Goal: Task Accomplishment & Management: Use online tool/utility

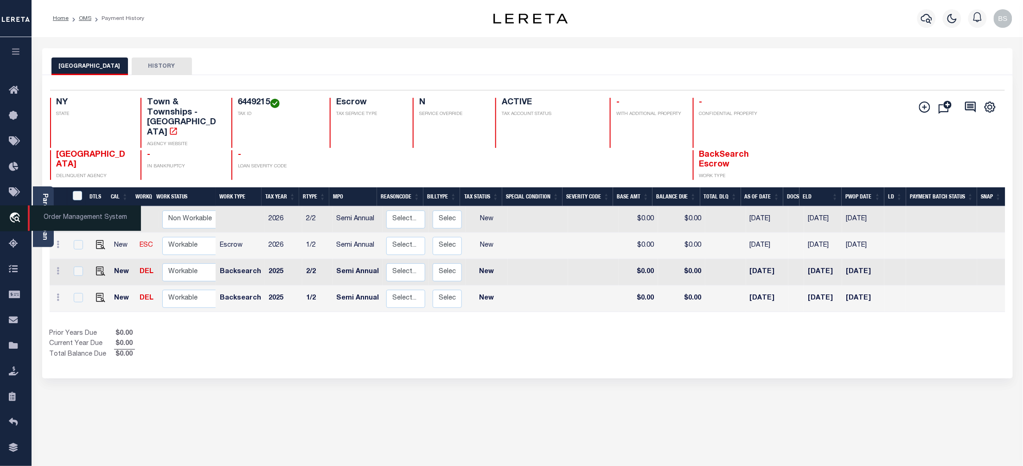
click at [13, 216] on icon "travel_explore" at bounding box center [16, 218] width 15 height 12
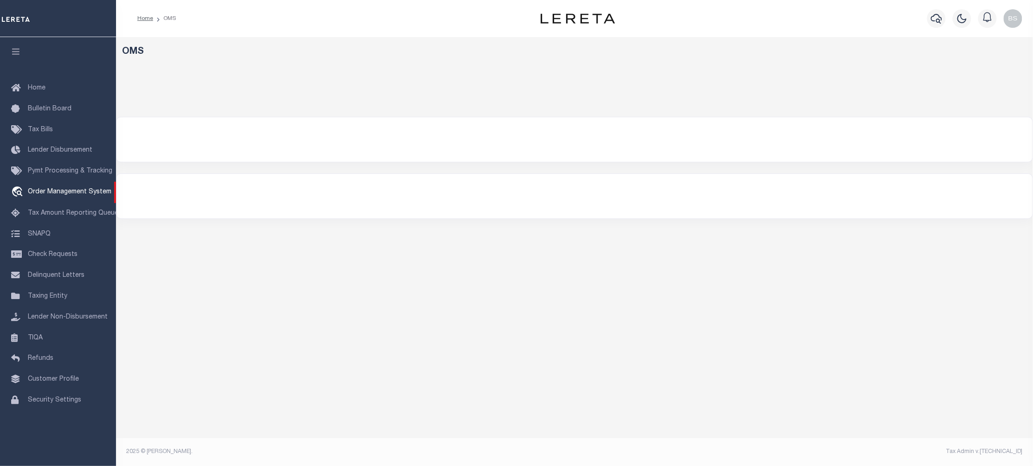
select select "200"
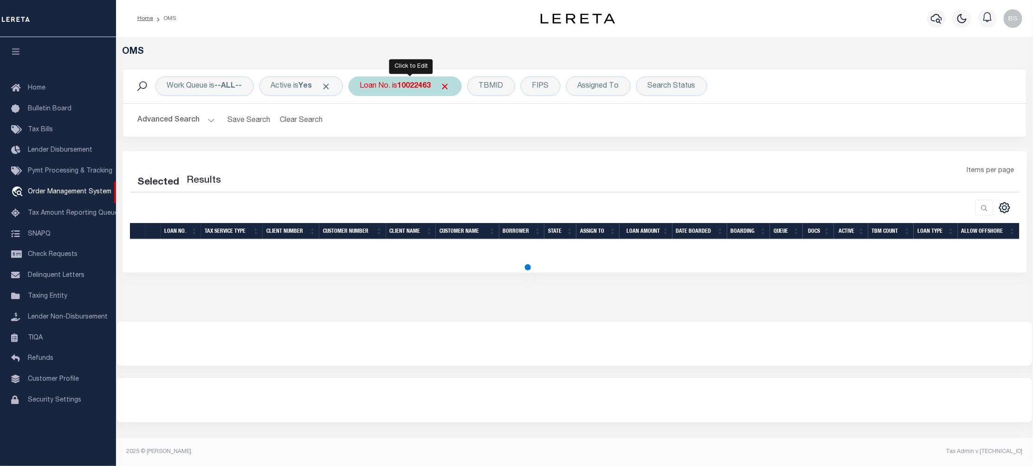
select select "200"
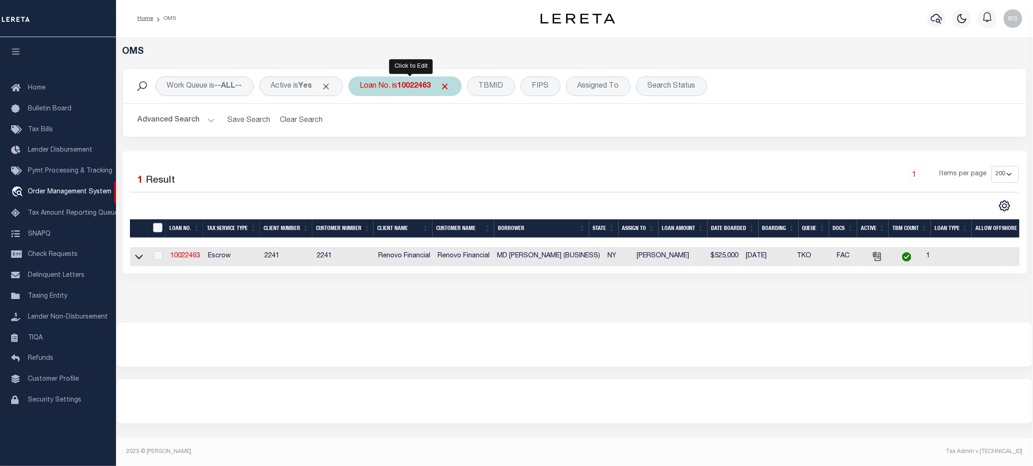
click at [411, 84] on b "10022463" at bounding box center [414, 86] width 33 height 7
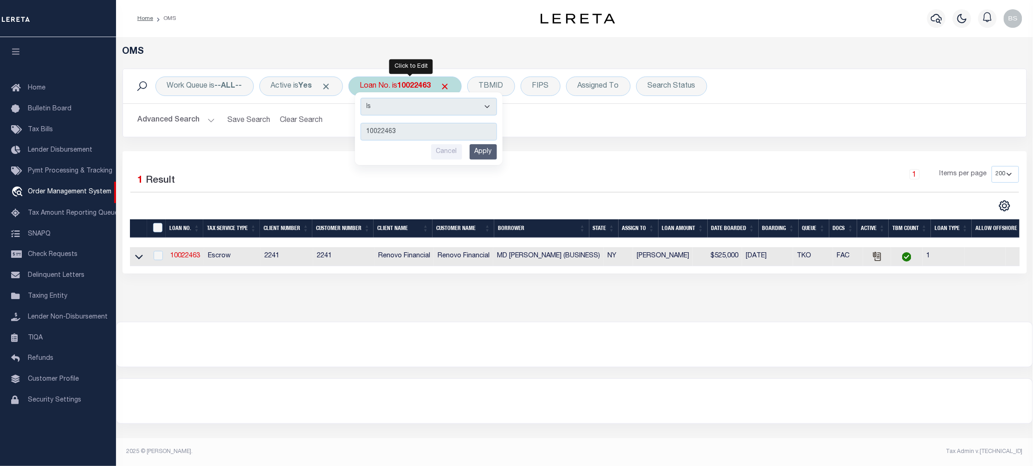
type input "12279"
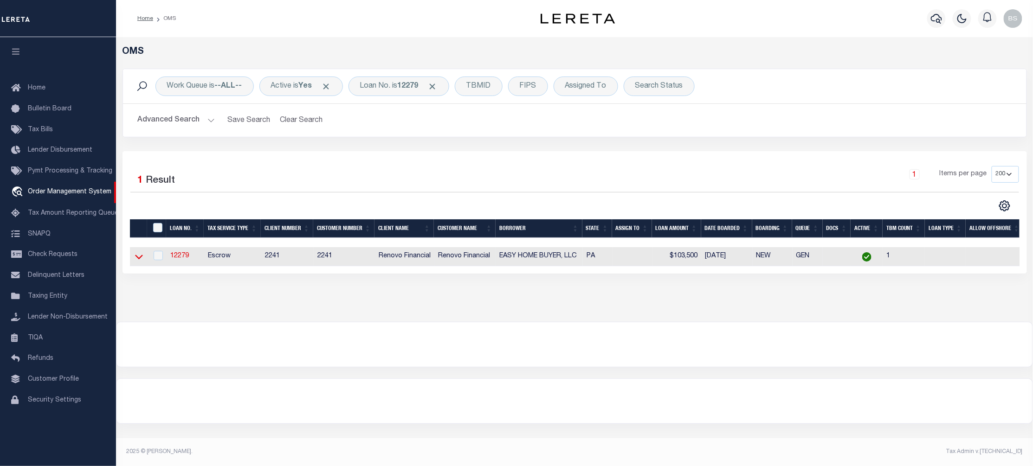
click at [140, 261] on icon at bounding box center [139, 257] width 8 height 10
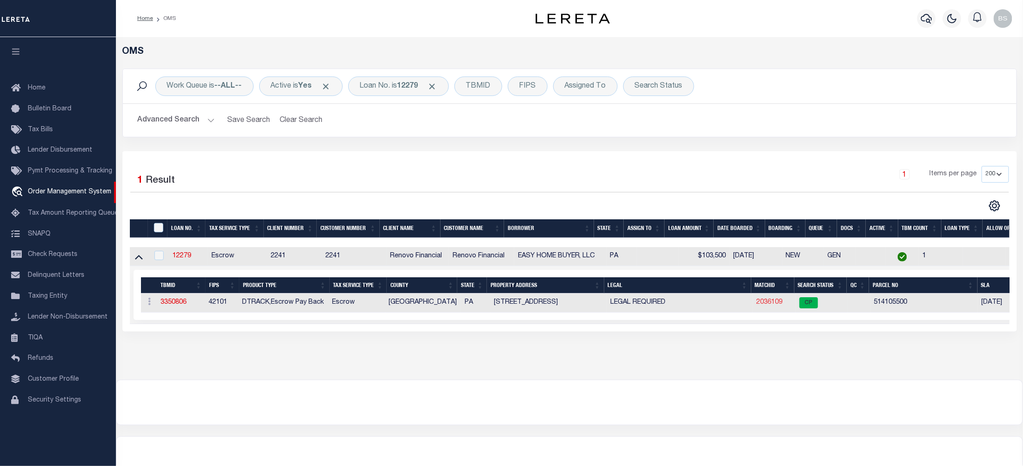
click at [766, 304] on link "2036109" at bounding box center [770, 302] width 26 height 6
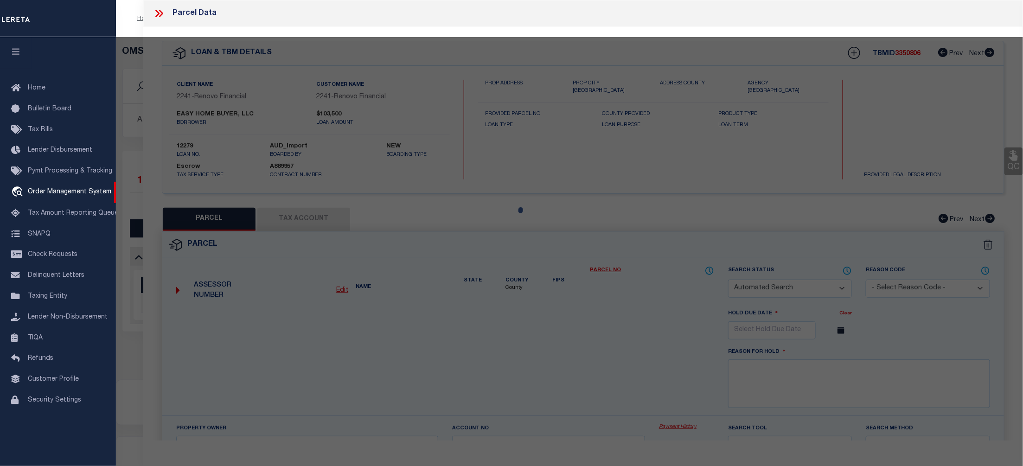
checkbox input "false"
select select "CP"
type input "EASY HOME BUYER LLC"
type input "5634 BELMAR ST"
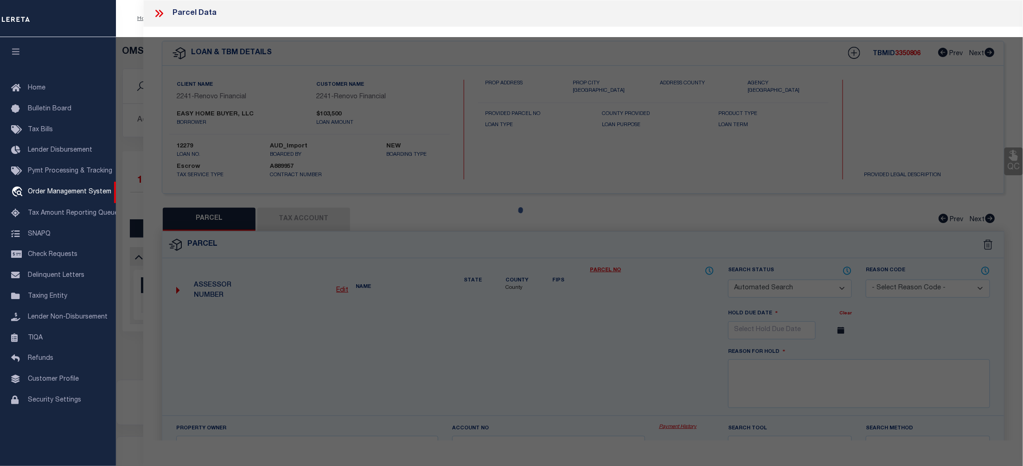
checkbox input "false"
type input "PHILADELPHIA, PA 19143"
type textarea "ROW PORCH FRONT"
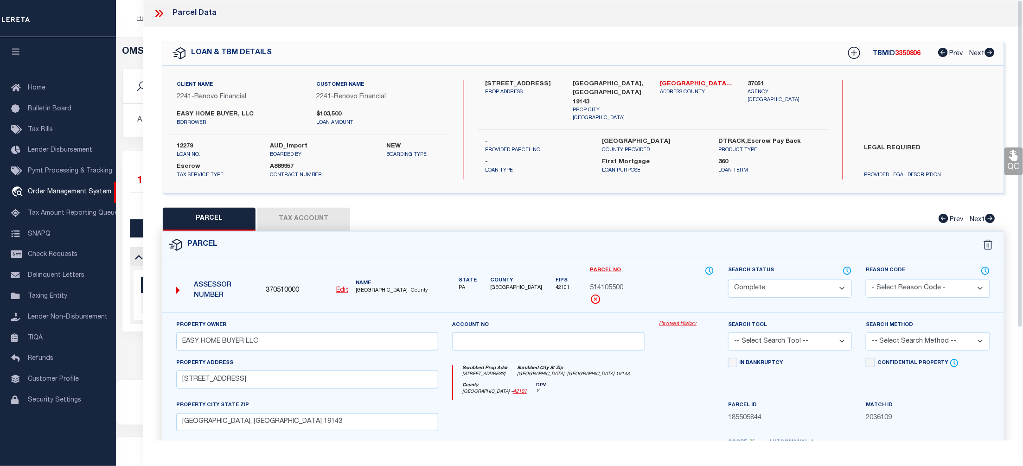
click at [678, 319] on div "Property Owner EASY HOME BUYER LLC Account no Payment History Search Tool -- Se…" at bounding box center [583, 433] width 842 height 243
click at [680, 323] on link "Payment History" at bounding box center [686, 324] width 55 height 8
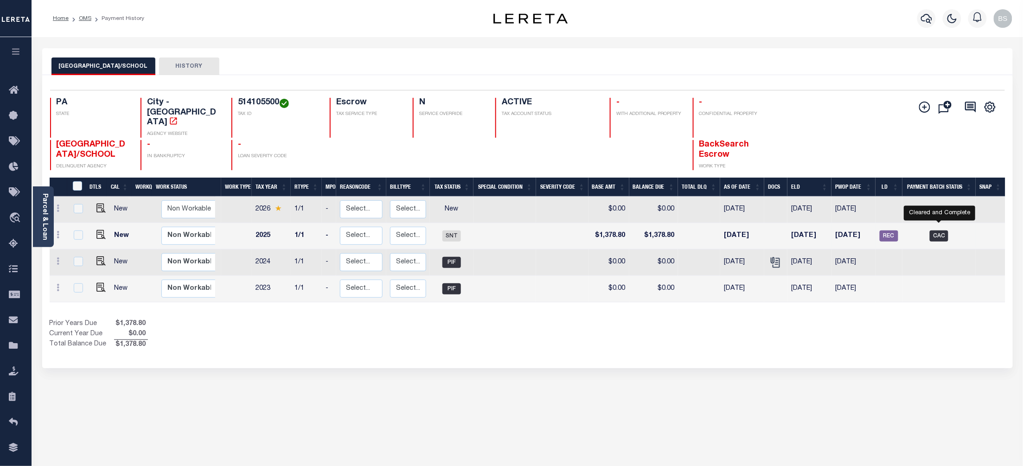
click at [943, 231] on span "CAC" at bounding box center [939, 236] width 19 height 11
checkbox input "true"
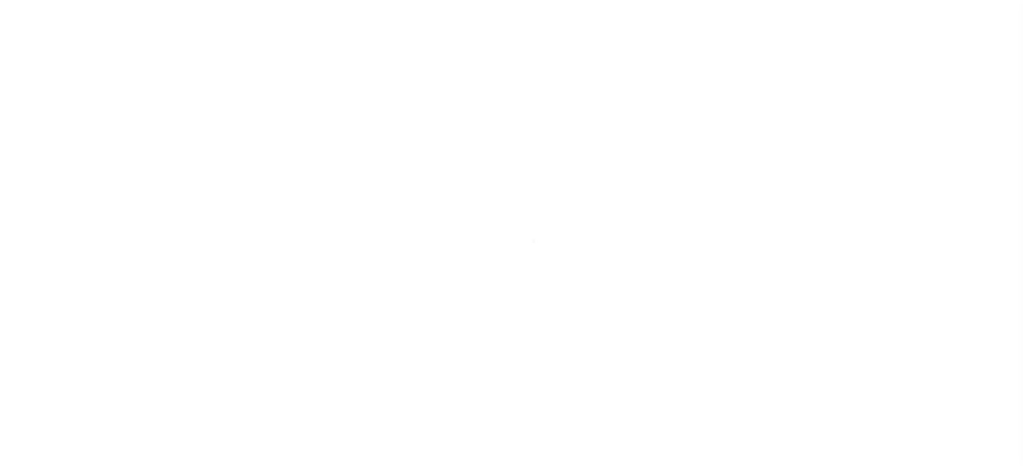
select select "CAC"
type input "03/20/2025"
type input "$1,269,512.96"
select select "CHK"
type input "49400"
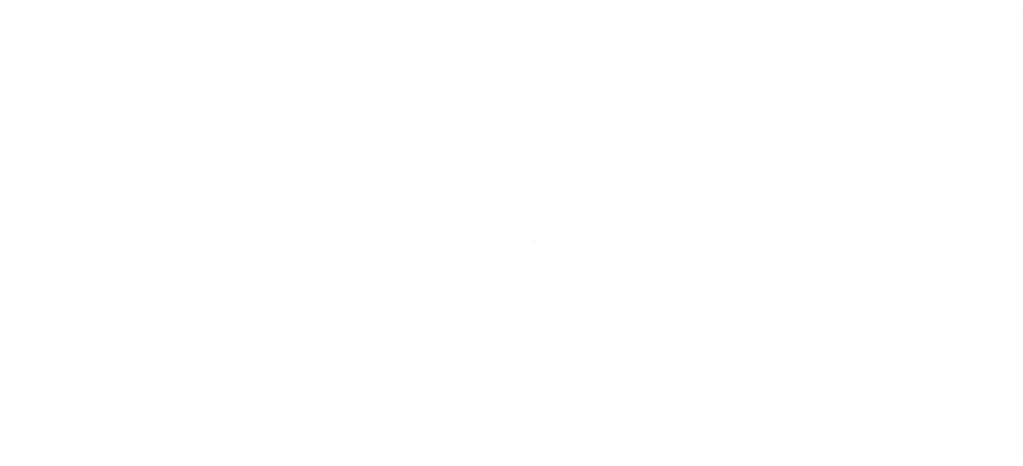
select select "Little, Audria"
type input "03/31/2025"
checkbox input "true"
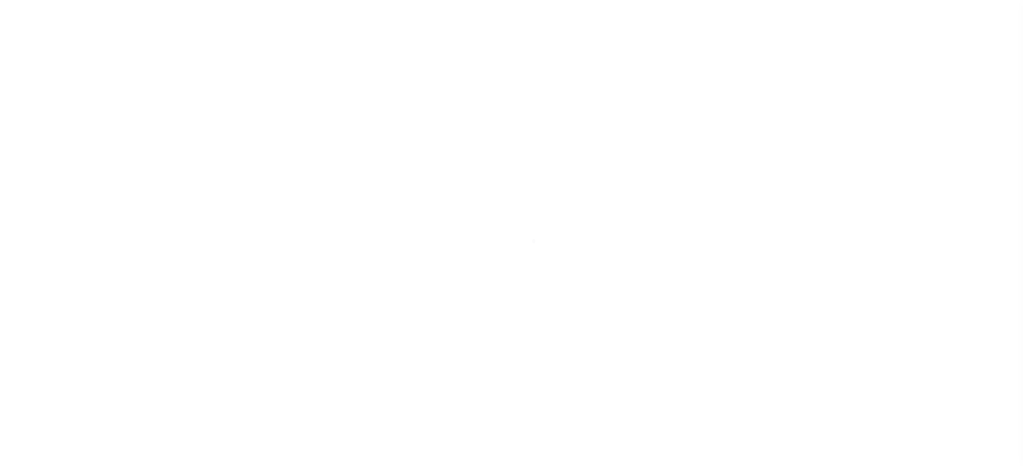
checkbox input "true"
select select "FDX"
type input "03/21/2025"
type input "$21.29"
type input "772866006642"
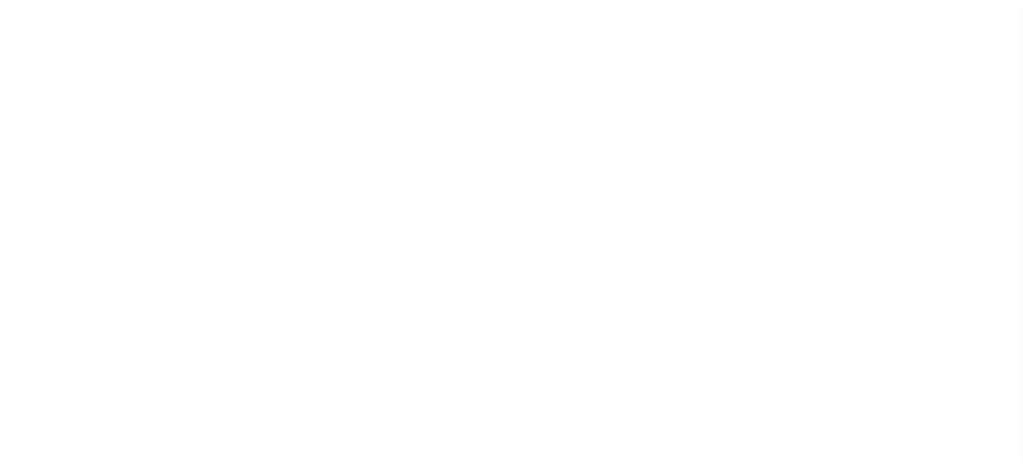
type input "H.Lee"
type input "03/24/2025"
type input "1"
radio input "true"
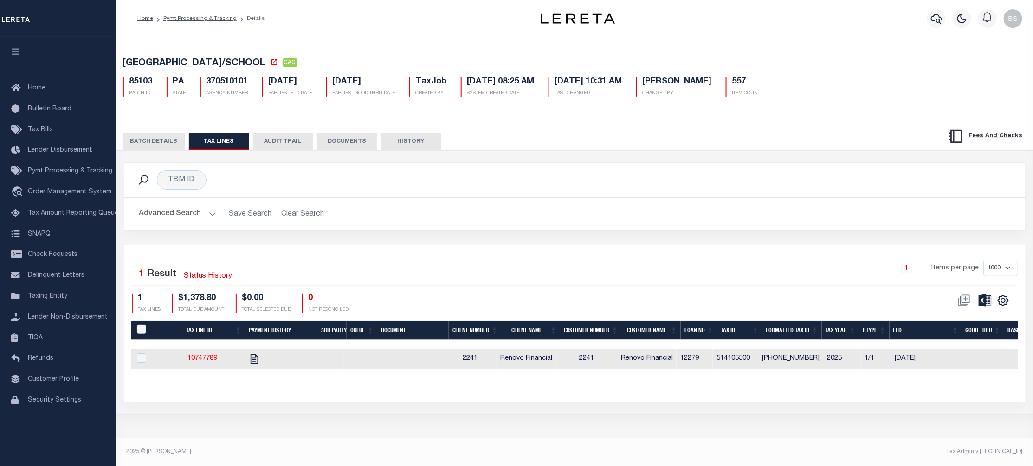
click at [156, 146] on button "BATCH DETAILS" at bounding box center [154, 142] width 62 height 18
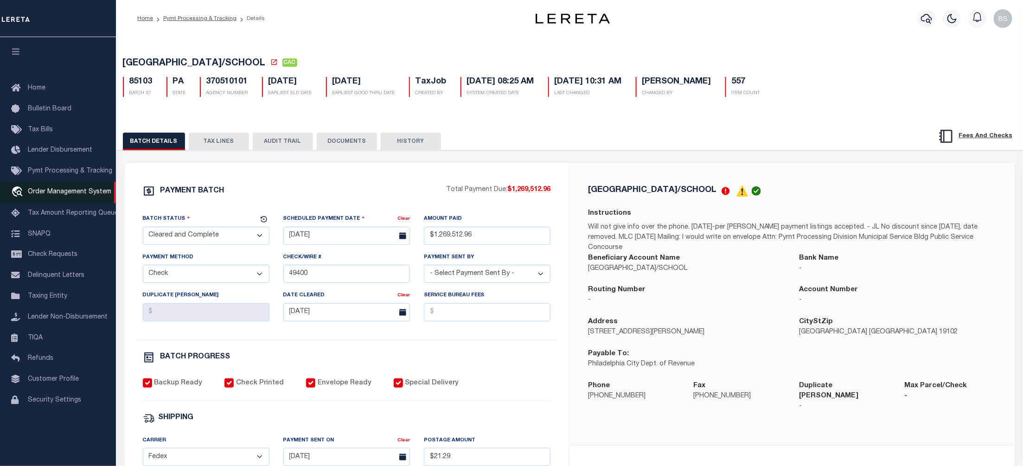
click at [50, 192] on span "Order Management System" at bounding box center [69, 192] width 83 height 6
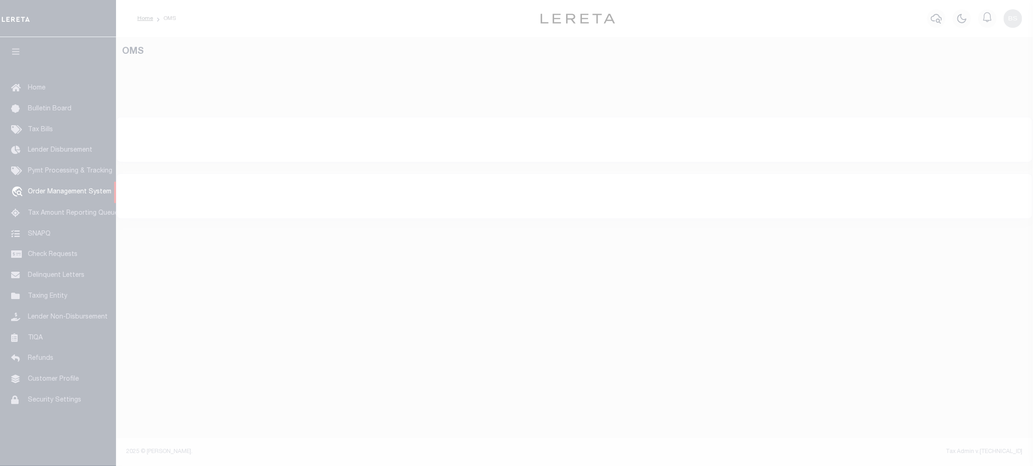
select select "200"
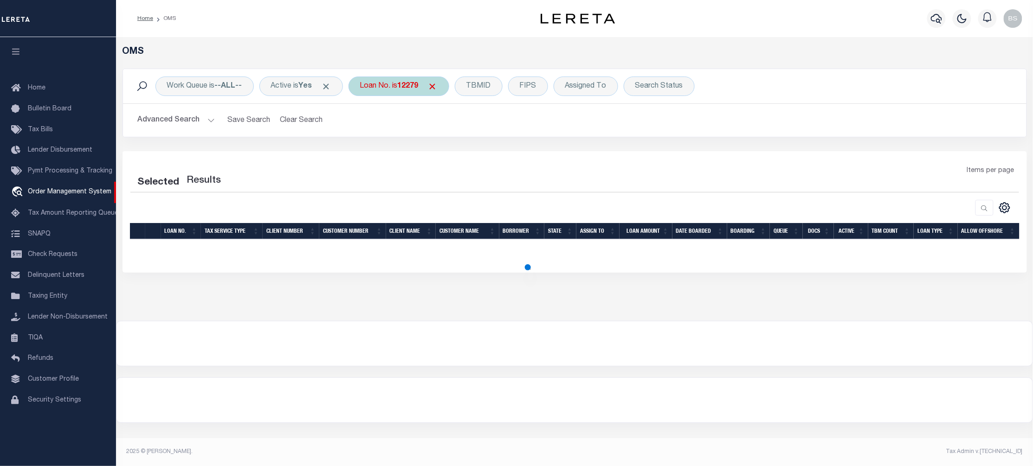
select select "200"
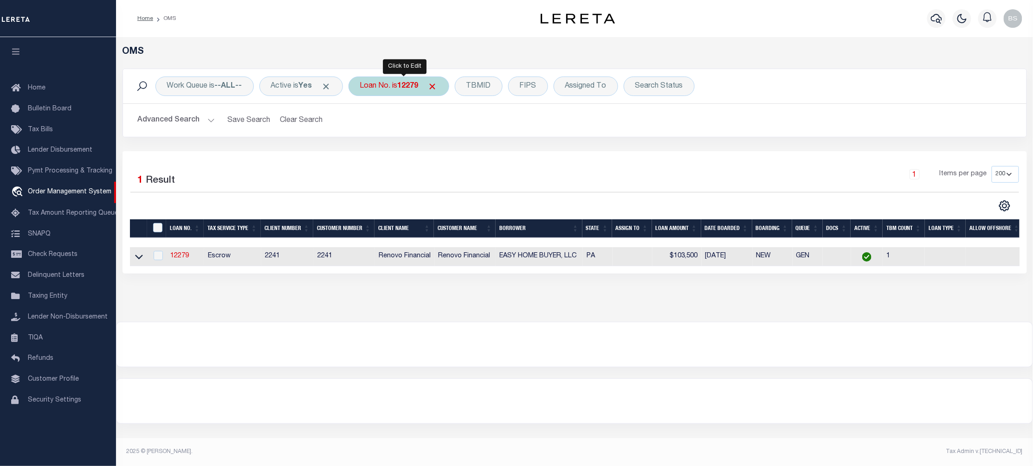
click at [394, 83] on div "Loan No. is 12279" at bounding box center [398, 86] width 101 height 19
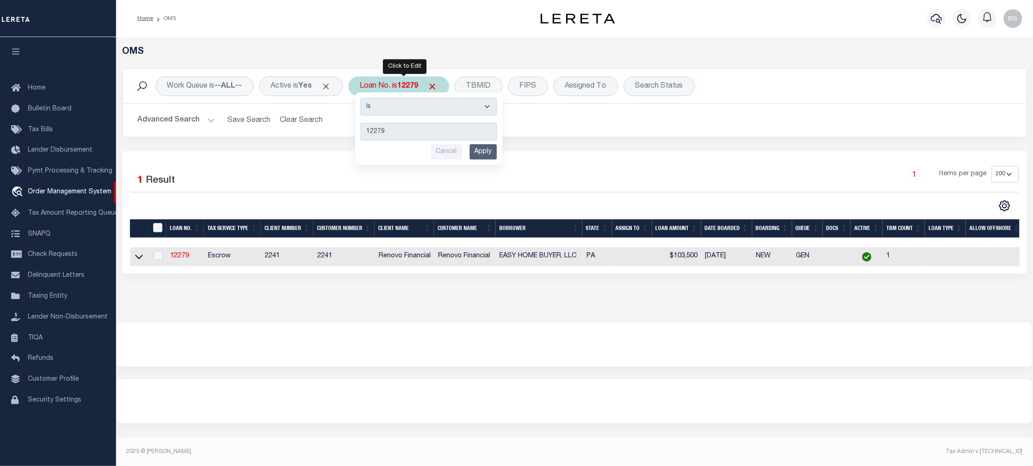
type input "8250508"
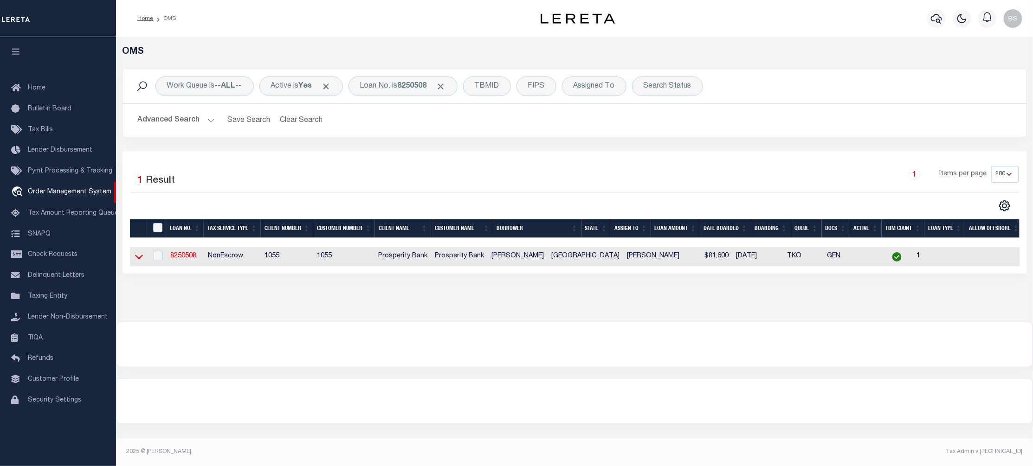
click at [137, 259] on icon at bounding box center [139, 257] width 8 height 10
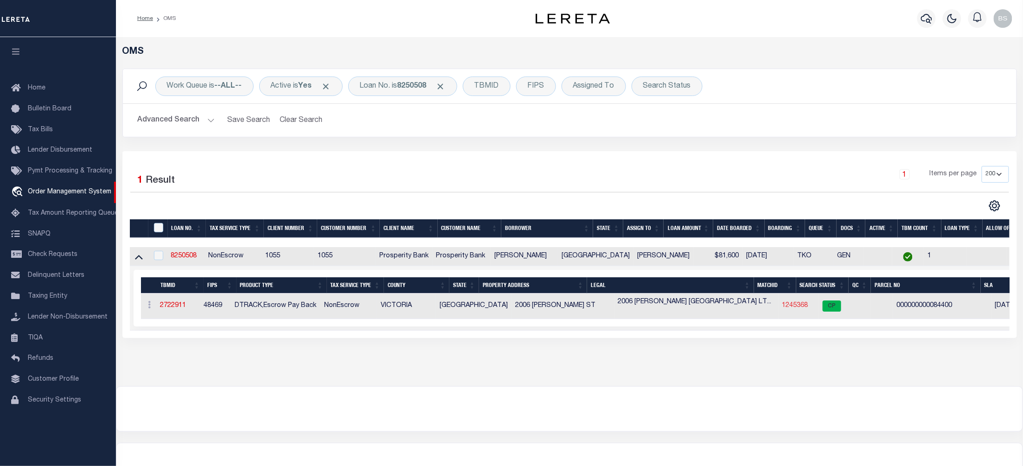
click at [783, 308] on link "1245368" at bounding box center [796, 305] width 26 height 6
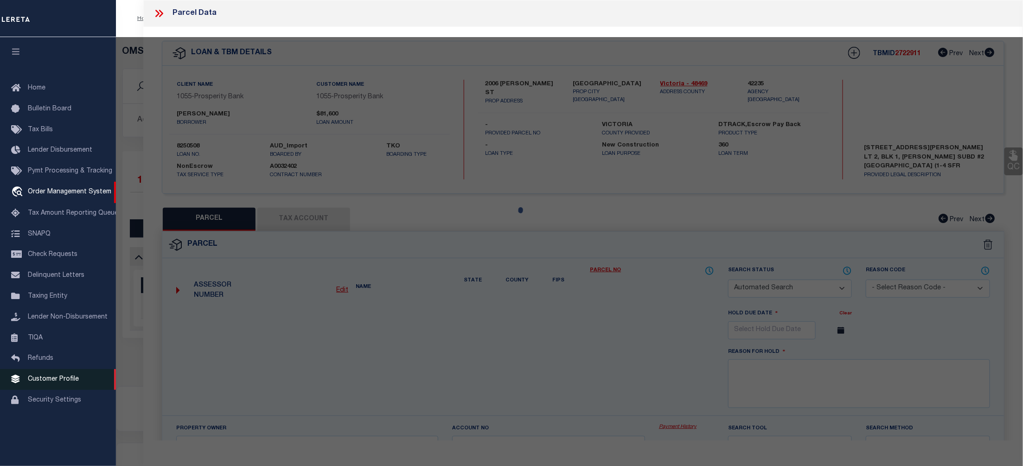
checkbox input "false"
select select "CP"
type input "GONZALEZ ARMANDO JR"
type input "34105-001-00200"
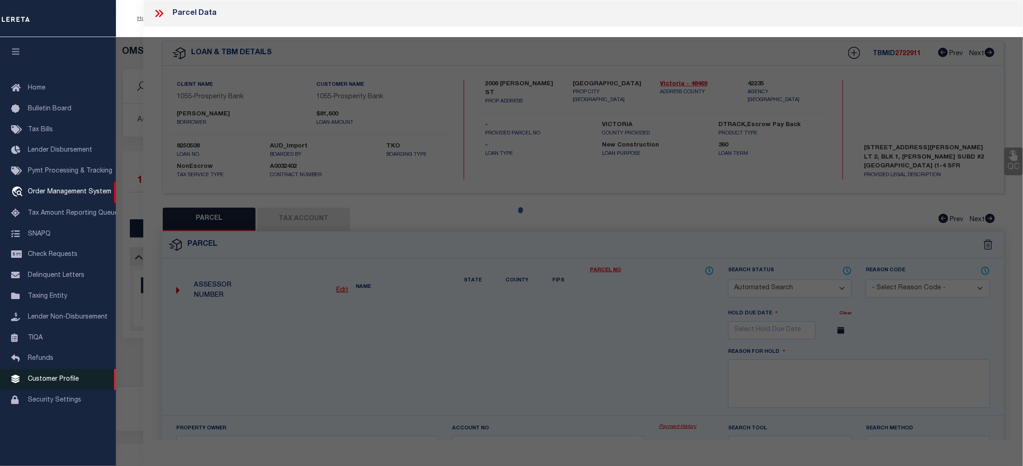
select select
type input "2006 DUDLEY"
checkbox input "false"
type input "VICTORIA TX 77901"
type textarea "GONZALEZ SUBDIVISION NO 2 BLOCK 1 LOT 2 ACRES 0.500"
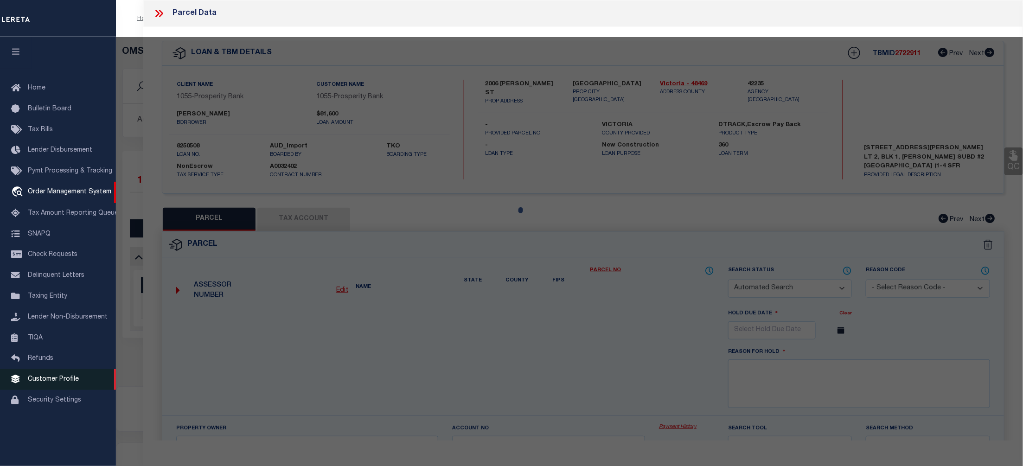
type textarea "Tax ID Special Project"
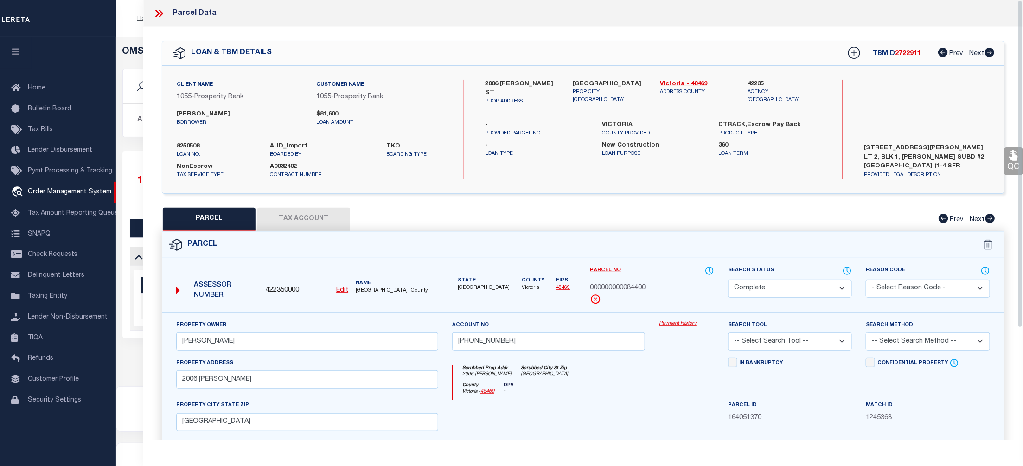
click at [679, 325] on link "Payment History" at bounding box center [686, 324] width 55 height 8
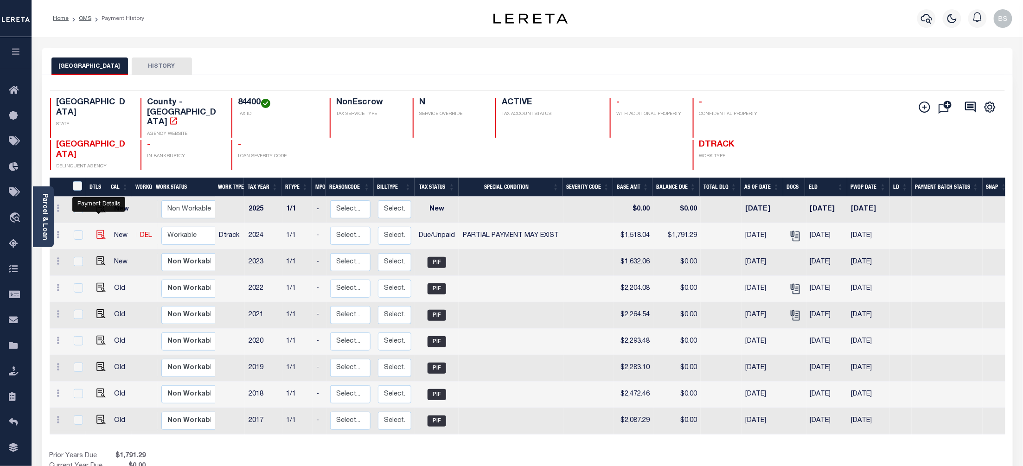
click at [101, 230] on img "" at bounding box center [100, 234] width 9 height 9
checkbox input "true"
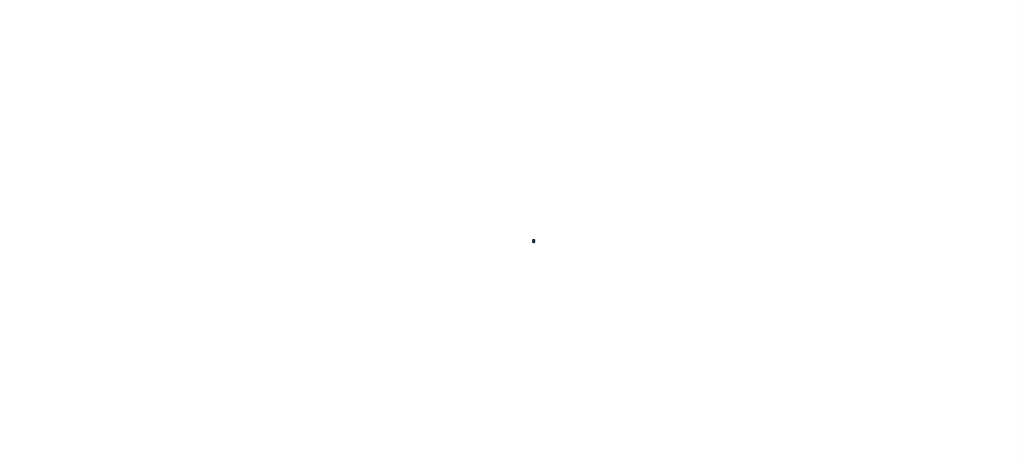
checkbox input "false"
type textarea "[DATE] total levy taxes are $1,845.29 however partial payment of $327.25 was ma…"
type input "[DATE]"
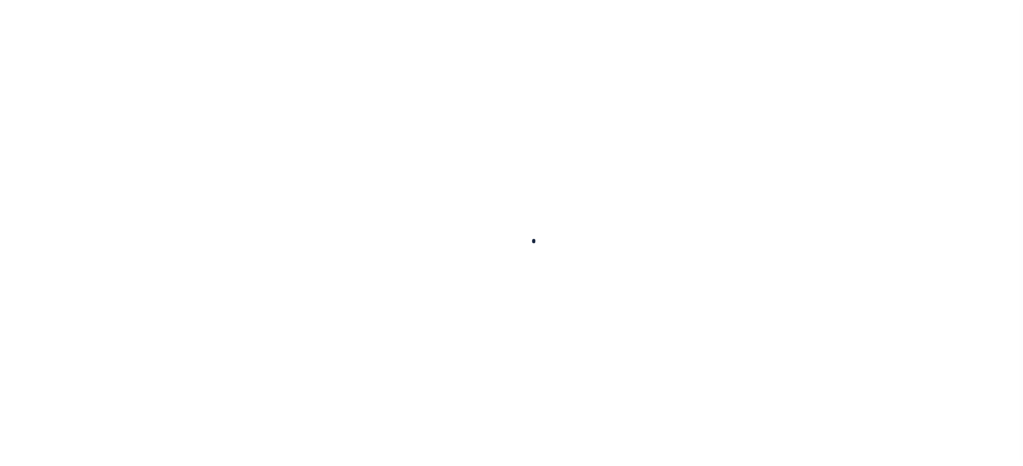
select select "DUE"
select select "15"
type input "$1,518.04"
type input "$273.25"
type input "$1,791.29"
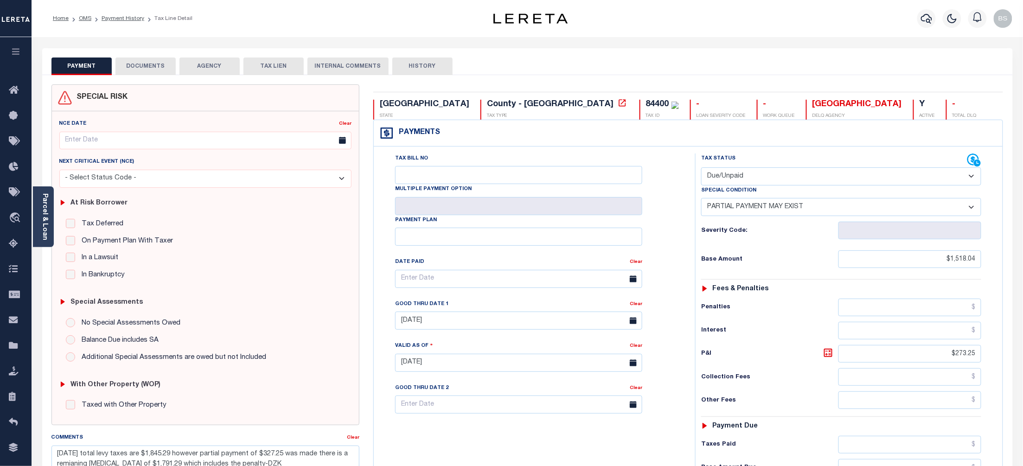
click at [973, 209] on select "-- Select Special Condition -- 3RD PARTY TAX LIEN AGENCY TAX LIEN (A.K.A Inside…" at bounding box center [841, 207] width 280 height 18
click at [975, 195] on div "Special Condition" at bounding box center [841, 192] width 280 height 13
click at [974, 205] on select "-- Select Special Condition -- 3RD PARTY TAX LIEN AGENCY TAX LIEN (A.K.A Inside…" at bounding box center [841, 207] width 280 height 18
click at [896, 56] on div "PAYMENT DOCUMENTS AGENCY DELINQUENT PAYEE TAX LIEN" at bounding box center [527, 61] width 971 height 27
click at [64, 220] on span "Order Management System" at bounding box center [84, 218] width 113 height 26
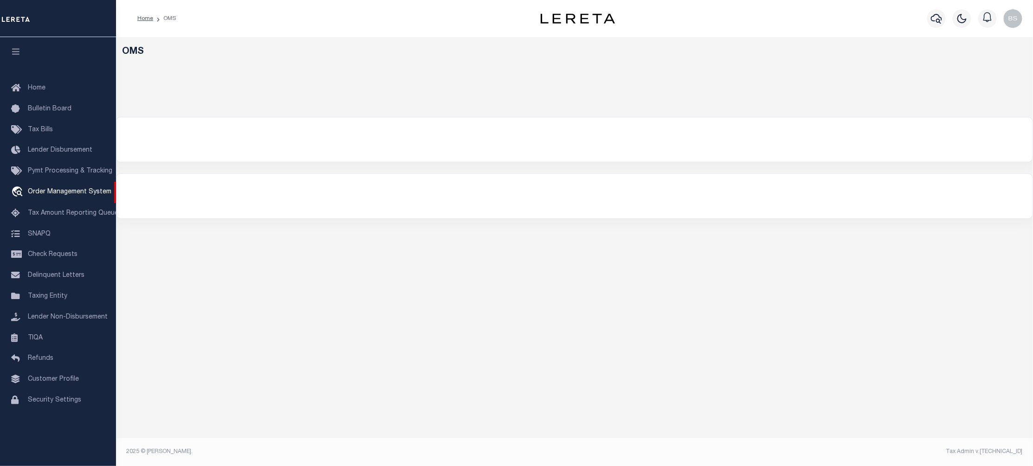
select select "200"
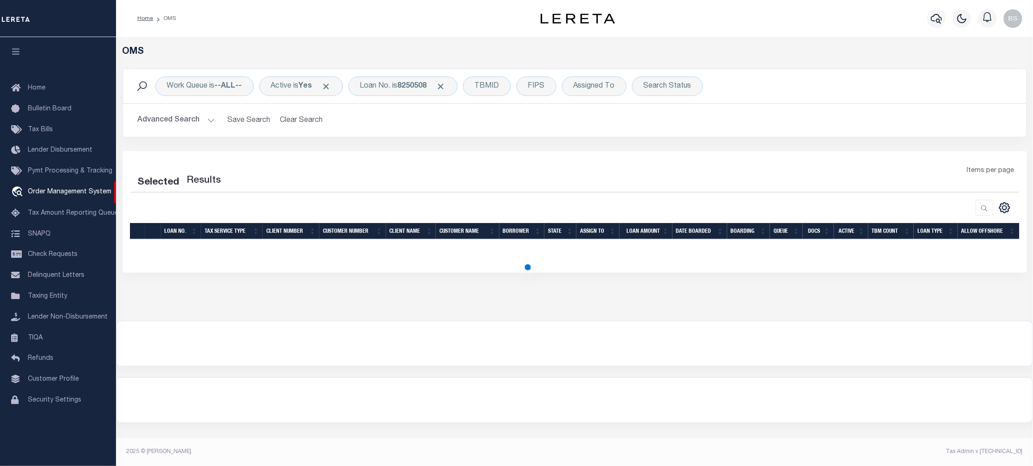
select select "200"
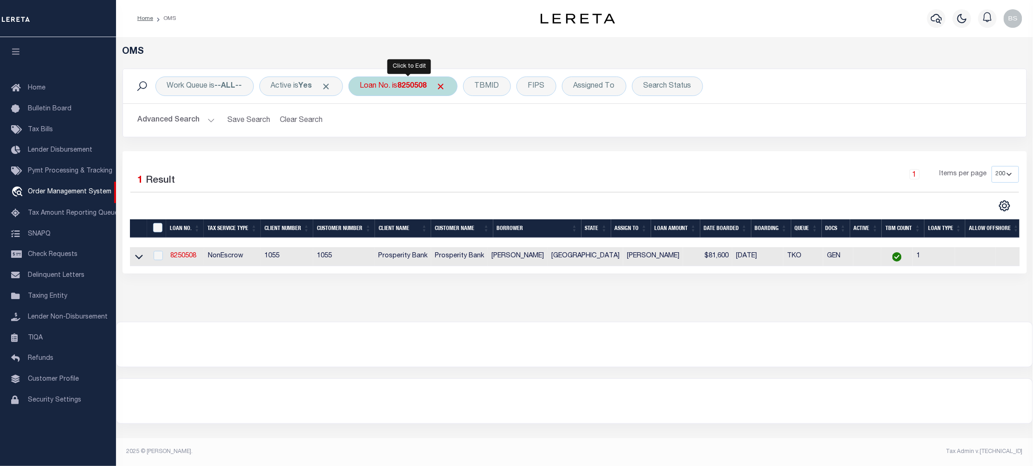
click at [404, 84] on b "8250508" at bounding box center [412, 86] width 29 height 7
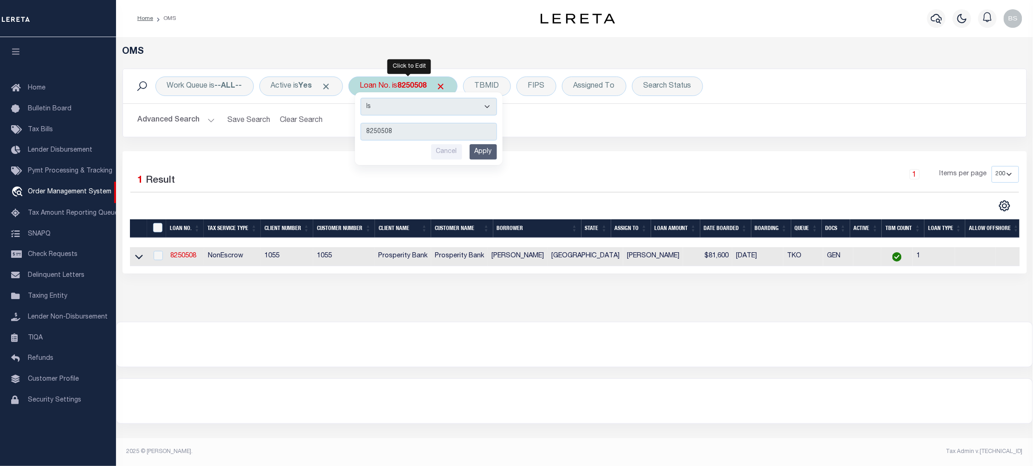
click at [422, 133] on input "8250508" at bounding box center [428, 132] width 136 height 18
drag, startPoint x: 422, startPoint y: 133, endPoint x: 351, endPoint y: 133, distance: 70.5
click at [351, 133] on div "Work Queue is --ALL-- Active is Yes Loan No. is 8250508 Is Contains 8250508 Can…" at bounding box center [574, 103] width 904 height 69
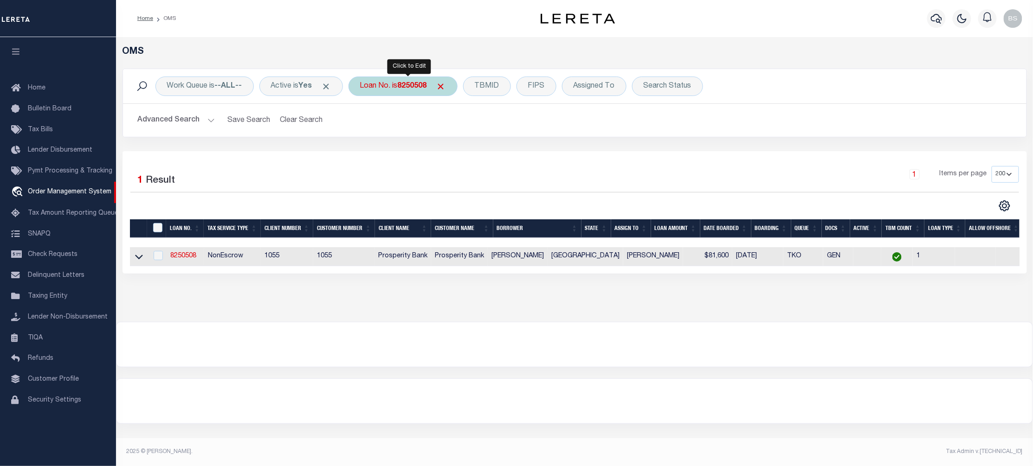
click at [414, 93] on div "Loan No. is 8250508 Is Contains 8250508 Cancel Apply" at bounding box center [402, 86] width 109 height 19
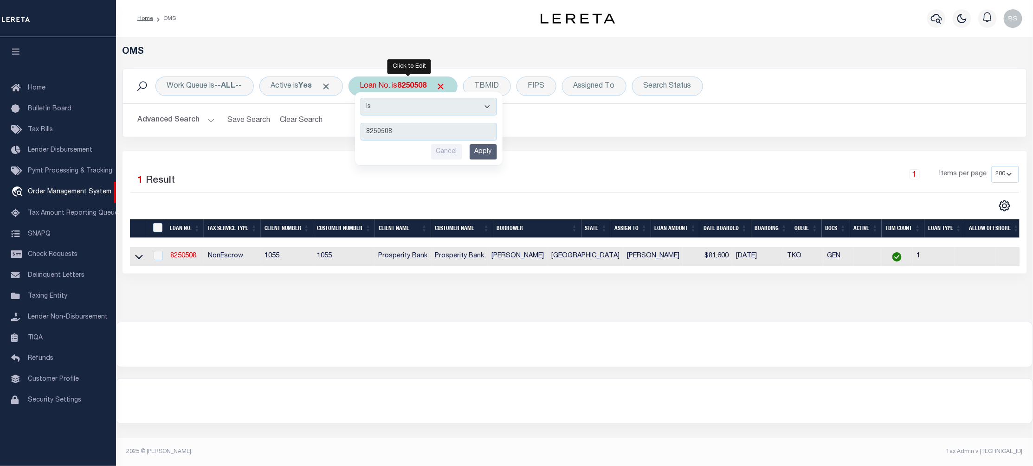
type input "40000416"
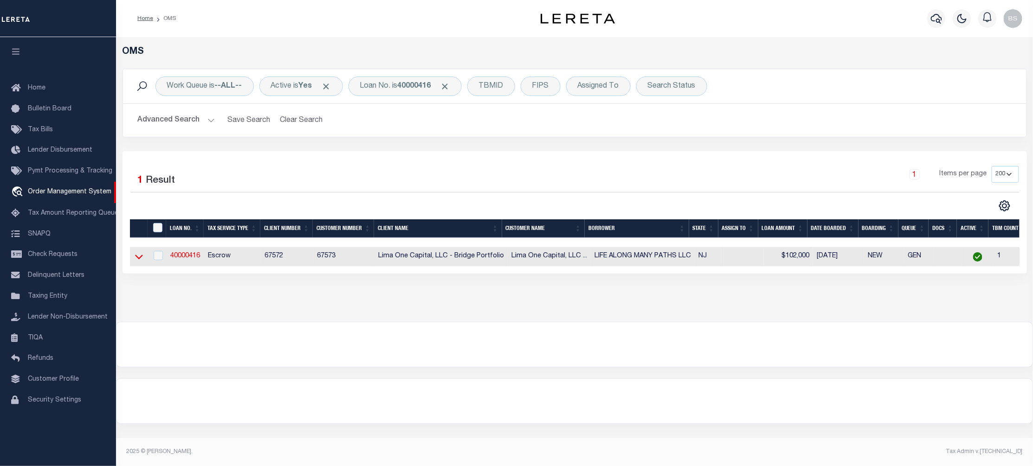
click at [136, 260] on icon at bounding box center [139, 257] width 8 height 10
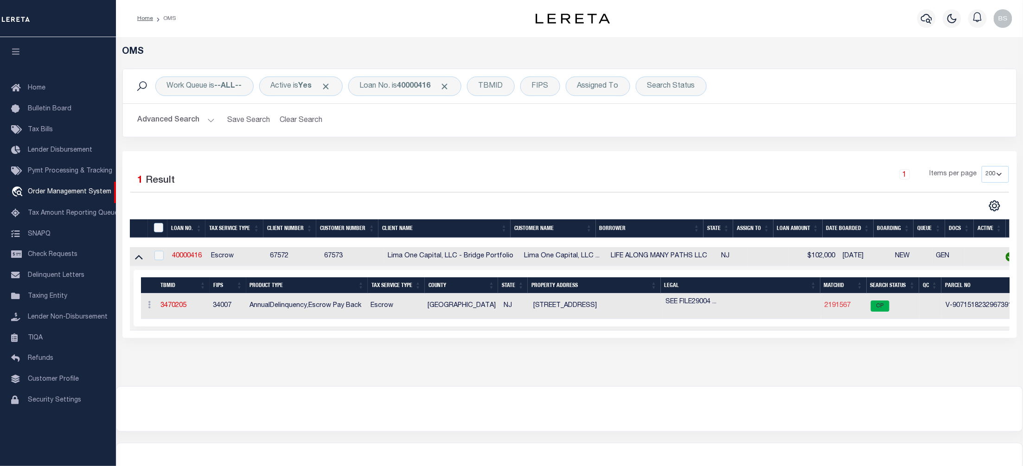
click at [841, 308] on link "2191567" at bounding box center [838, 305] width 26 height 6
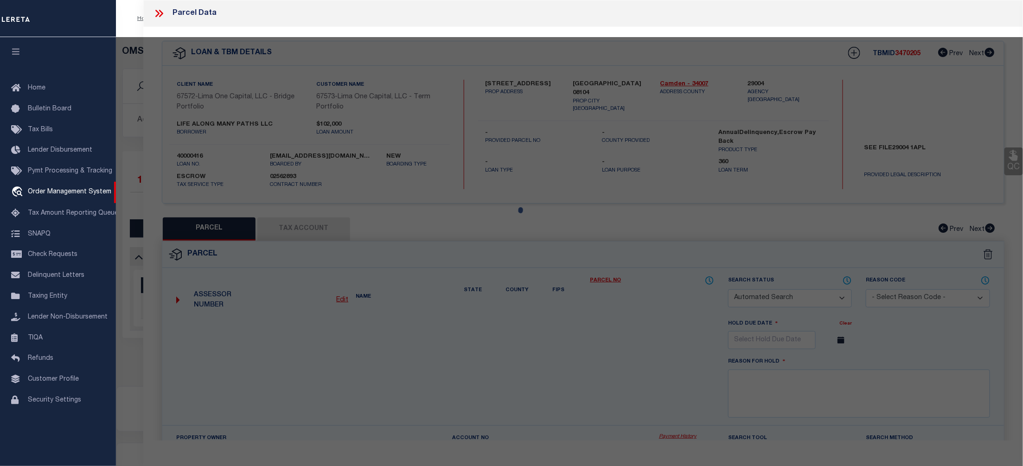
checkbox input "false"
select select "CP"
select select "AGW"
select select "ADD"
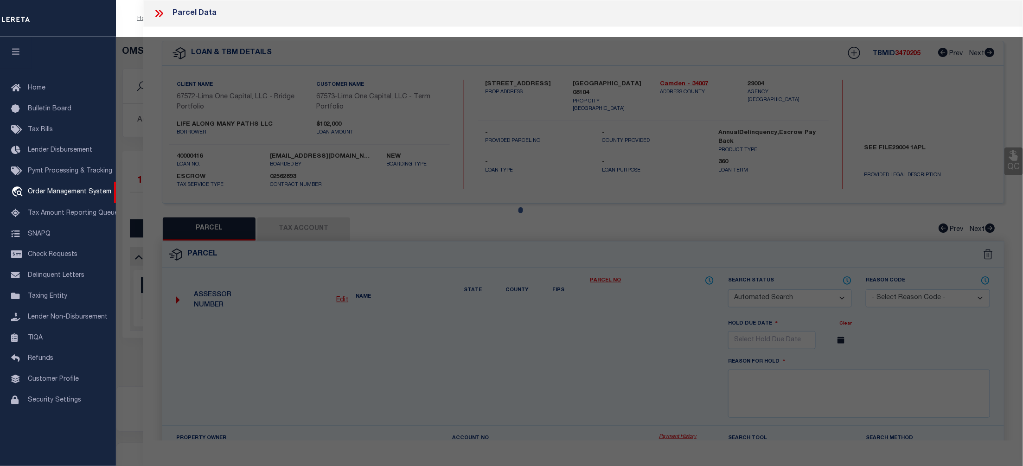
type input "1820 SOUTH 6TH STREET"
checkbox input "false"
type input "CAMDEN NJ 08104"
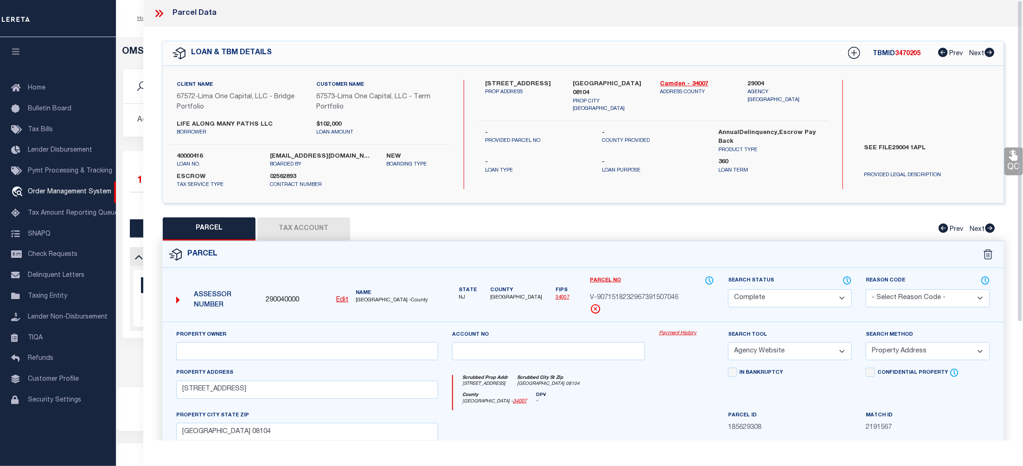
click at [688, 334] on link "Payment History" at bounding box center [686, 334] width 55 height 8
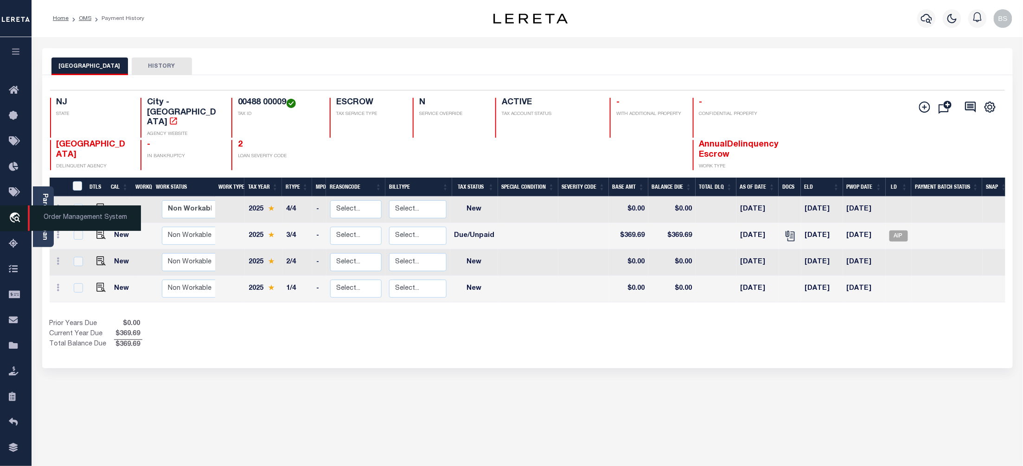
click at [62, 217] on span "Order Management System" at bounding box center [84, 218] width 113 height 26
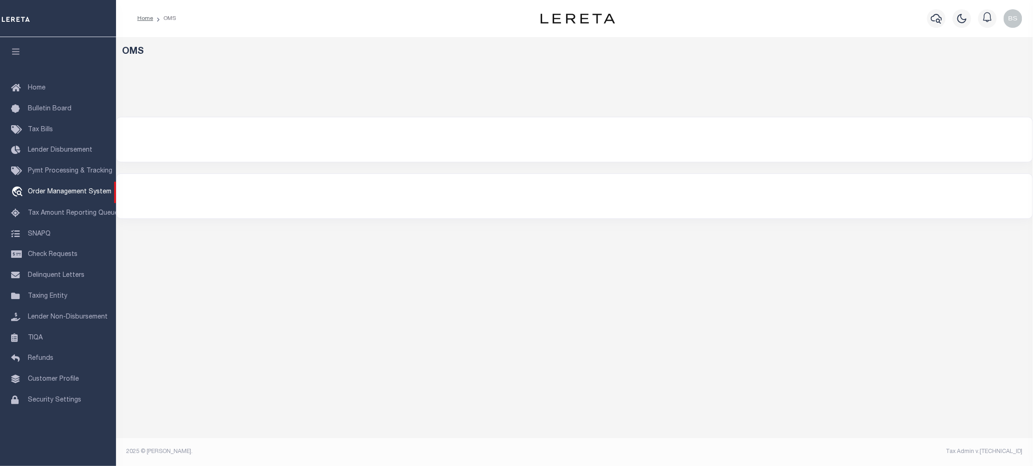
select select "200"
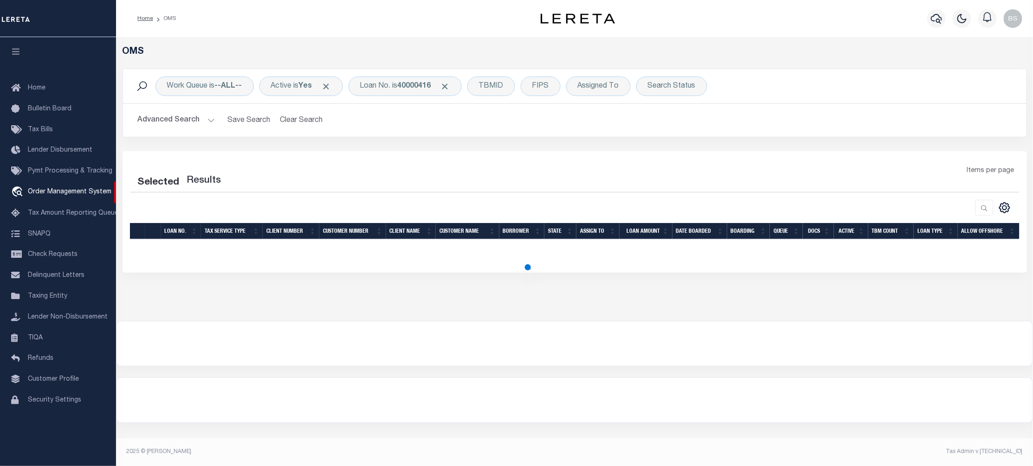
select select "200"
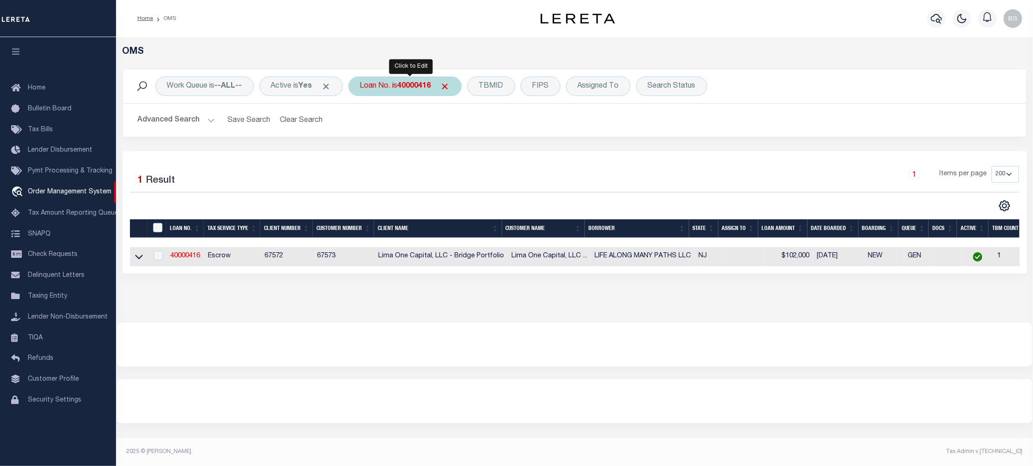
click at [401, 86] on div "Loan No. is 40000416" at bounding box center [404, 86] width 113 height 19
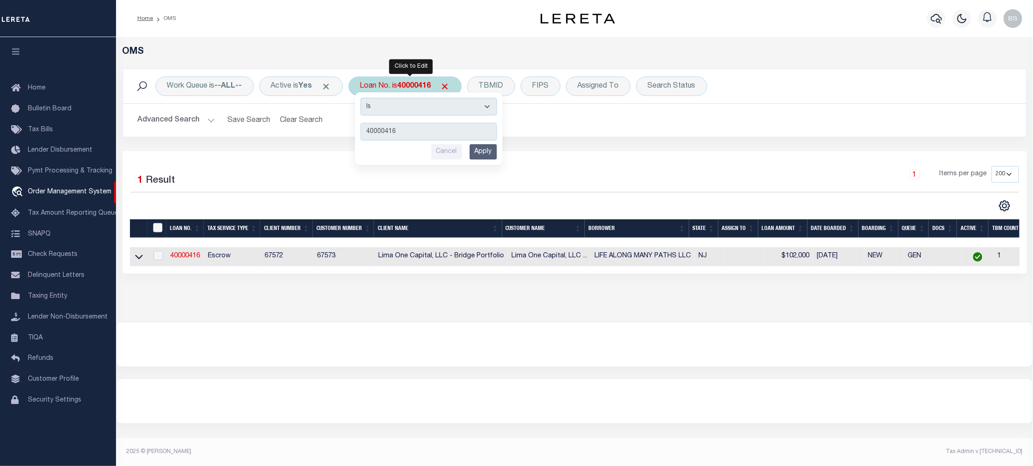
type input "112224"
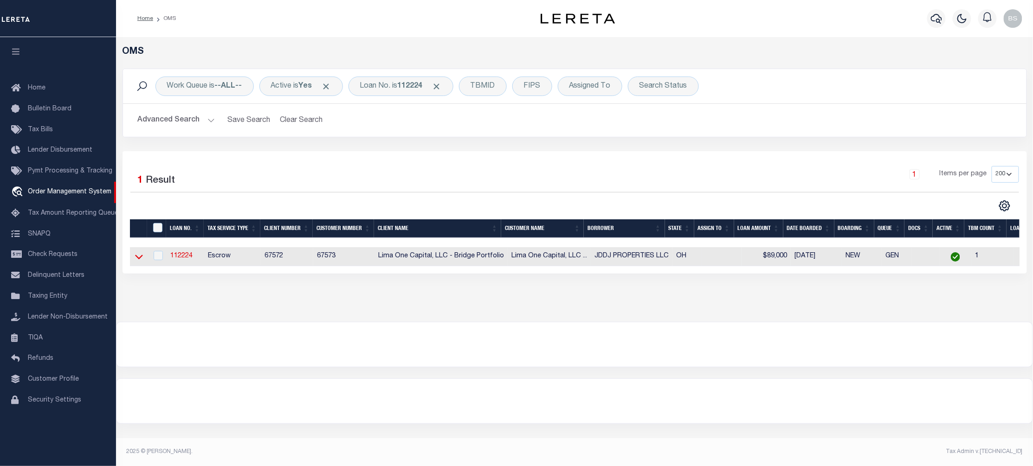
click at [135, 257] on icon at bounding box center [139, 257] width 8 height 10
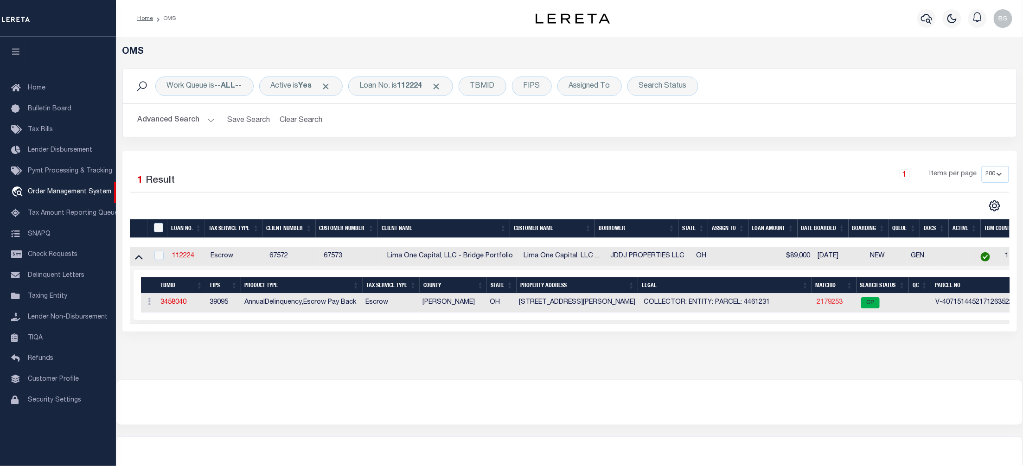
click at [832, 304] on link "2179253" at bounding box center [830, 302] width 26 height 6
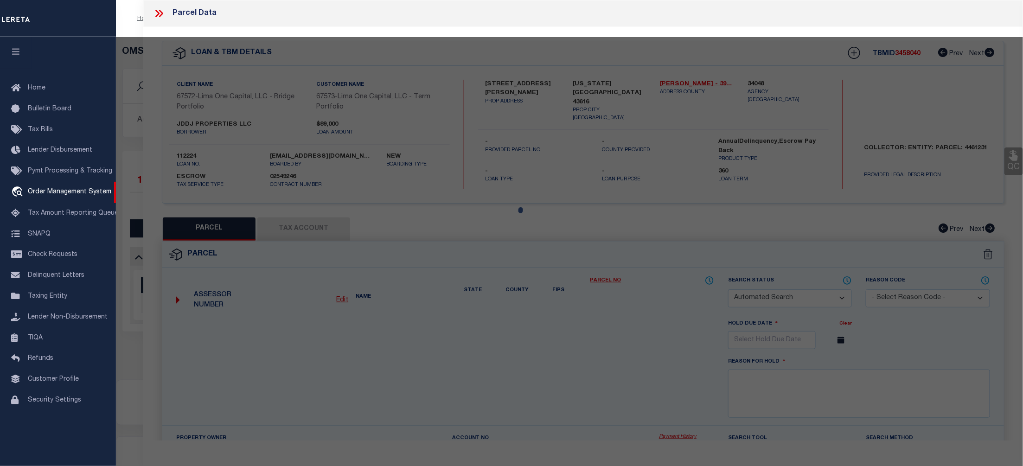
checkbox input "false"
select select "CP"
type input "630 GRASSER STREET"
checkbox input "false"
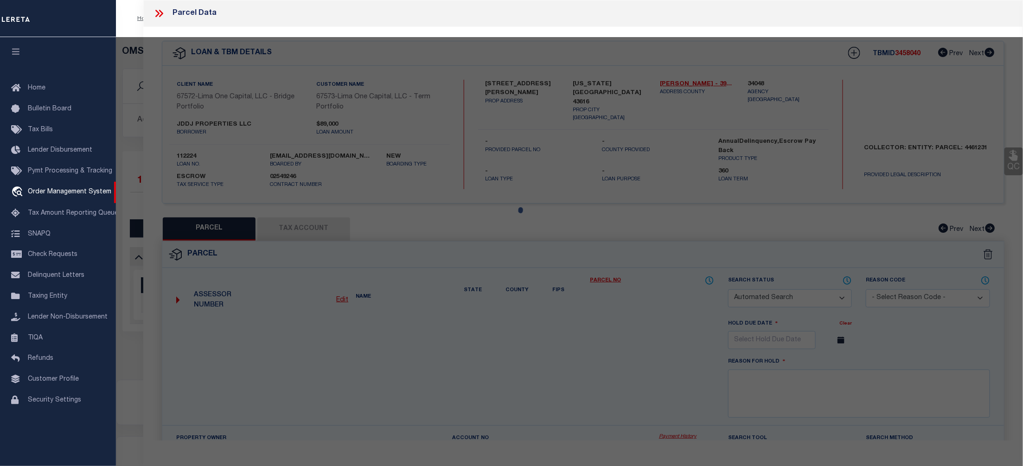
type input "OREGON OH 43616"
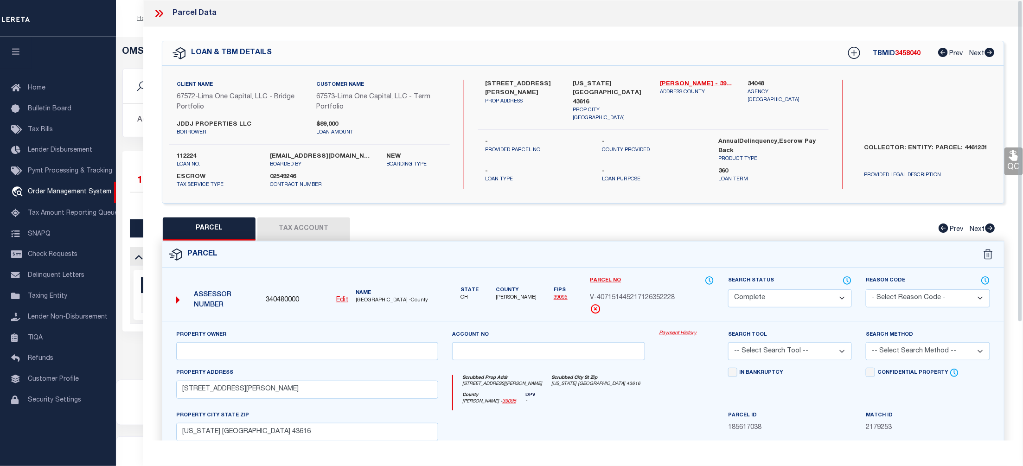
click at [687, 332] on link "Payment History" at bounding box center [686, 334] width 55 height 8
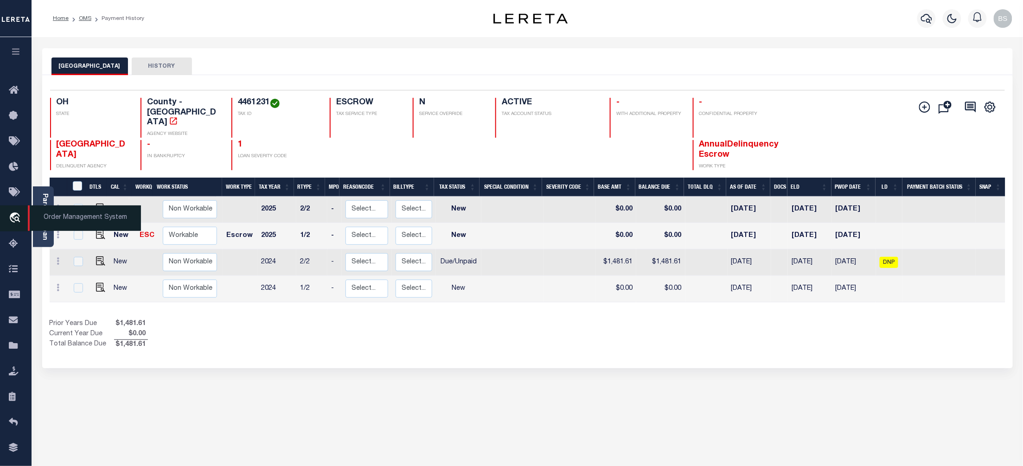
click at [69, 214] on span "Order Management System" at bounding box center [84, 218] width 113 height 26
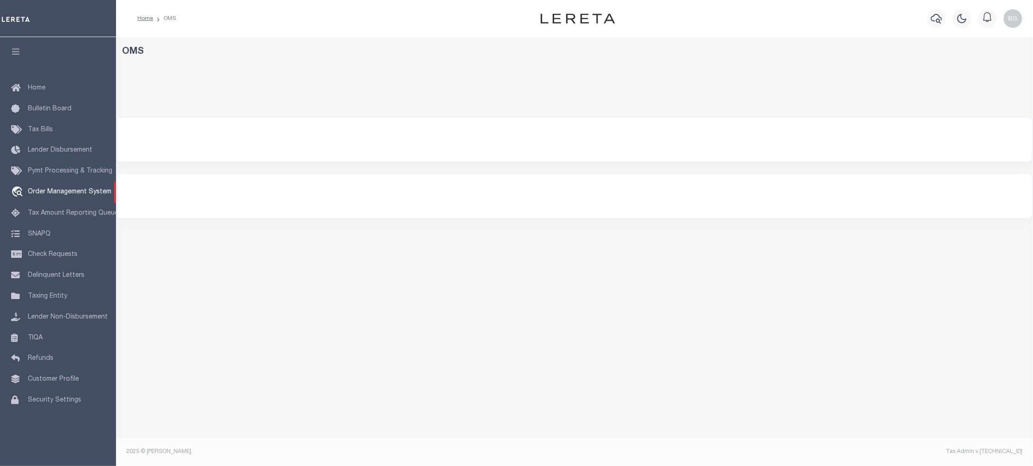
select select "200"
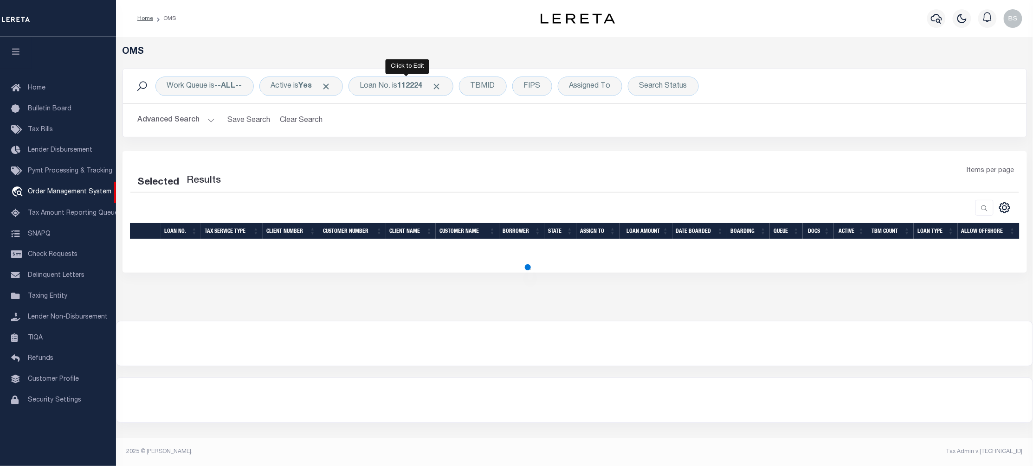
select select "200"
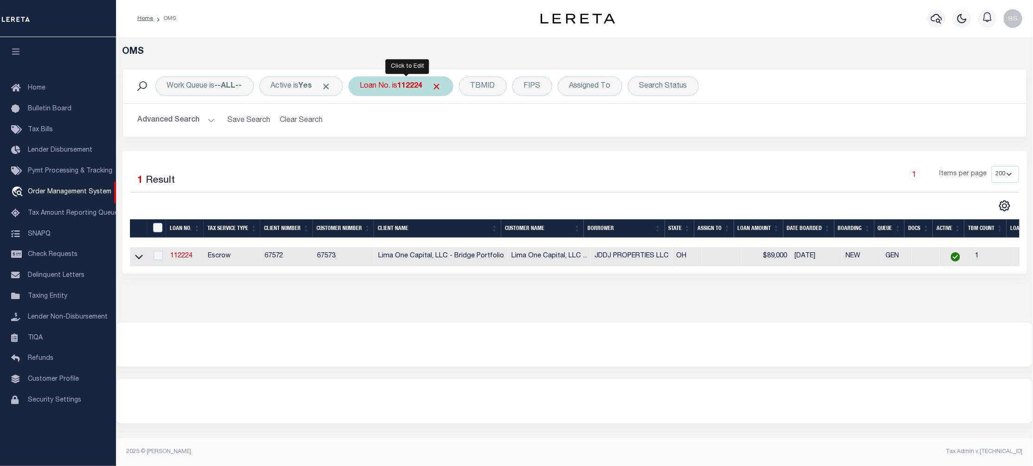
click at [399, 84] on div "Loan No. is 112224" at bounding box center [400, 86] width 105 height 19
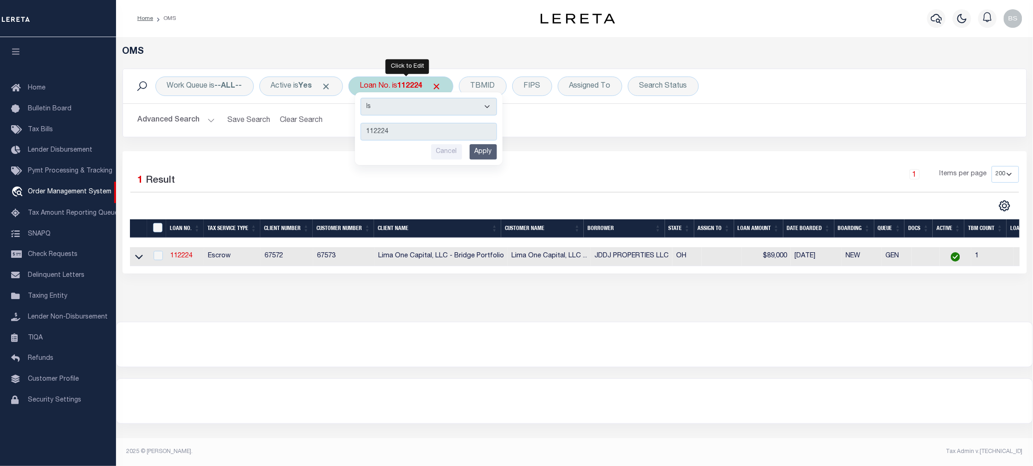
type input "129566"
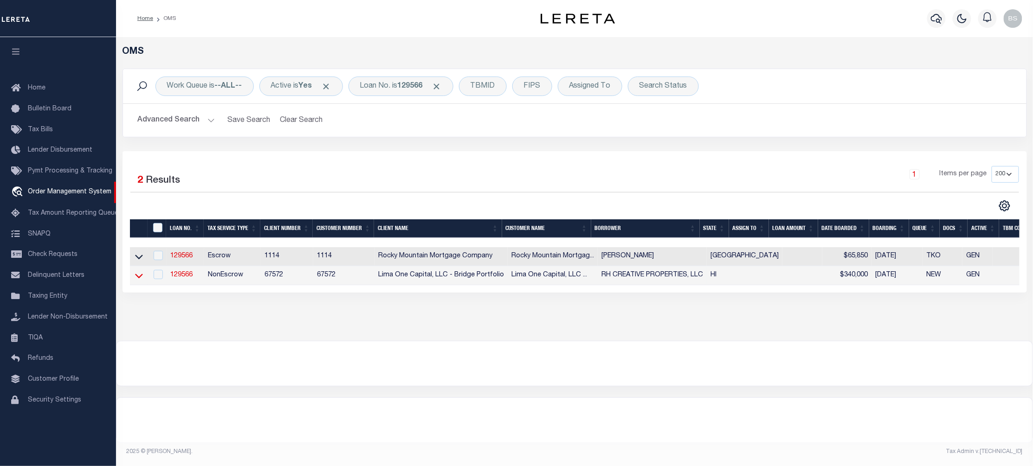
click at [136, 277] on icon at bounding box center [139, 276] width 8 height 10
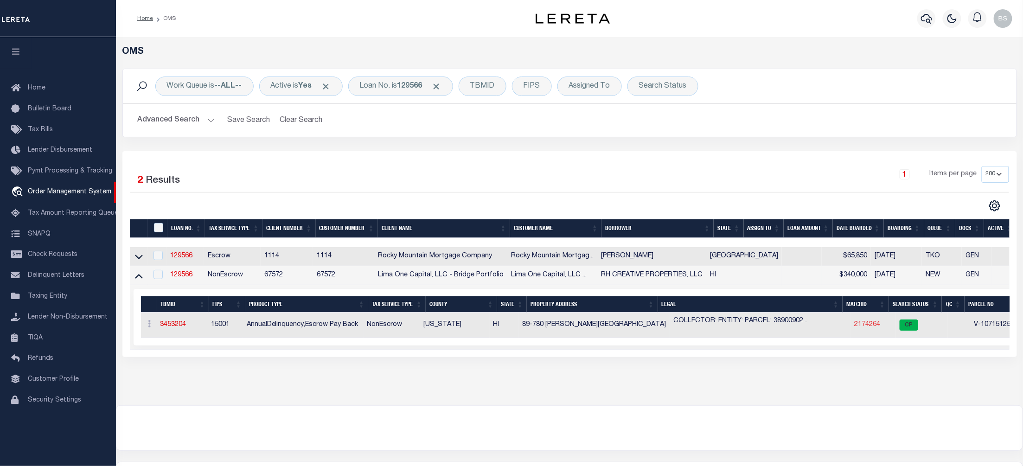
click at [854, 327] on link "2174264" at bounding box center [867, 324] width 26 height 6
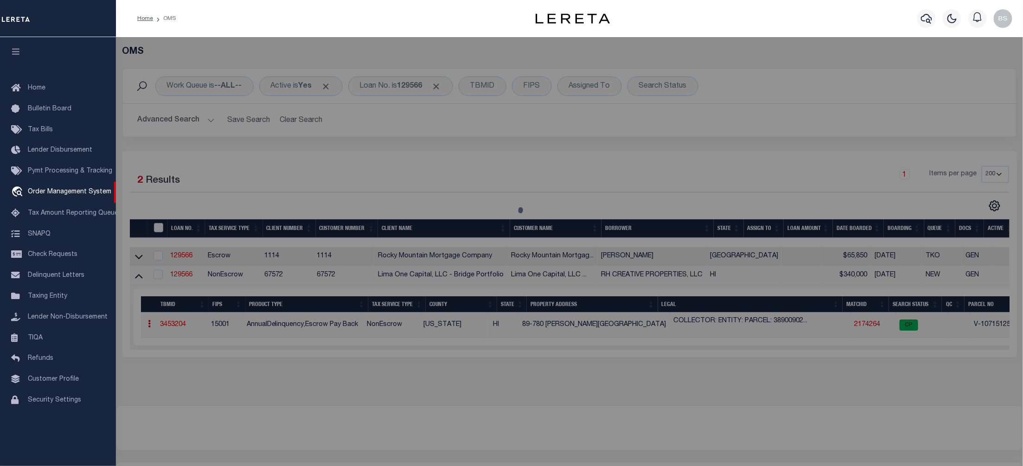
checkbox input "false"
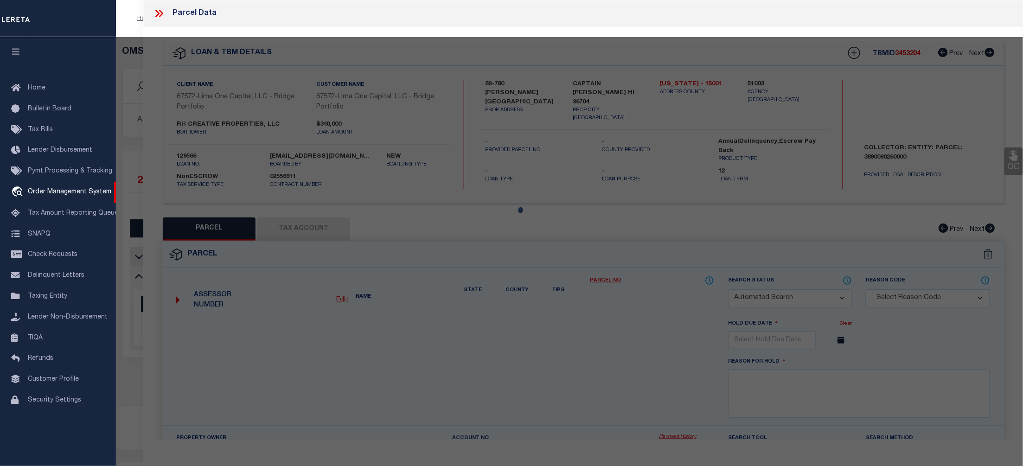
select select "CP"
type input "89-780 [PERSON_NAME][GEOGRAPHIC_DATA]"
checkbox input "false"
type input "CAPTAIN COOK HI 96704"
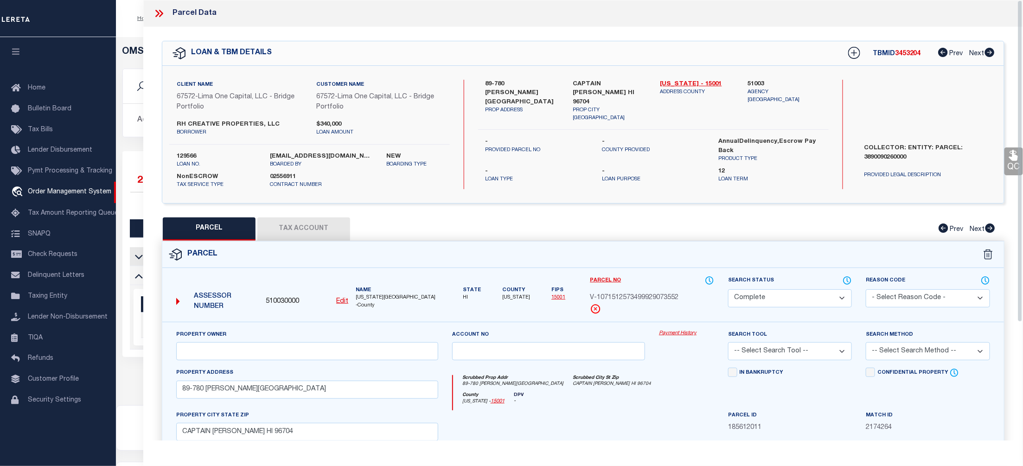
click at [679, 335] on link "Payment History" at bounding box center [686, 334] width 55 height 8
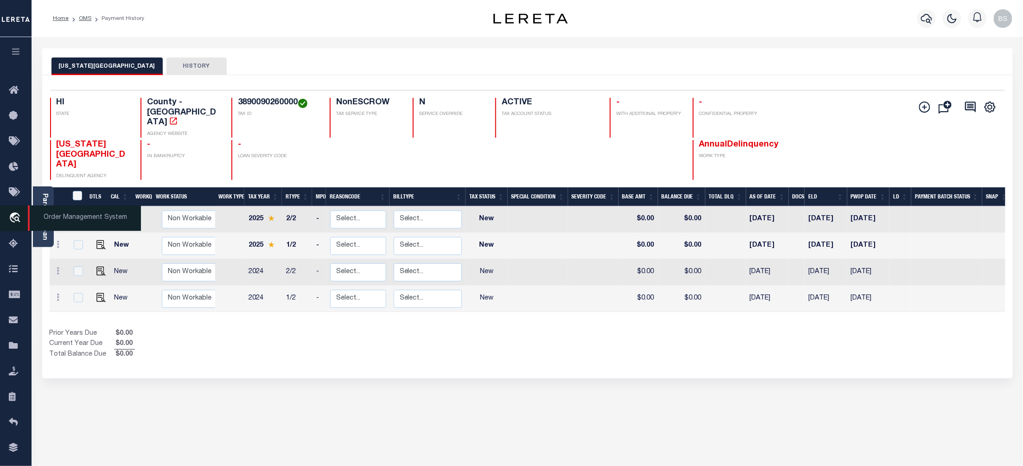
click at [55, 218] on span "Order Management System" at bounding box center [84, 218] width 113 height 26
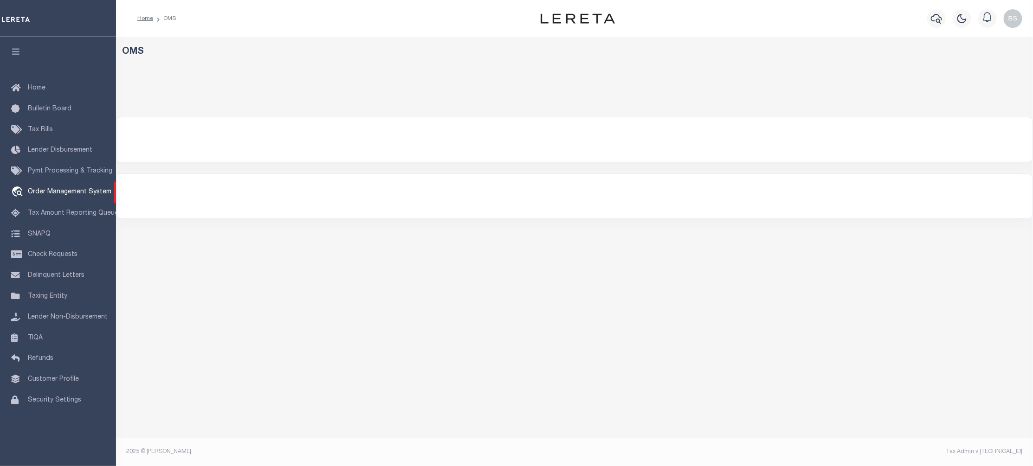
select select "200"
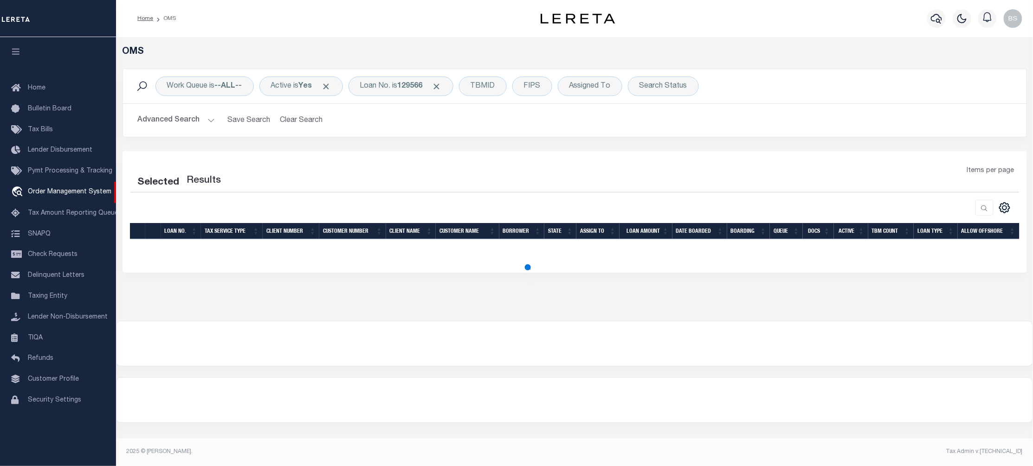
select select "200"
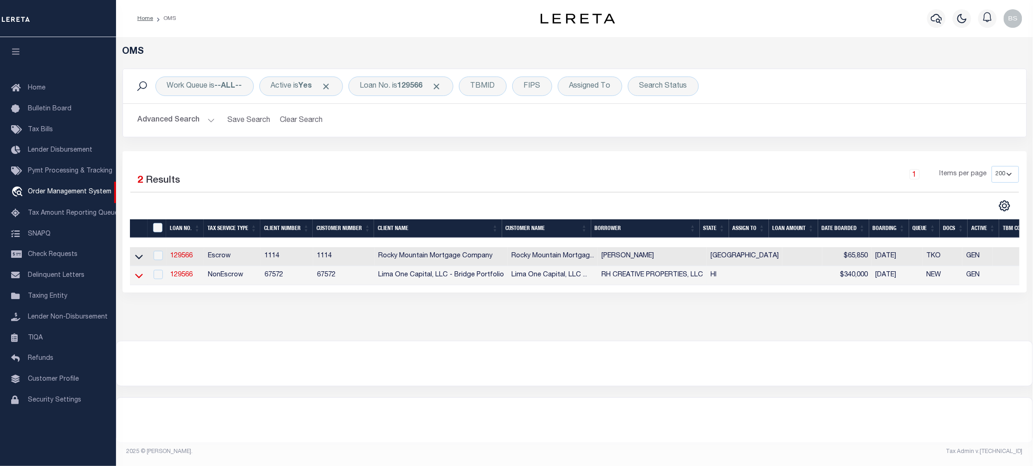
click at [140, 278] on icon at bounding box center [139, 276] width 8 height 10
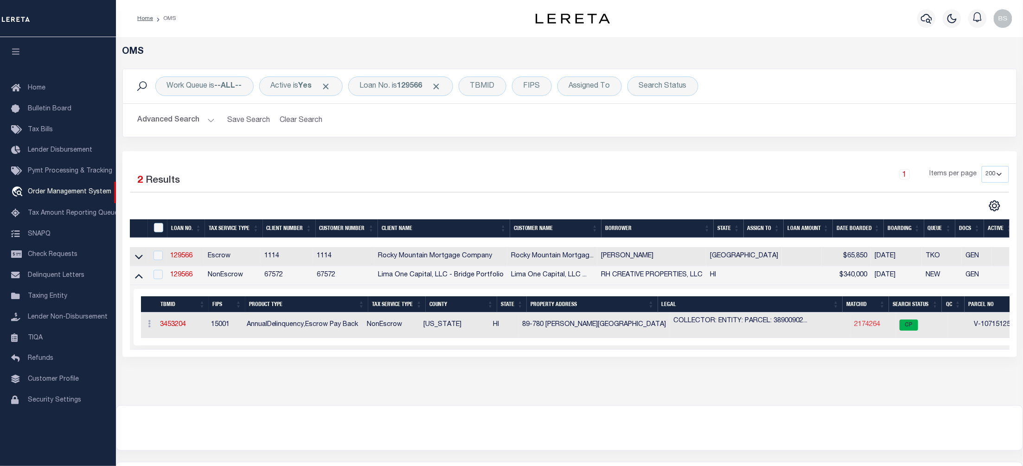
click at [855, 327] on link "2174264" at bounding box center [867, 324] width 26 height 6
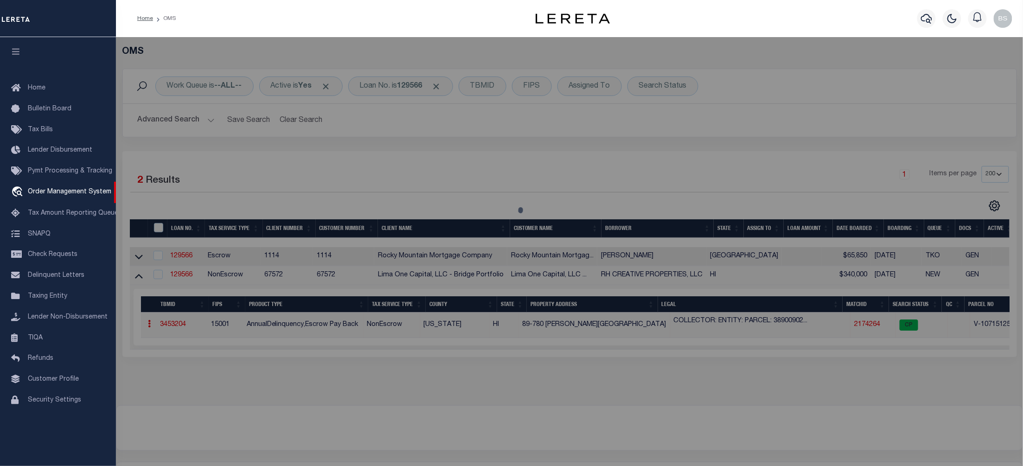
checkbox input "false"
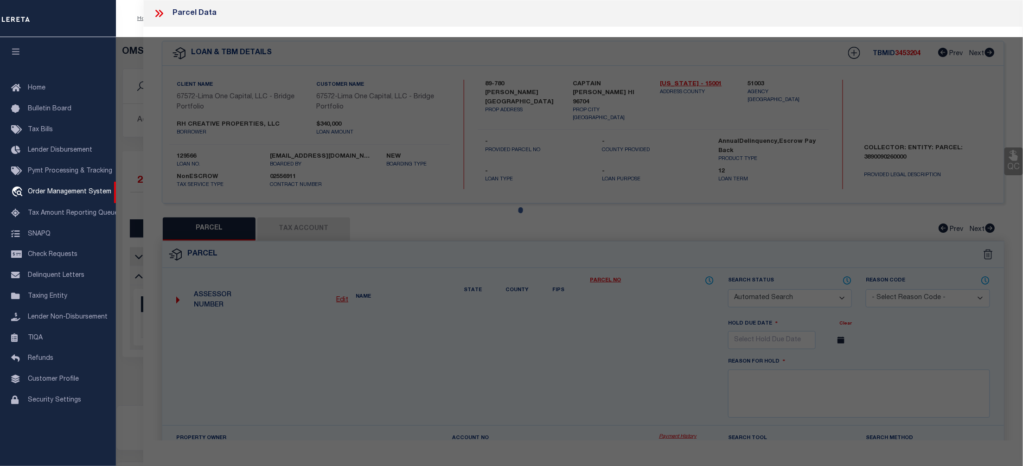
select select "CP"
type input "89-780 LANI KONA ROAD"
checkbox input "false"
type input "CAPTAIN COOK HI 96704"
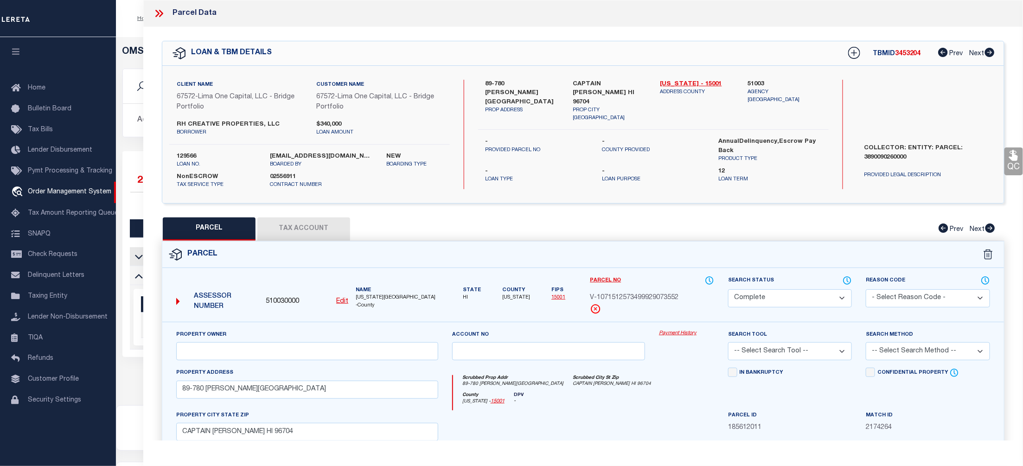
click at [683, 336] on link "Payment History" at bounding box center [686, 334] width 55 height 8
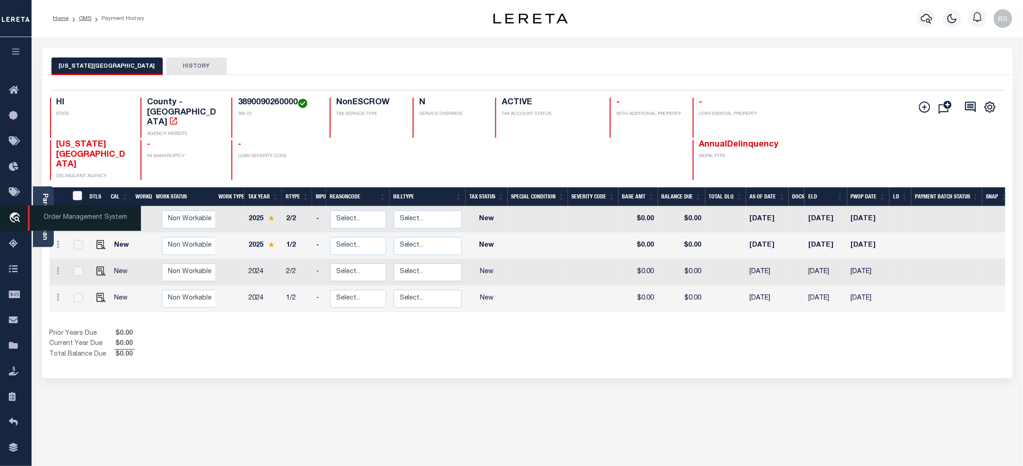
click at [66, 215] on span "Order Management System" at bounding box center [84, 218] width 113 height 26
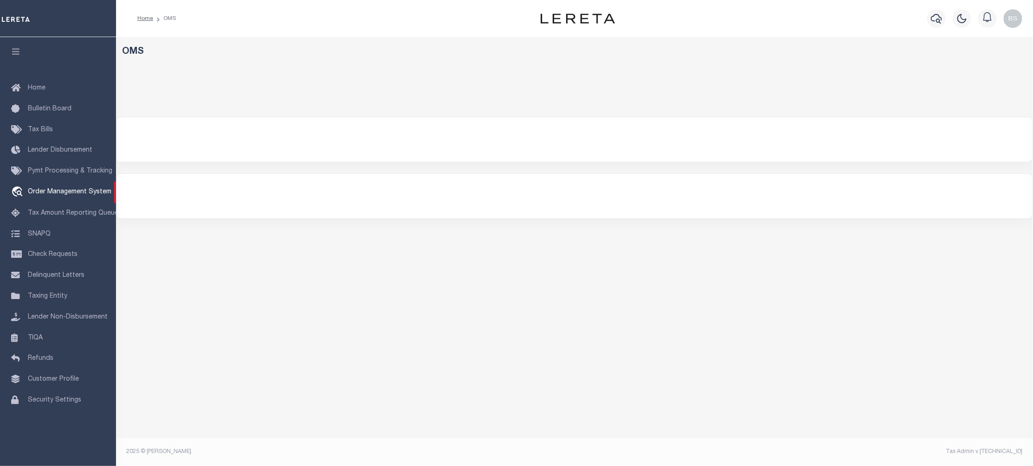
select select "200"
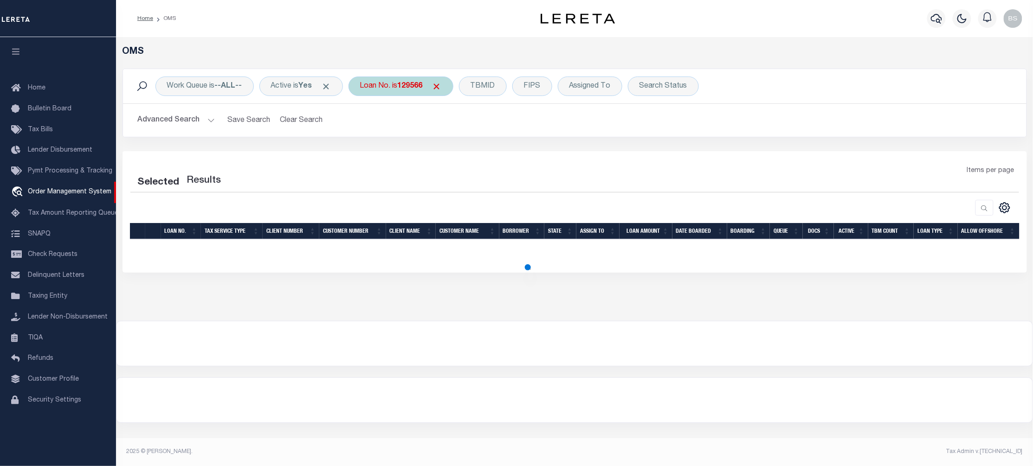
select select "200"
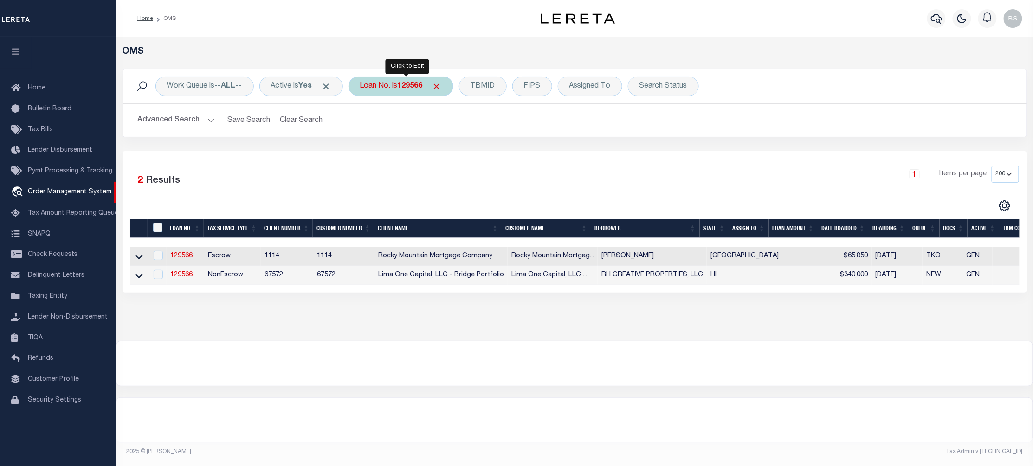
click at [397, 91] on div "Loan No. is 129566" at bounding box center [400, 86] width 105 height 19
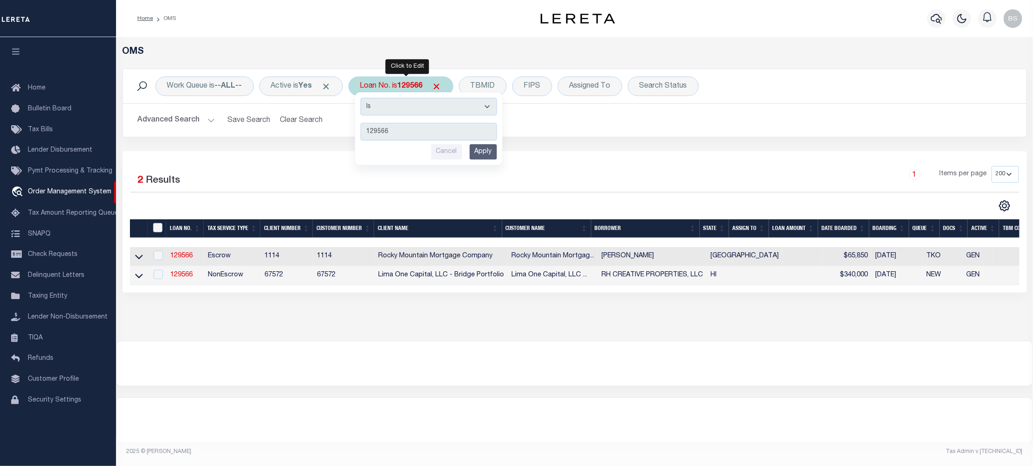
type input "1705519"
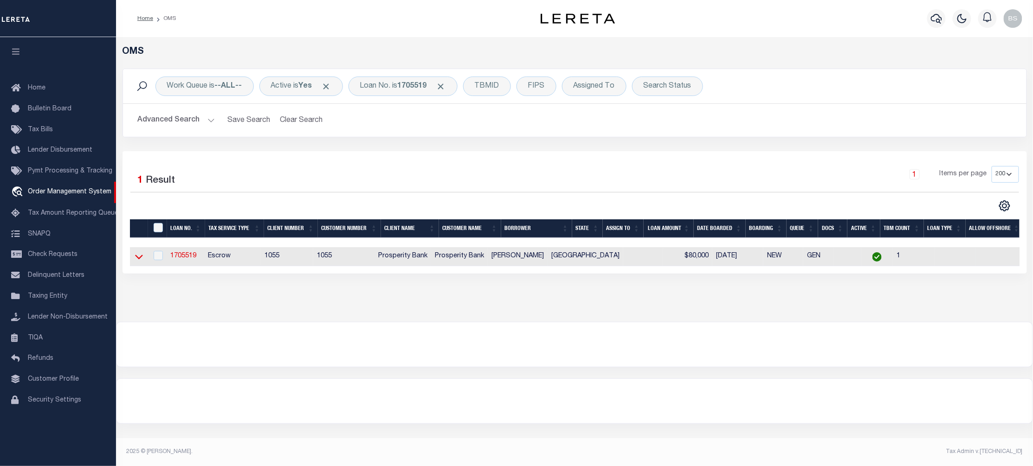
click at [138, 258] on icon at bounding box center [139, 257] width 8 height 10
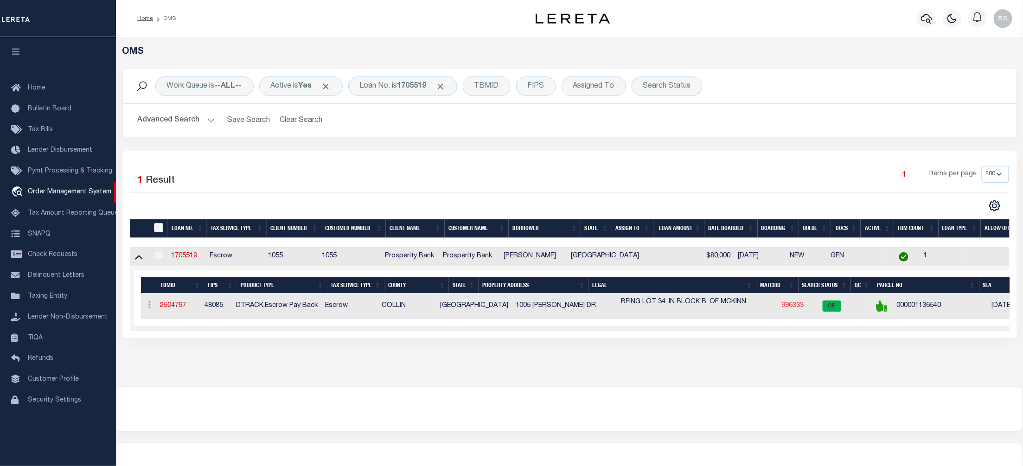
click at [782, 309] on link "996333" at bounding box center [793, 305] width 22 height 6
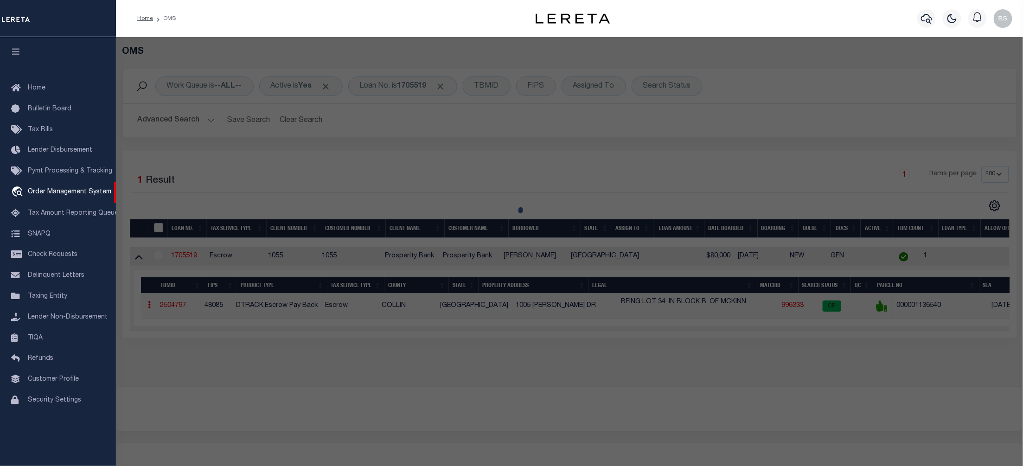
checkbox input "false"
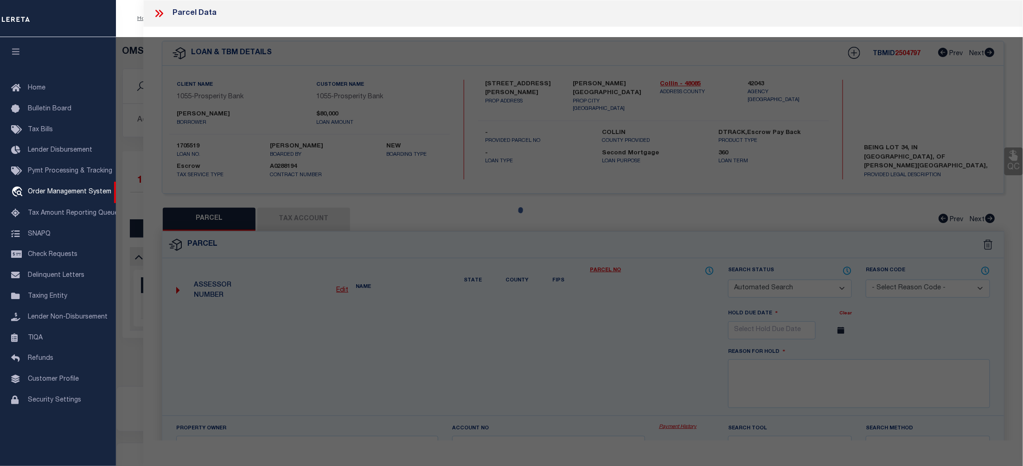
select select "CP"
type input "Munoz Jose Luis"
select select
type input "1005 Daniels Dr"
type input "[PERSON_NAME][GEOGRAPHIC_DATA]"
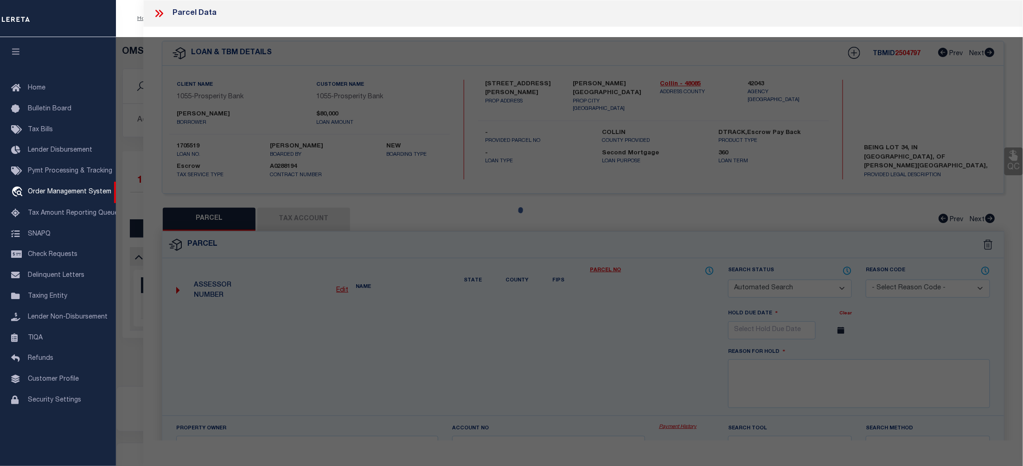
type textarea "[PERSON_NAME] East Estates First Section, Blk B, Lot 34"
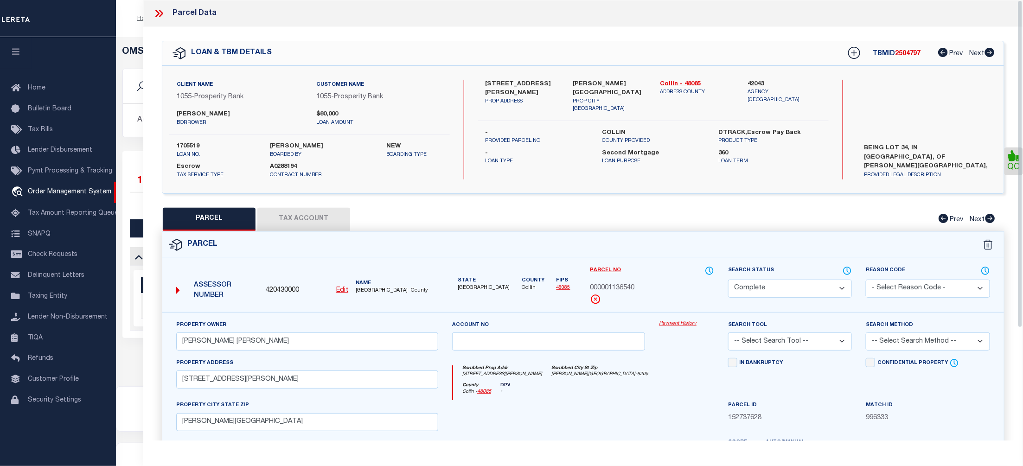
click at [688, 324] on link "Payment History" at bounding box center [686, 324] width 55 height 8
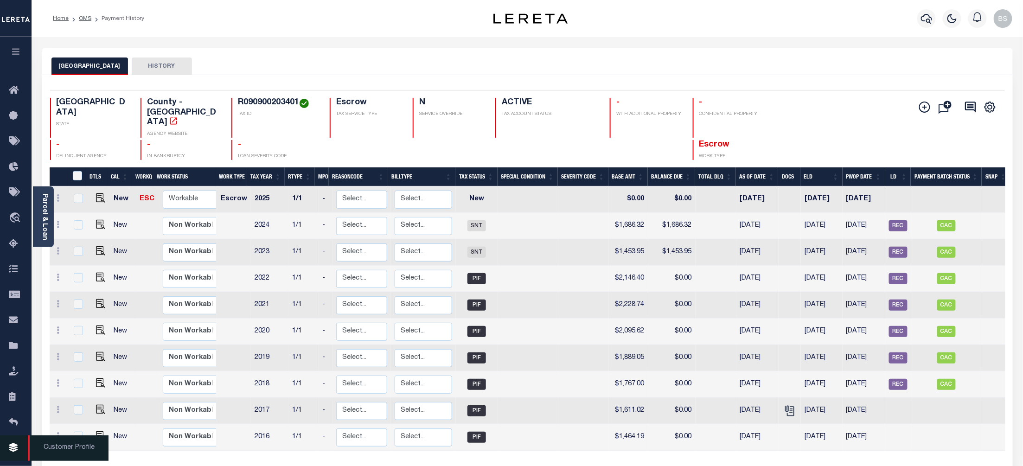
click at [15, 450] on icon at bounding box center [16, 449] width 15 height 12
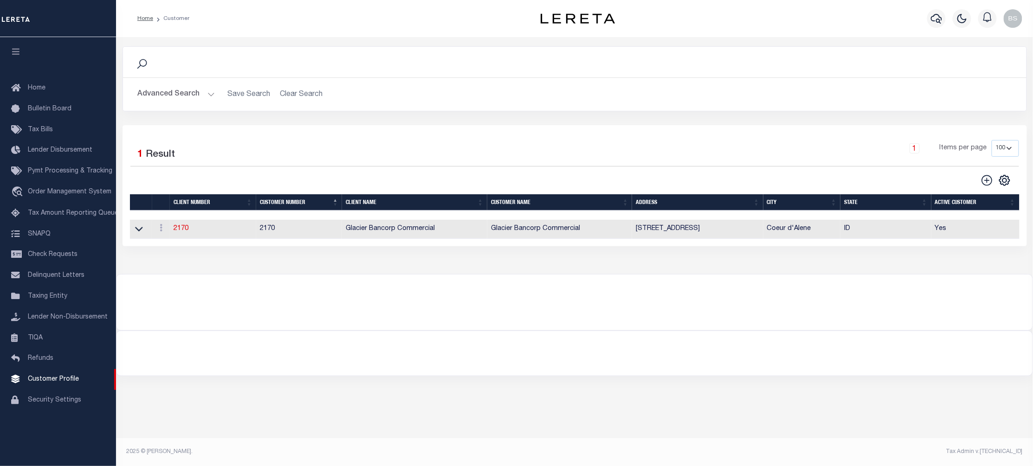
click at [208, 95] on button "Advanced Search" at bounding box center [176, 94] width 77 height 18
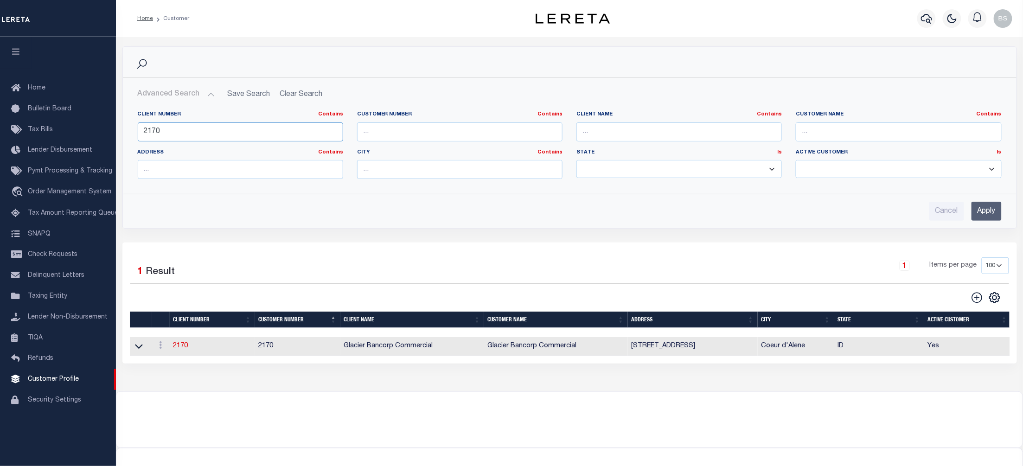
drag, startPoint x: 186, startPoint y: 128, endPoint x: 122, endPoint y: 130, distance: 64.5
click at [122, 130] on div "Search Advanced Search Save Search Clear Search CustomerSearchGridWrapper_dynam…" at bounding box center [569, 137] width 895 height 182
click at [467, 132] on input "text" at bounding box center [459, 131] width 205 height 19
type input "fund"
click at [999, 212] on input "Apply" at bounding box center [987, 211] width 30 height 19
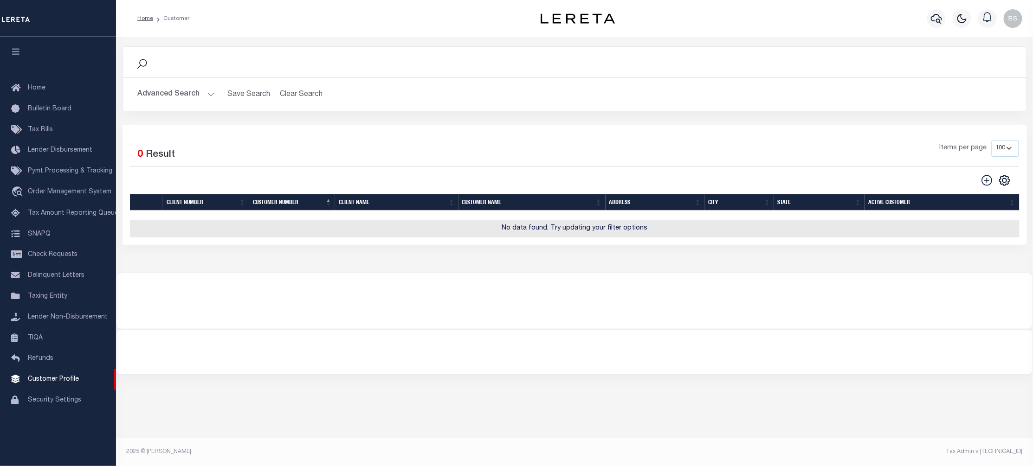
click at [220, 104] on div "Advanced Search Save Search Clear Search CustomerSearchGridWrapper_dynamictable…" at bounding box center [574, 94] width 903 height 33
click at [206, 92] on button "Advanced Search" at bounding box center [176, 94] width 77 height 18
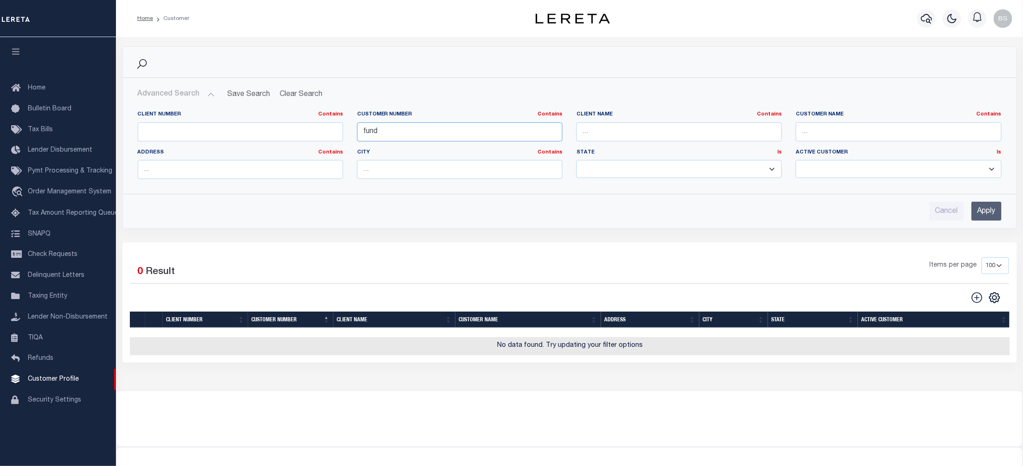
drag, startPoint x: 401, startPoint y: 134, endPoint x: 337, endPoint y: 134, distance: 64.0
click at [337, 134] on div "Client Number Contains Contains Is Customer Number Contains Contains Is fund Is" at bounding box center [570, 149] width 878 height 76
click at [602, 130] on input "text" at bounding box center [679, 131] width 205 height 19
type input "fund"
click at [991, 211] on input "Apply" at bounding box center [987, 211] width 30 height 19
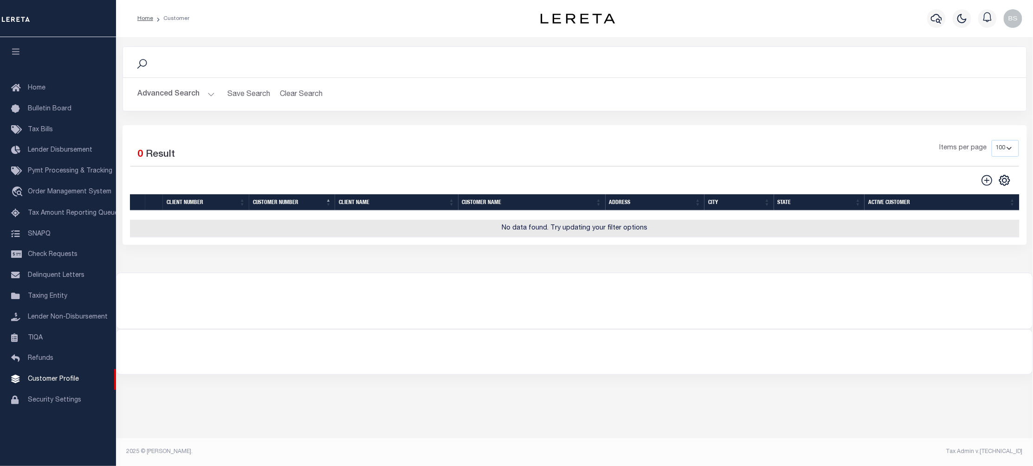
click at [626, 74] on div "Search" at bounding box center [574, 62] width 903 height 31
click at [305, 91] on button "Clear Search" at bounding box center [301, 94] width 51 height 18
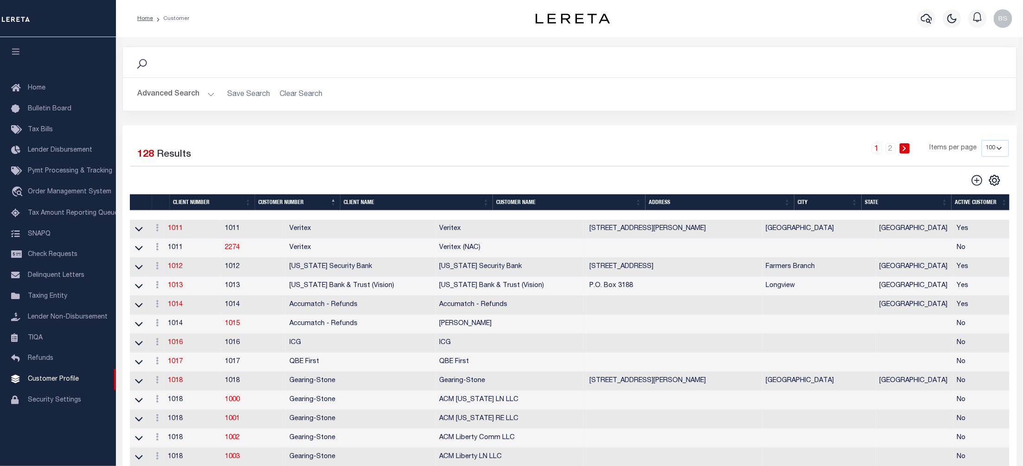
click at [379, 199] on th "Client Name" at bounding box center [416, 202] width 153 height 16
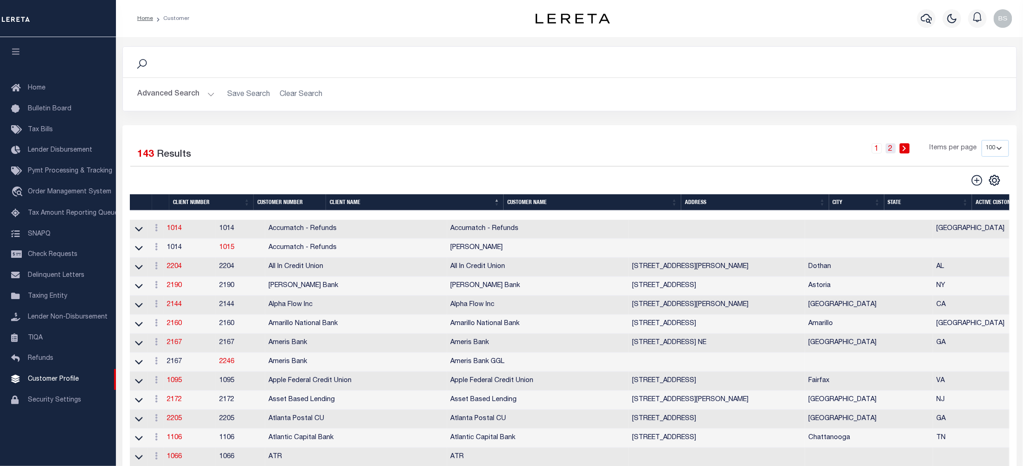
click at [895, 150] on link "2" at bounding box center [891, 148] width 10 height 10
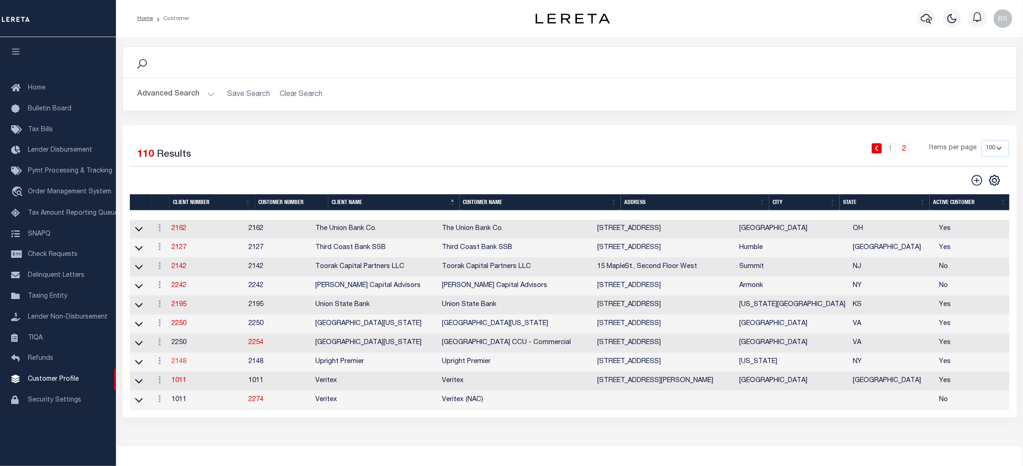
click at [182, 365] on link "2148" at bounding box center [179, 362] width 15 height 6
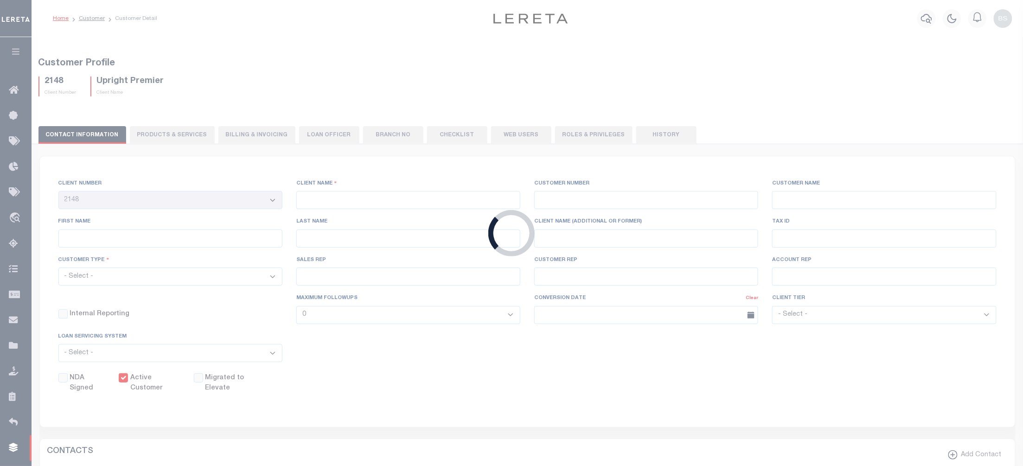
select select
type input "Upright Premier"
type input "2148"
type input "Upright Premier"
type input "Christopher"
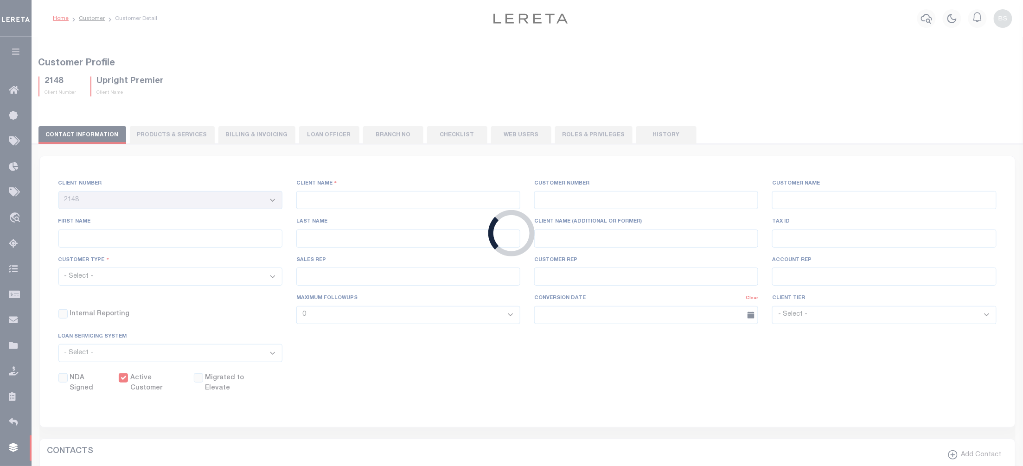
type input "Draudt"
select select "Residential"
type input "Lori Schrag"
type input "[PERSON_NAME]"
type input "Beth Wiebe"
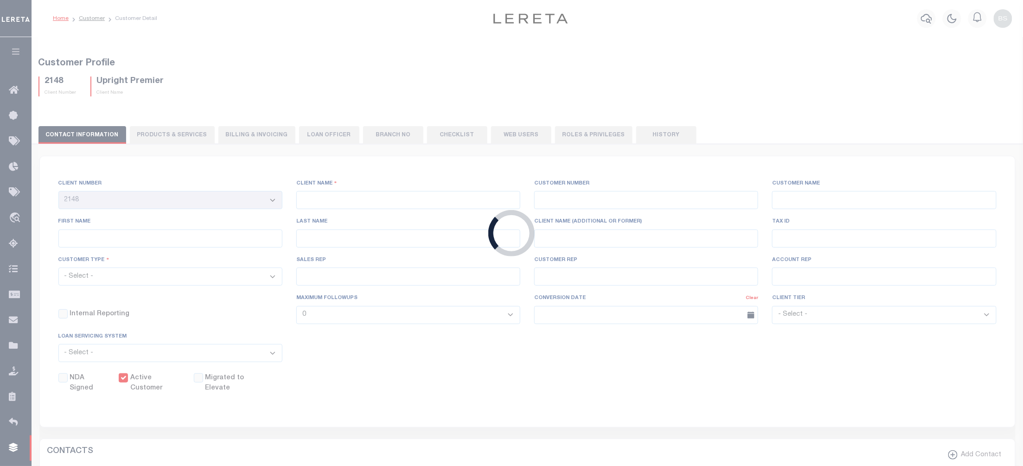
checkbox input "true"
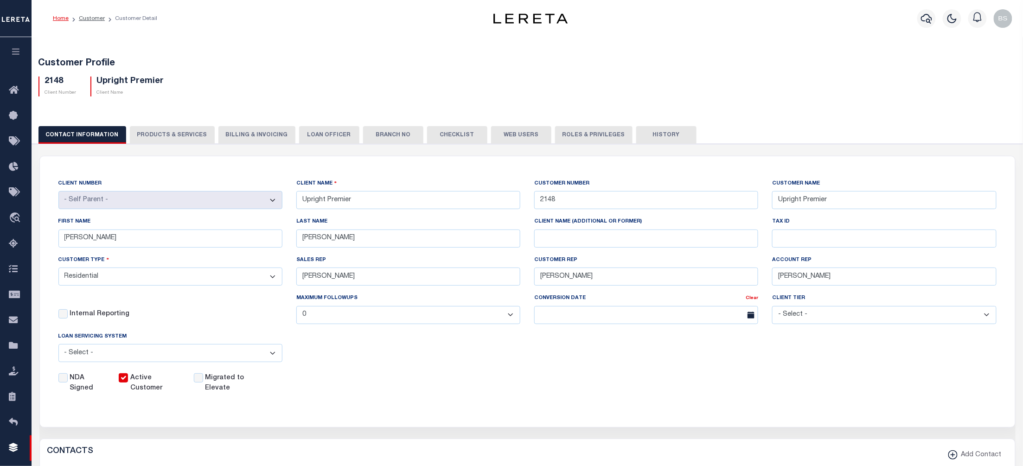
click at [704, 406] on div "CLIENT NUMBER - Self Parent - 1011 1012 1013 1014 1016 1017 1018 1019 1035 1036…" at bounding box center [528, 286] width 976 height 260
click at [73, 221] on span "Order Management System" at bounding box center [84, 218] width 113 height 26
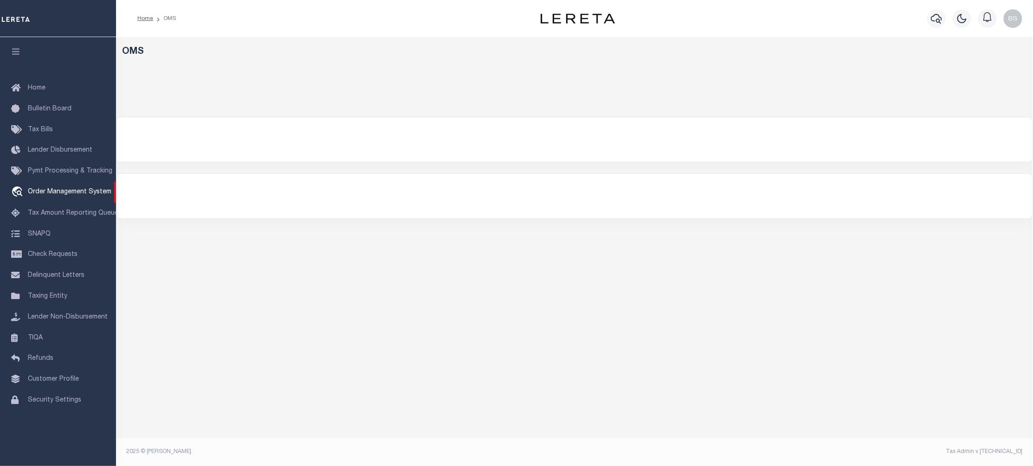
select select "200"
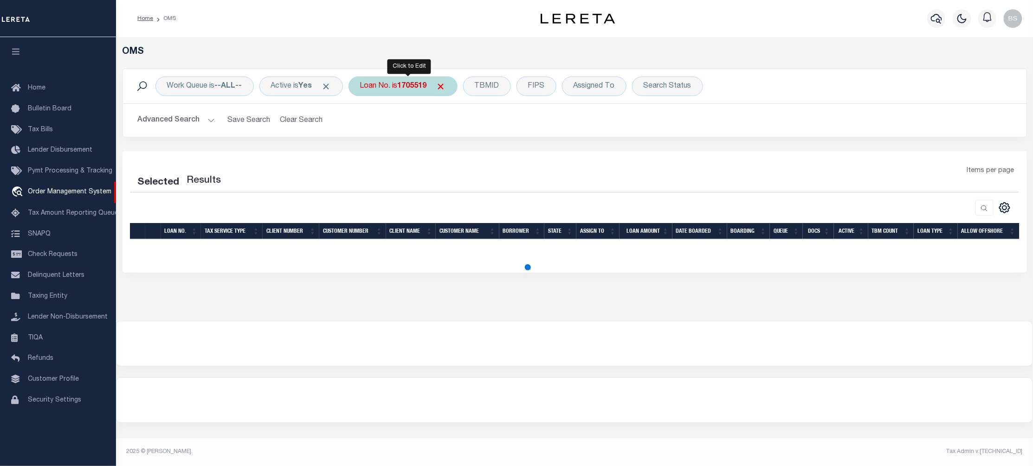
select select "200"
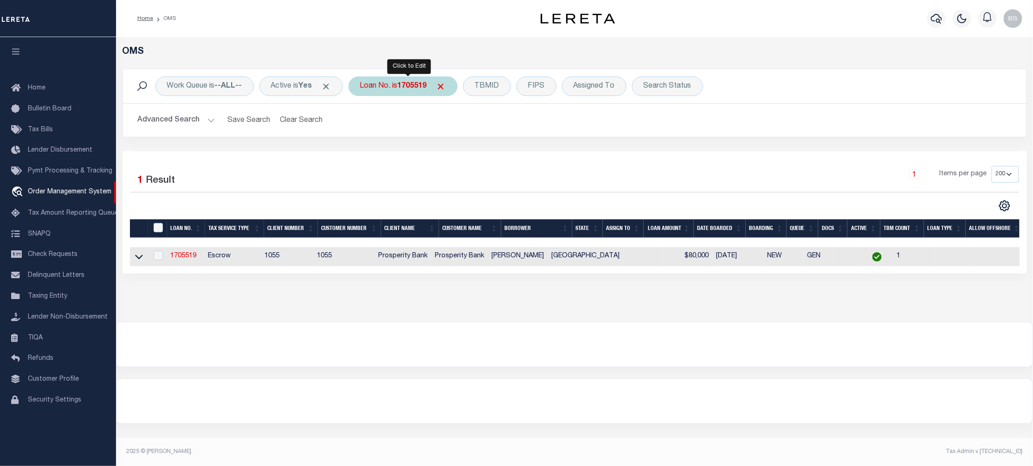
click at [402, 82] on div "Loan No. is 1705519" at bounding box center [402, 86] width 109 height 19
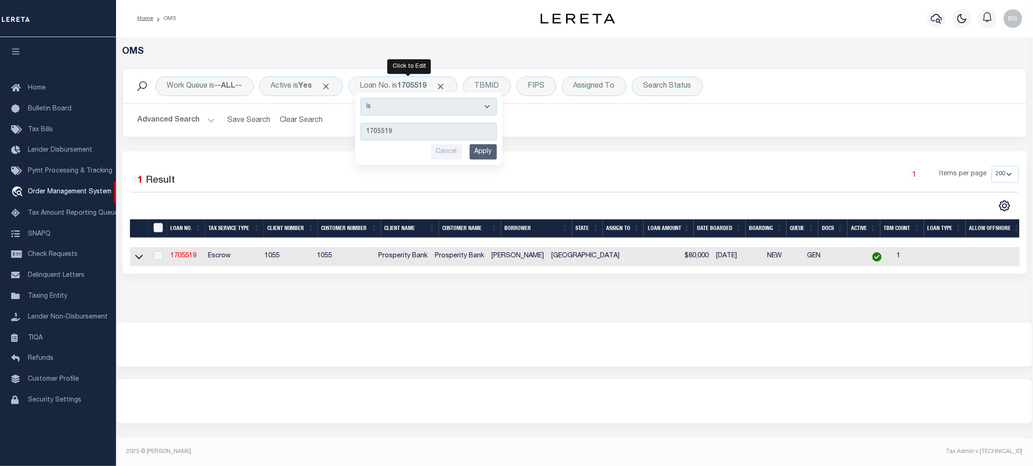
type input "11703365"
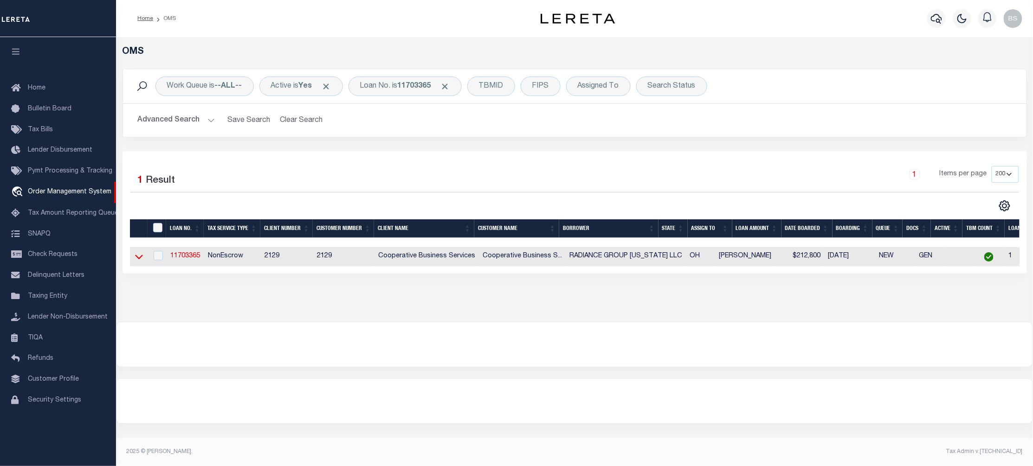
click at [138, 255] on icon at bounding box center [139, 257] width 8 height 10
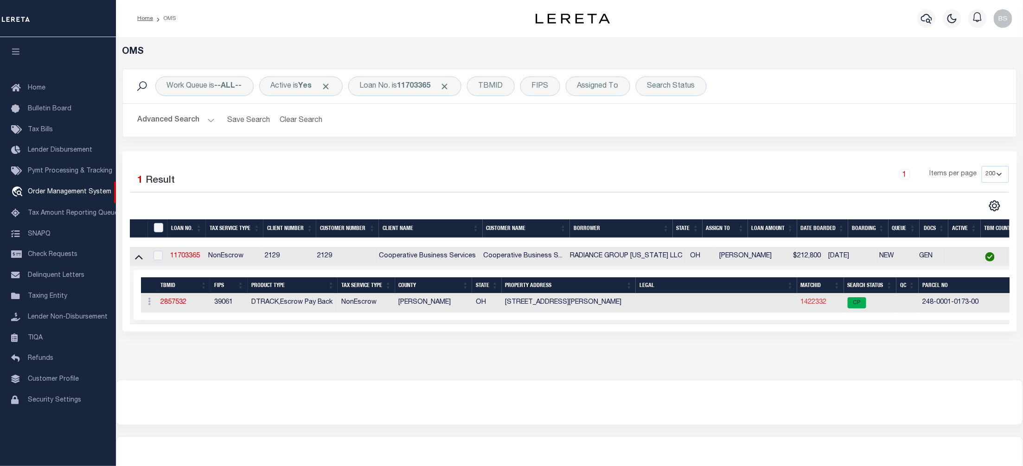
click at [814, 305] on link "1422332" at bounding box center [814, 302] width 26 height 6
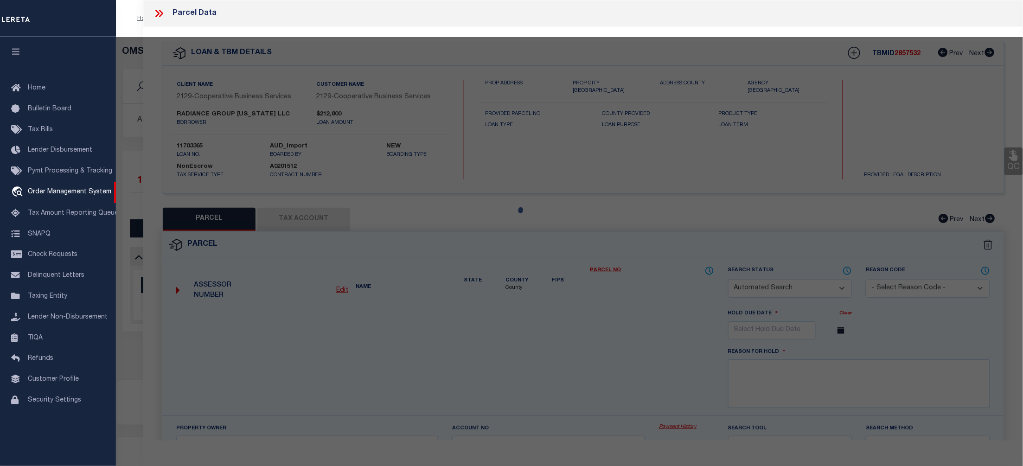
checkbox input "false"
select select "CP"
type input "RADIANCE GROUP LLC"
select select
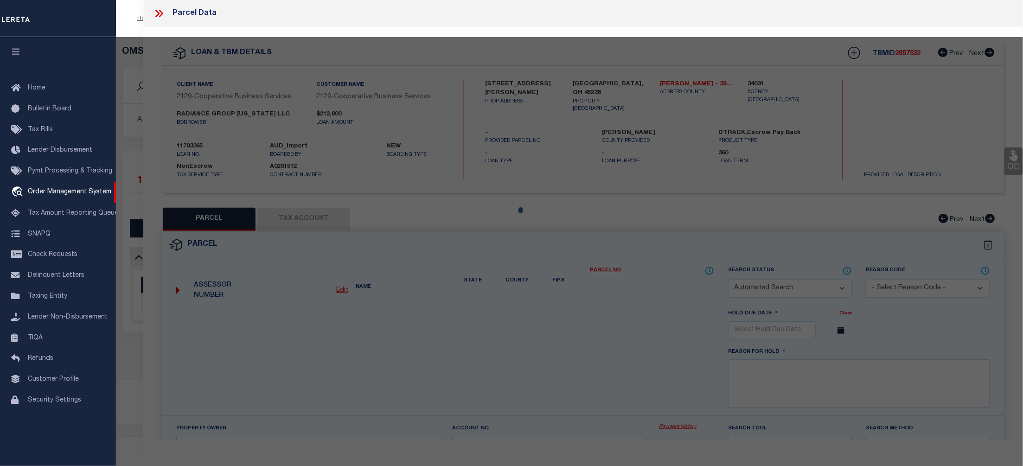
type input "2443 FERGUSON RD"
checkbox input "false"
type input "CINCINNATI OH 45238"
type textarea "FERGUSON RD 63.21 X 145 WS FERGUSON RD 63.21 FT S OF VEAZEY AV"
type textarea "Tax ID Special Project"
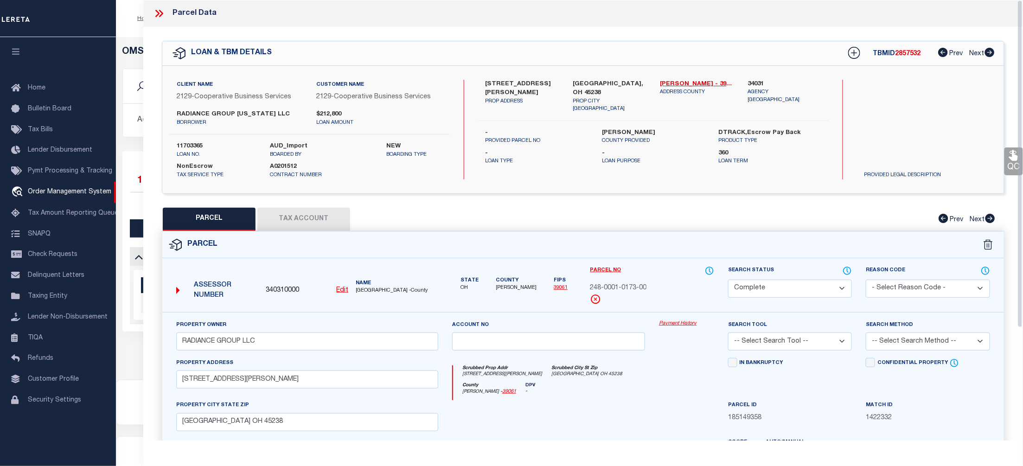
click at [685, 323] on link "Payment History" at bounding box center [686, 324] width 55 height 8
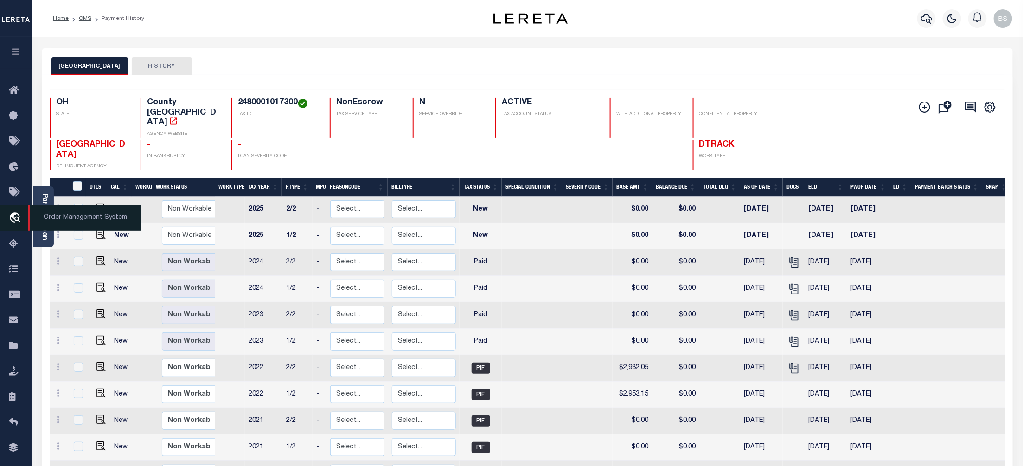
click at [62, 216] on span "Order Management System" at bounding box center [84, 218] width 113 height 26
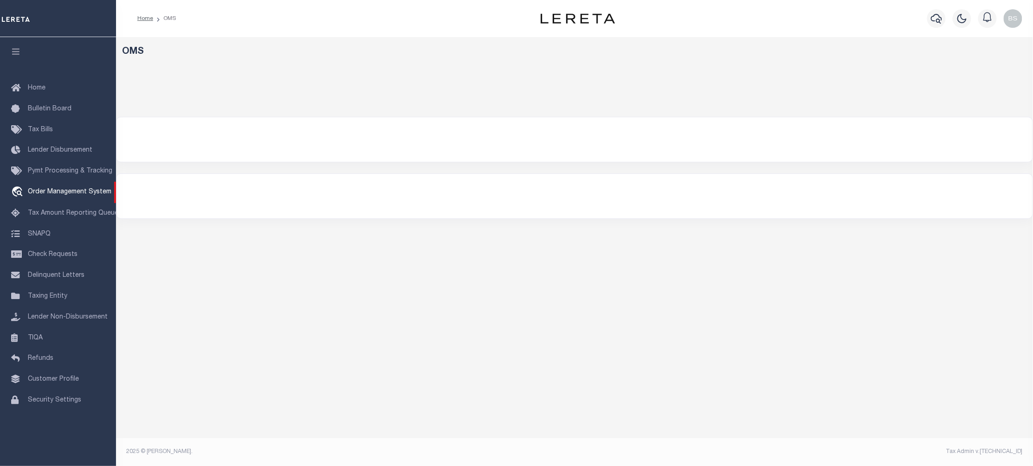
select select "200"
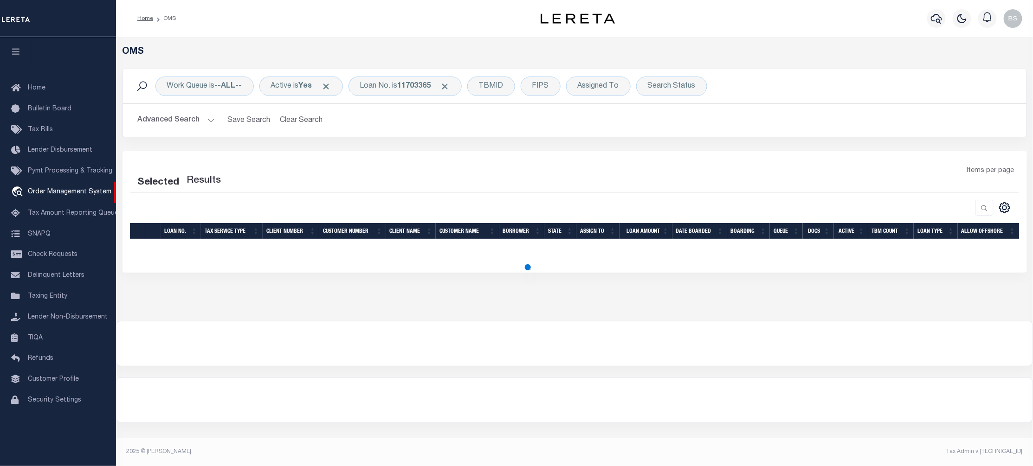
select select "200"
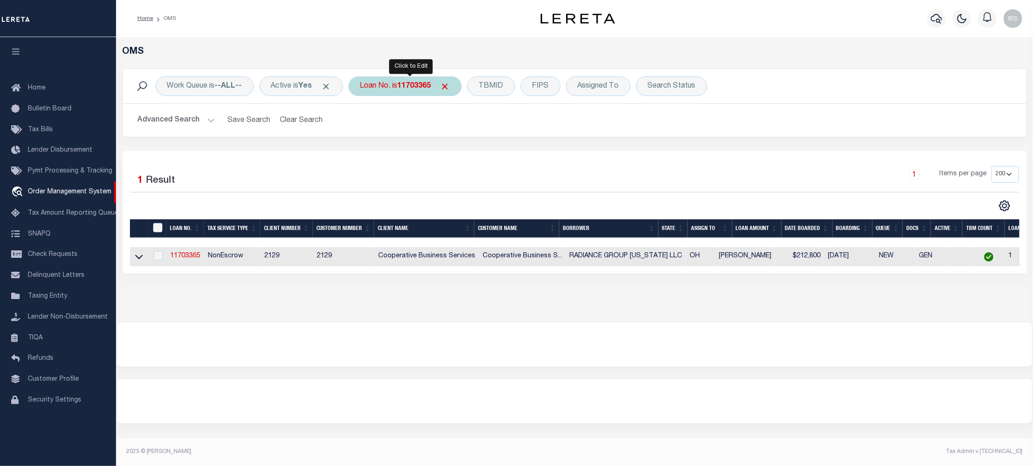
click at [421, 89] on b "11703365" at bounding box center [414, 86] width 33 height 7
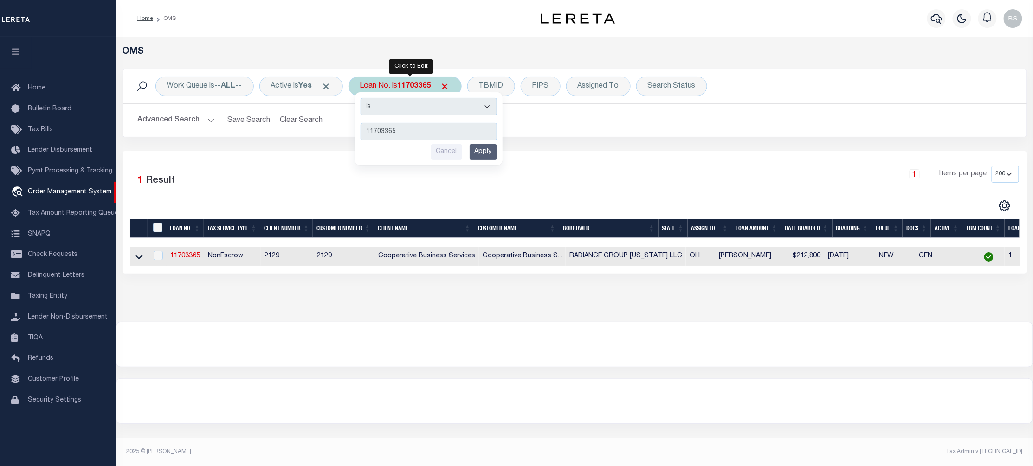
type input "11703366"
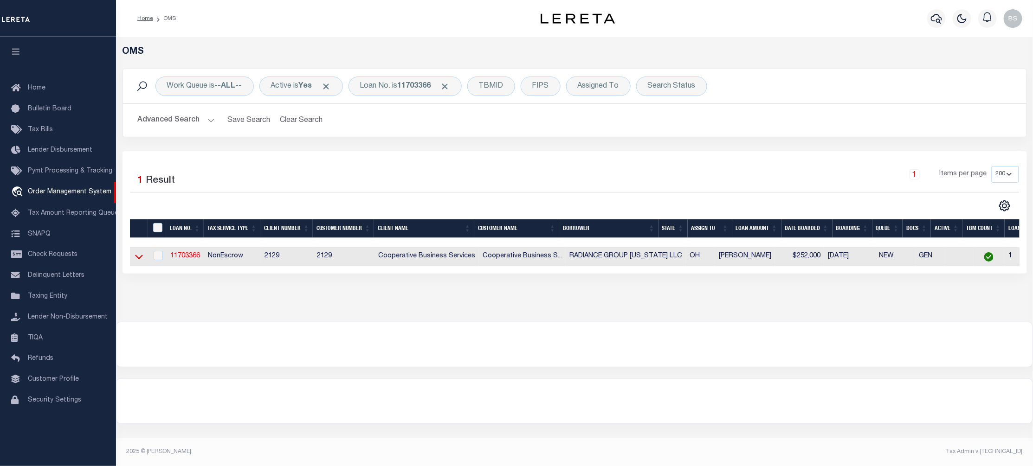
click at [138, 260] on icon at bounding box center [139, 257] width 8 height 5
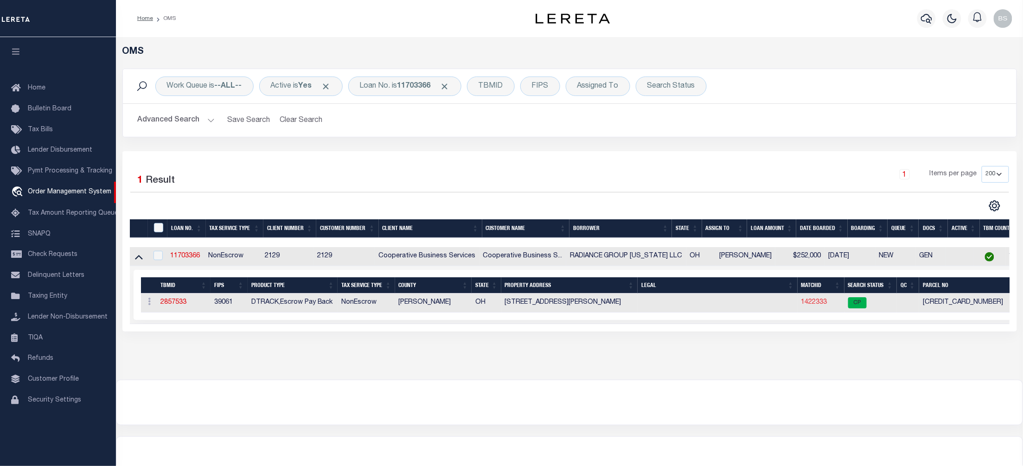
click at [815, 304] on link "1422333" at bounding box center [815, 302] width 26 height 6
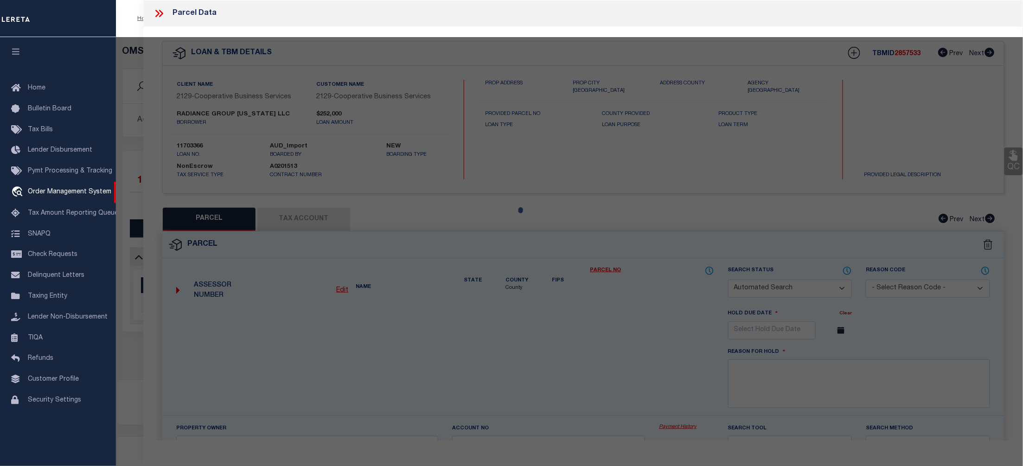
checkbox input "false"
select select "CP"
type input "RADIANCE GROUP [US_STATE] LLC"
select select
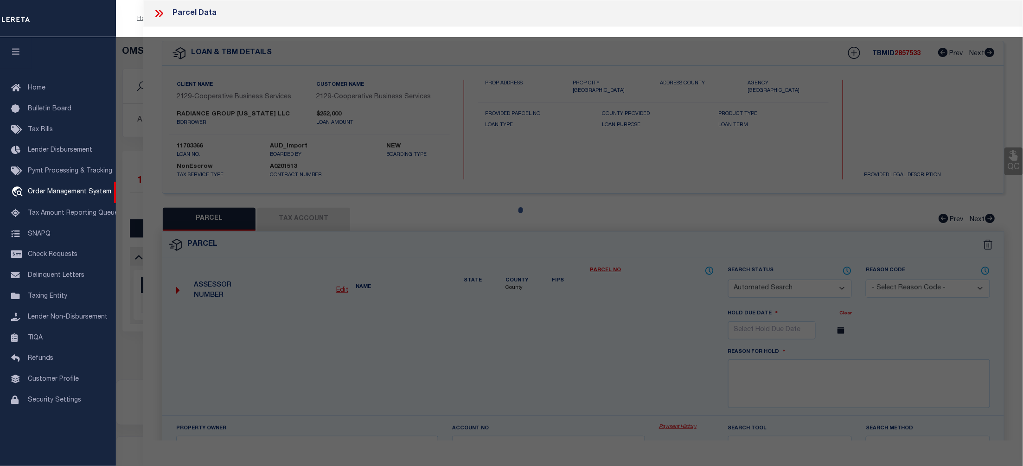
type input "[STREET_ADDRESS][PERSON_NAME]"
checkbox input "false"
type input "NORWOOD OH 45212"
type textarea "[STREET_ADDRESS][PERSON_NAME]x125.37 IR [PERSON_NAME] RD 309.17"
type textarea "Tax ID Special Project"
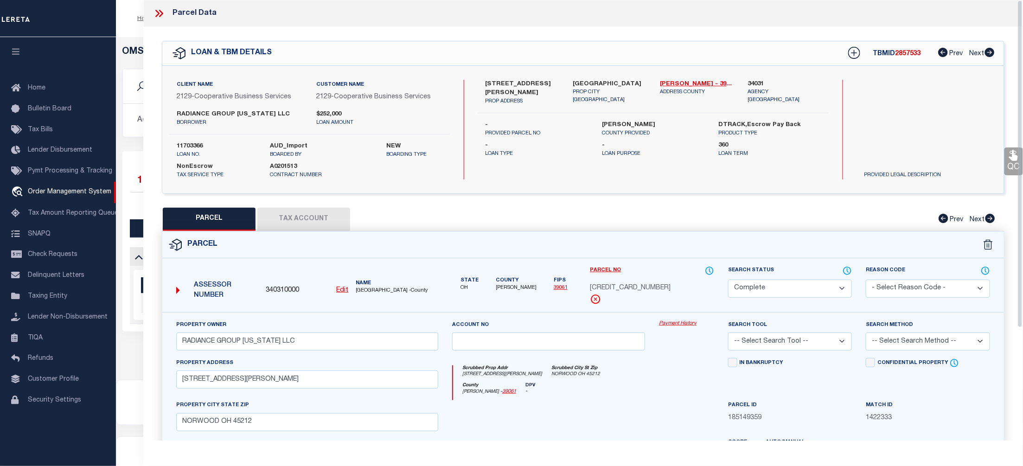
click at [687, 324] on link "Payment History" at bounding box center [686, 324] width 55 height 8
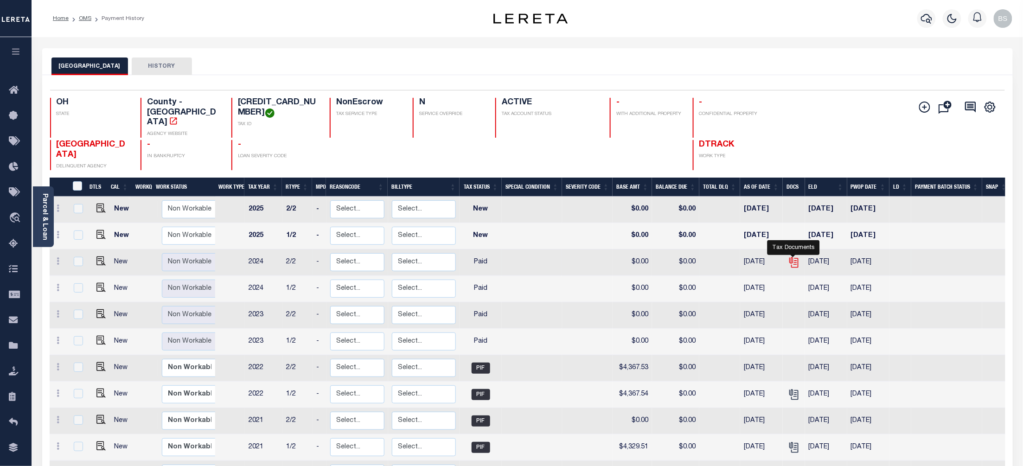
click at [791, 257] on icon "" at bounding box center [794, 263] width 12 height 12
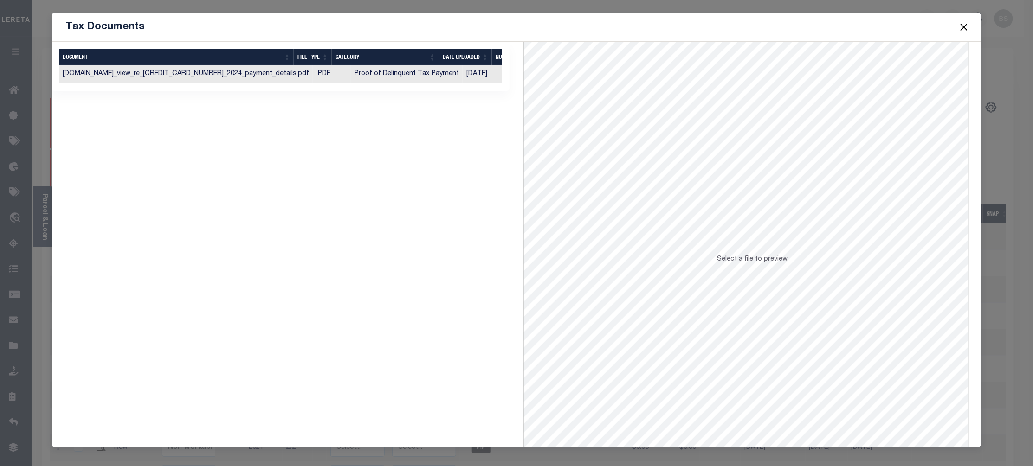
click at [408, 73] on td "Proof of Delinquent Tax Payment" at bounding box center [407, 74] width 112 height 18
drag, startPoint x: 404, startPoint y: 91, endPoint x: 503, endPoint y: 96, distance: 98.4
click at [503, 91] on div "1 Selected 1 Result Items per page" at bounding box center [280, 66] width 458 height 49
click at [960, 27] on button "Close" at bounding box center [964, 27] width 12 height 12
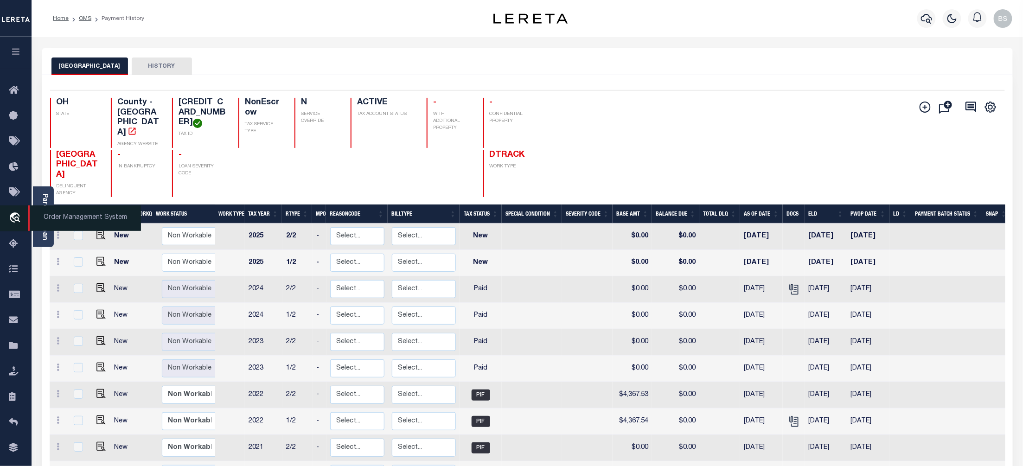
click at [86, 220] on span "Order Management System" at bounding box center [84, 218] width 113 height 26
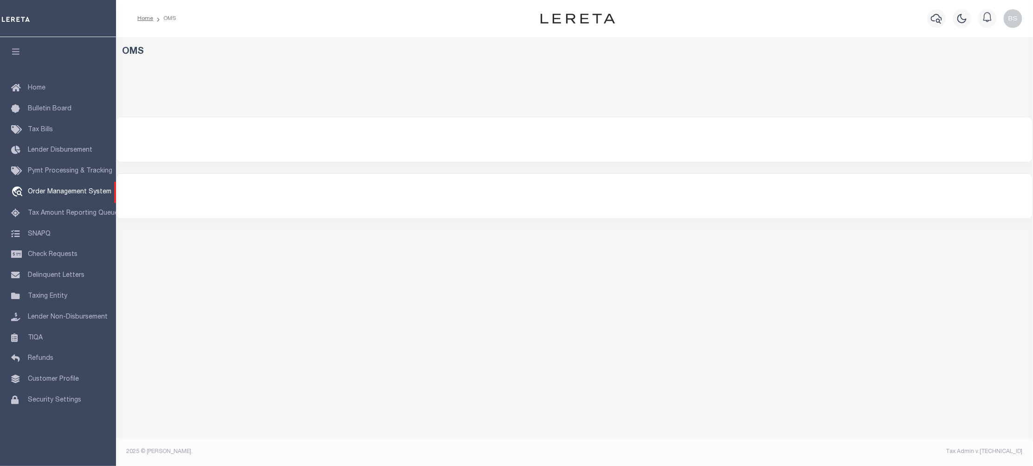
select select "200"
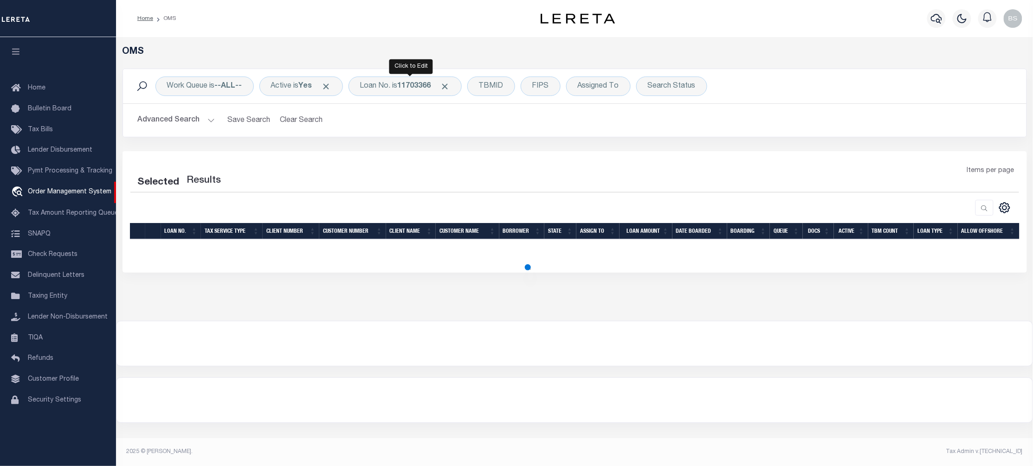
select select "200"
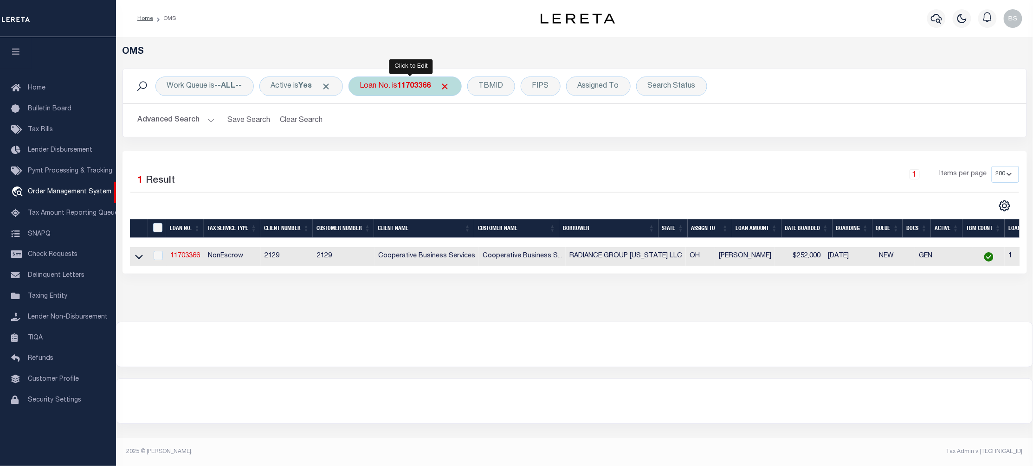
click at [418, 88] on b "11703366" at bounding box center [414, 86] width 33 height 7
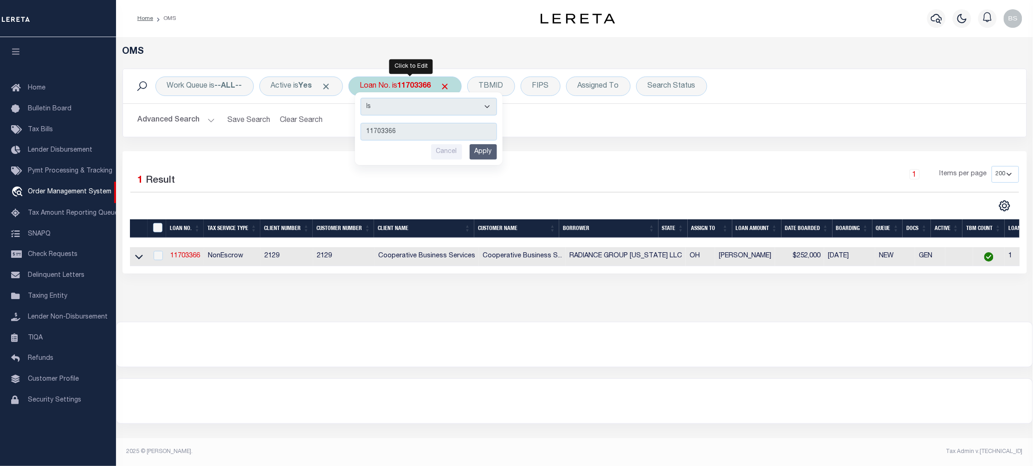
type input "120995"
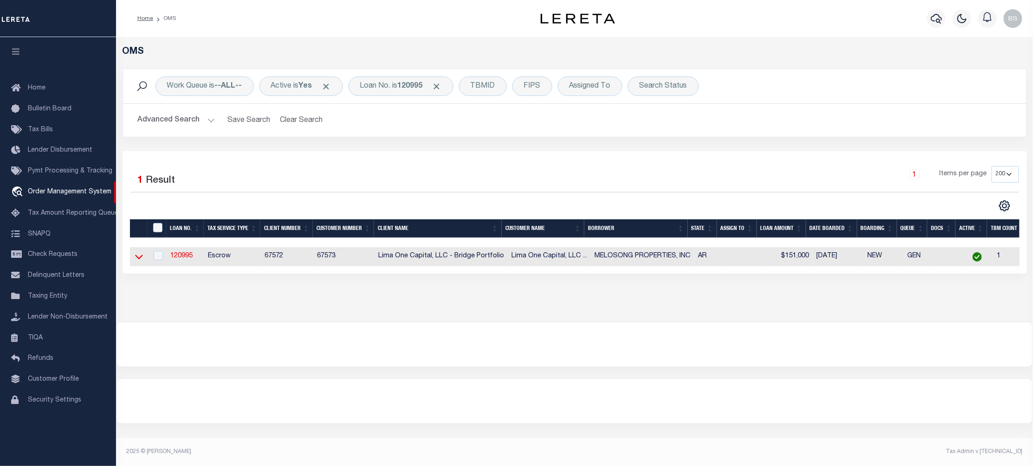
click at [138, 260] on icon at bounding box center [139, 257] width 8 height 10
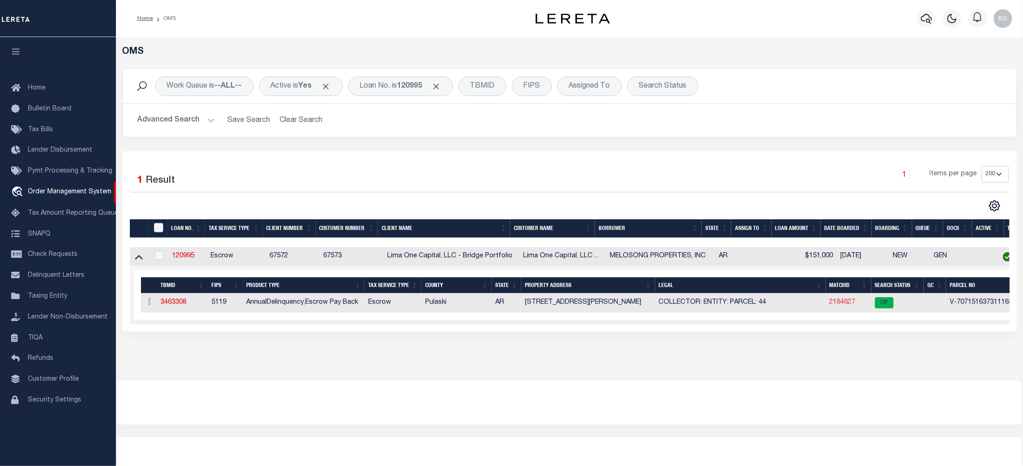
click at [841, 306] on link "2184627" at bounding box center [843, 302] width 26 height 6
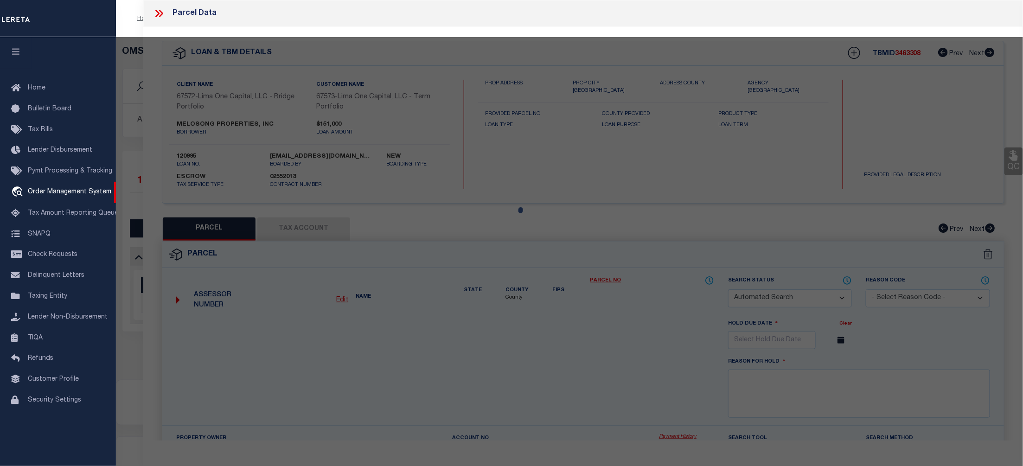
checkbox input "false"
select select "CP"
select select "AGW"
select select
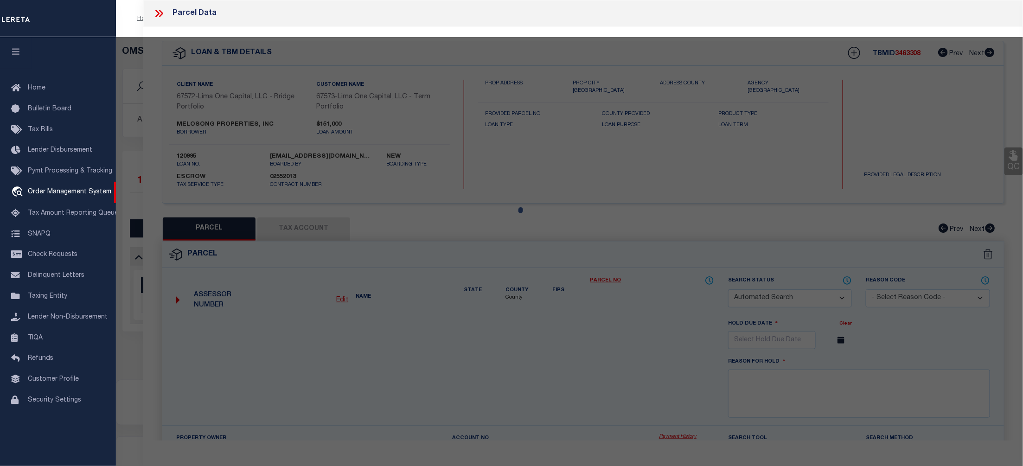
type input "[STREET_ADDRESS][PERSON_NAME]"
checkbox input "false"
type input "LITTLE ROCK AR 72204"
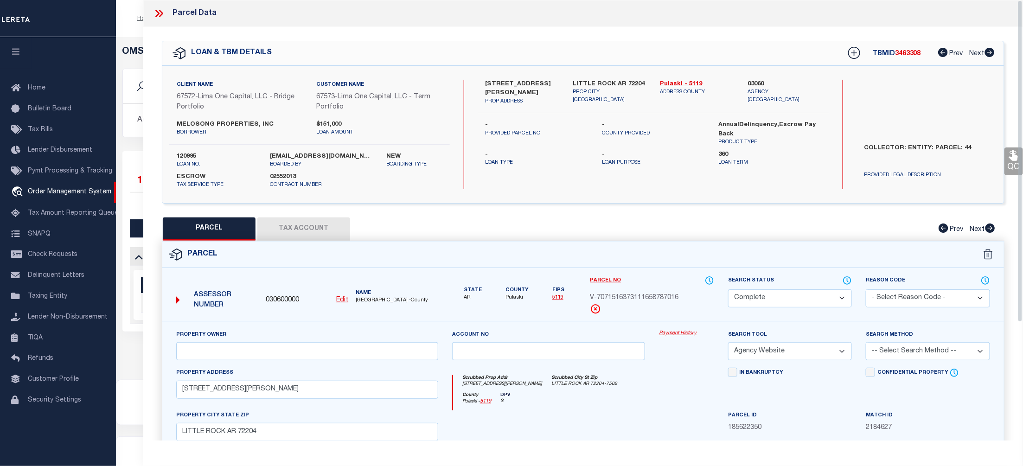
click at [673, 335] on link "Payment History" at bounding box center [686, 334] width 55 height 8
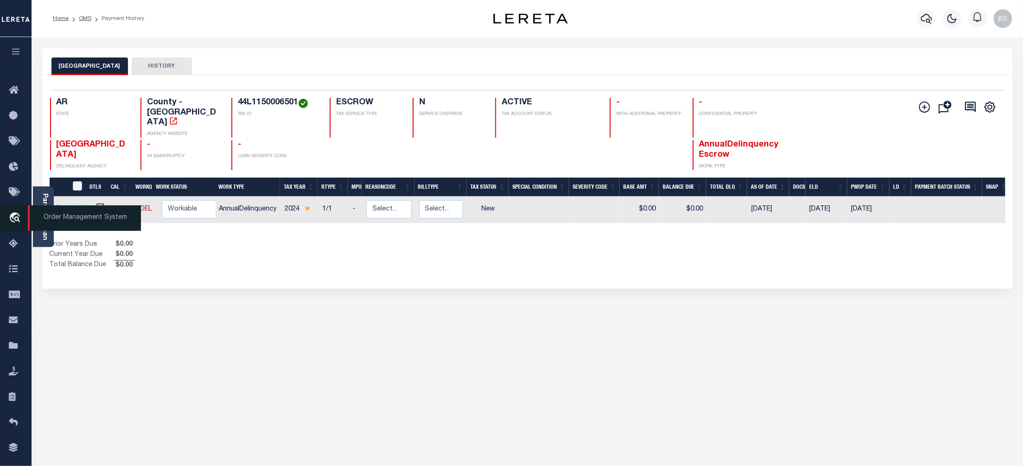
click at [69, 221] on span "Order Management System" at bounding box center [84, 218] width 113 height 26
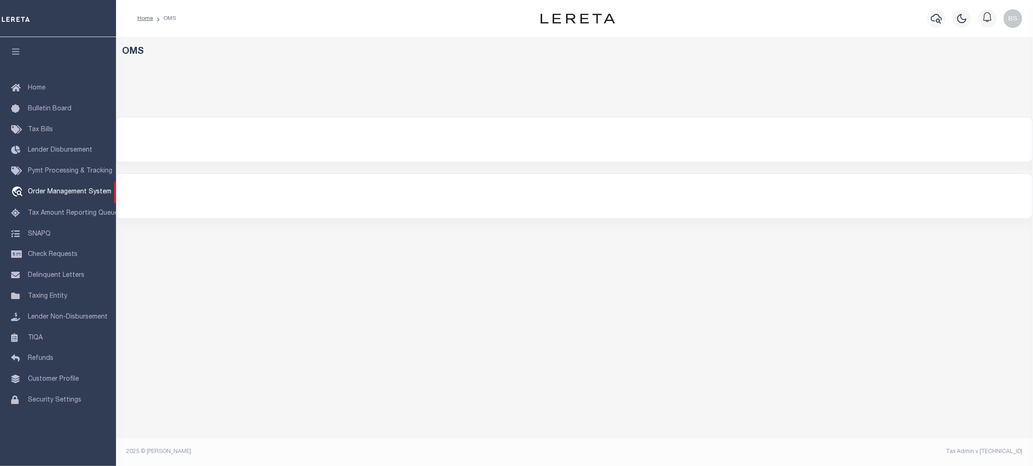
select select "200"
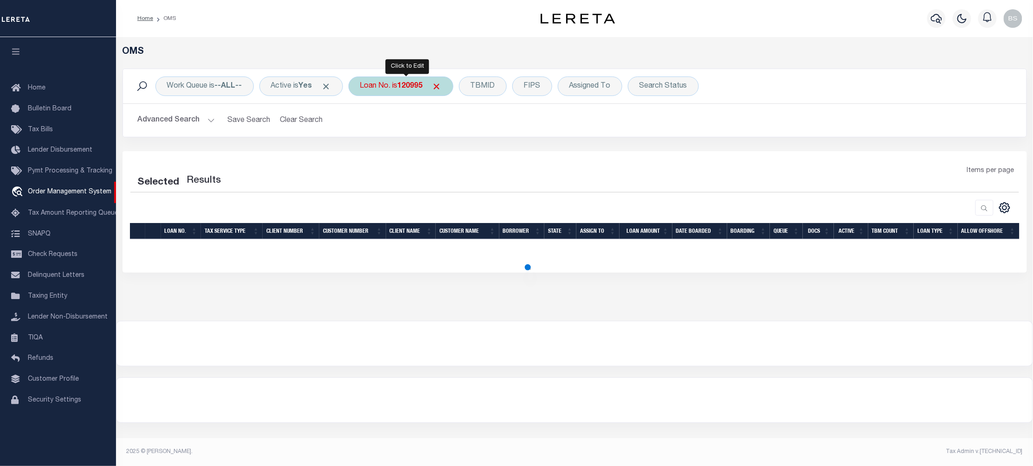
select select "200"
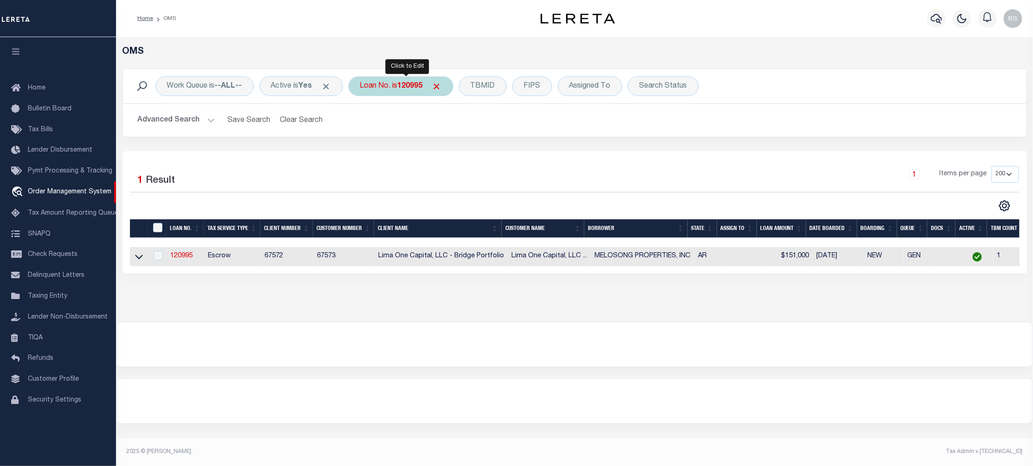
click at [401, 86] on div "Loan No. is 120995" at bounding box center [400, 86] width 105 height 19
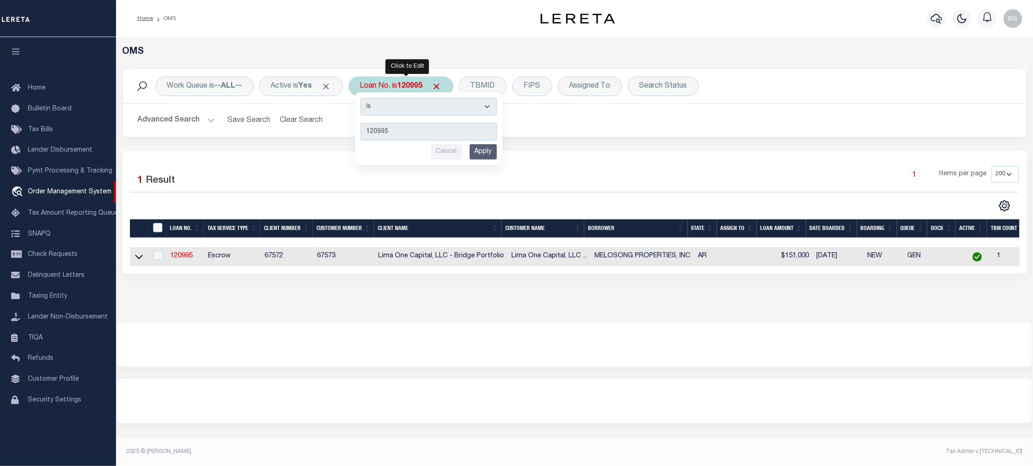
type input "3412230001474"
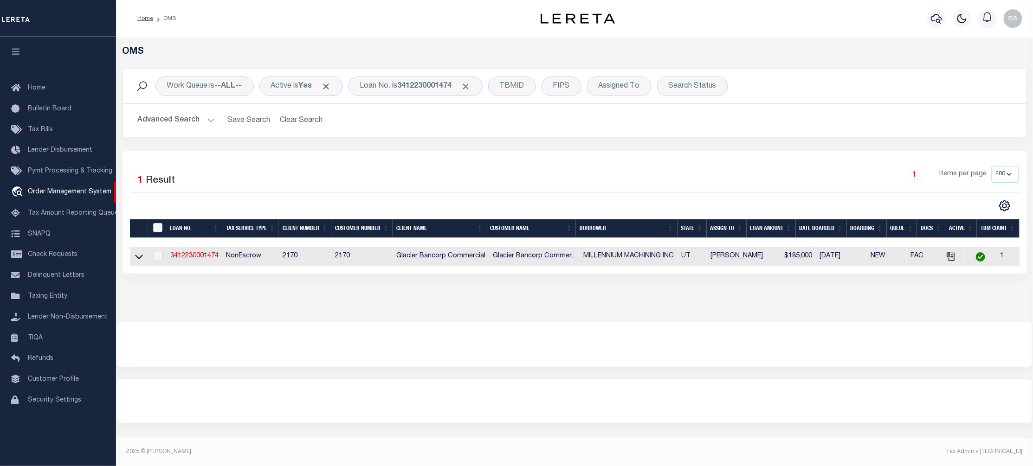
click at [468, 367] on div at bounding box center [574, 344] width 916 height 45
click at [138, 259] on icon at bounding box center [139, 257] width 8 height 10
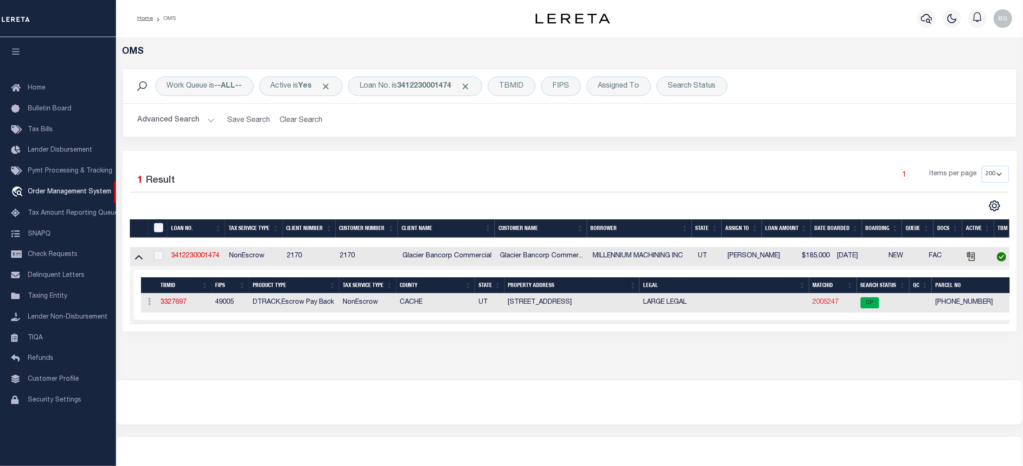
click at [828, 305] on link "2005247" at bounding box center [826, 302] width 26 height 6
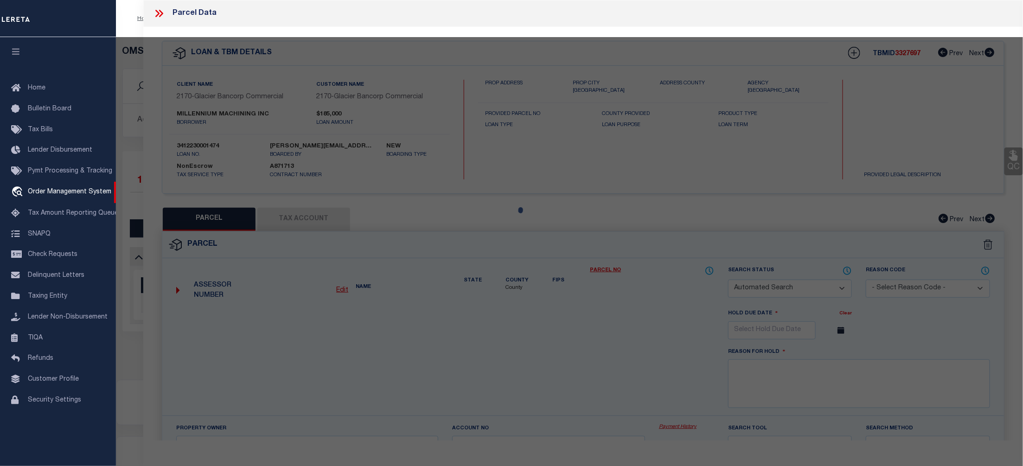
checkbox input "false"
select select "CP"
type input "MILLENNIUM MACHINING INC"
select select "AGW"
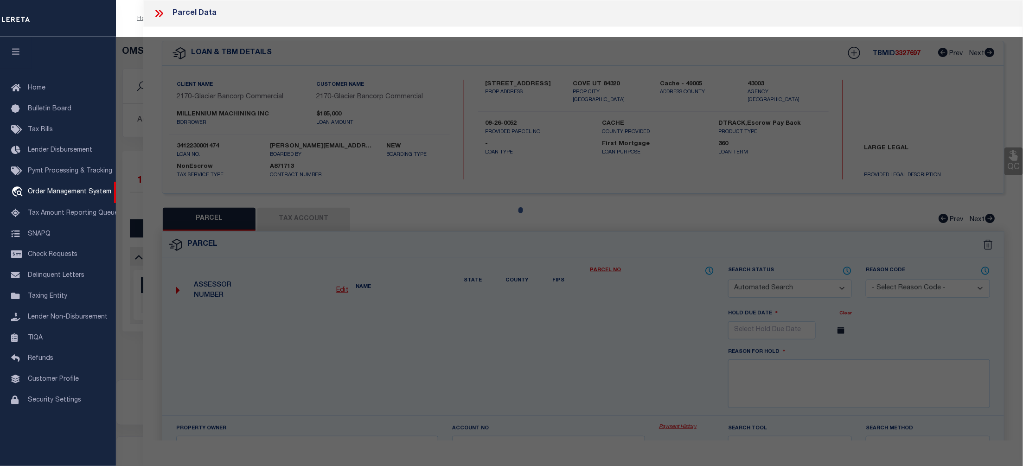
select select
type input "[STREET_ADDRESS]"
checkbox input "false"
type input "COVE UT 843200000"
type textarea "BEG 80 RDS W OF NE COR OF NW/4 SEC 11 14N R 1E S 280 FT W TO E R/W LN OF RD N 2…"
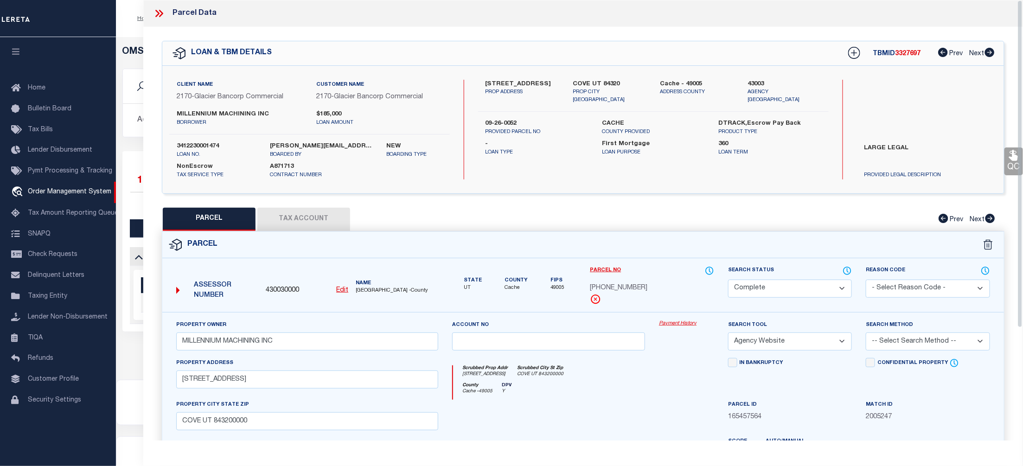
click at [675, 321] on link "Payment History" at bounding box center [686, 324] width 55 height 8
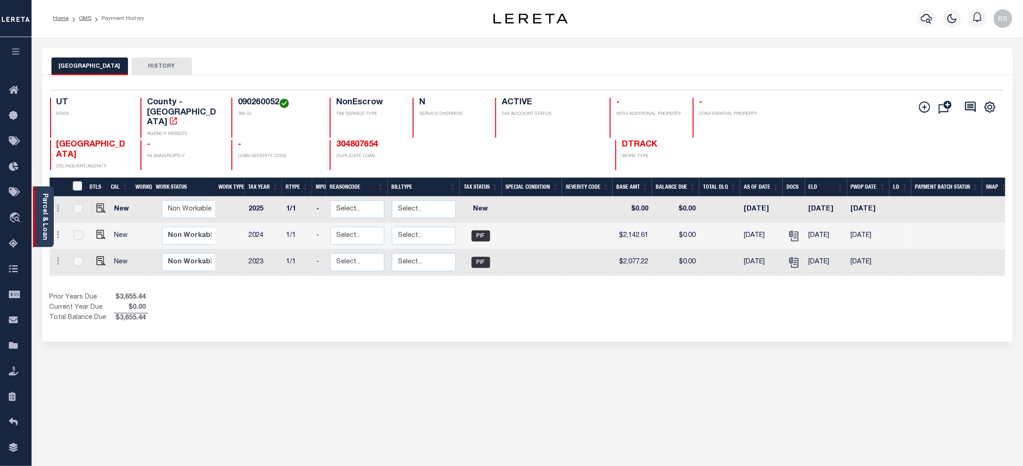
click at [43, 199] on link "Parcel & Loan" at bounding box center [44, 216] width 6 height 47
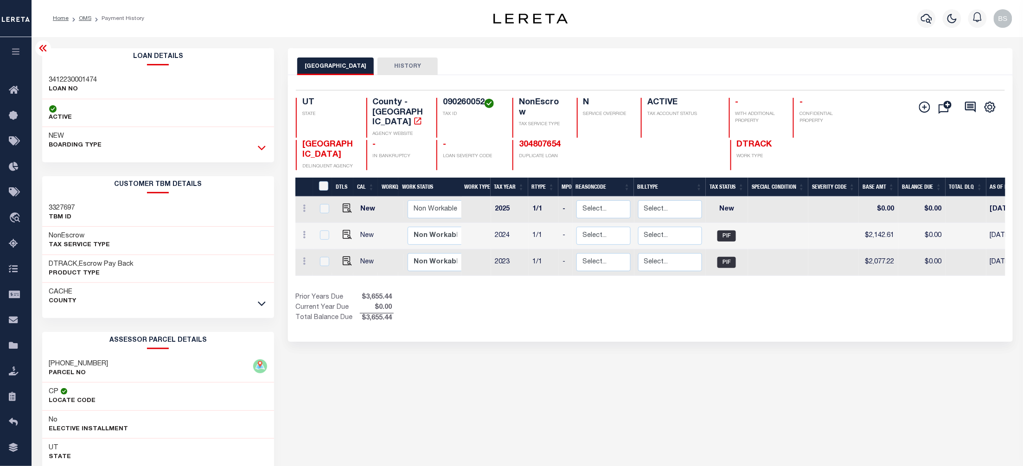
click at [260, 147] on icon at bounding box center [262, 148] width 8 height 10
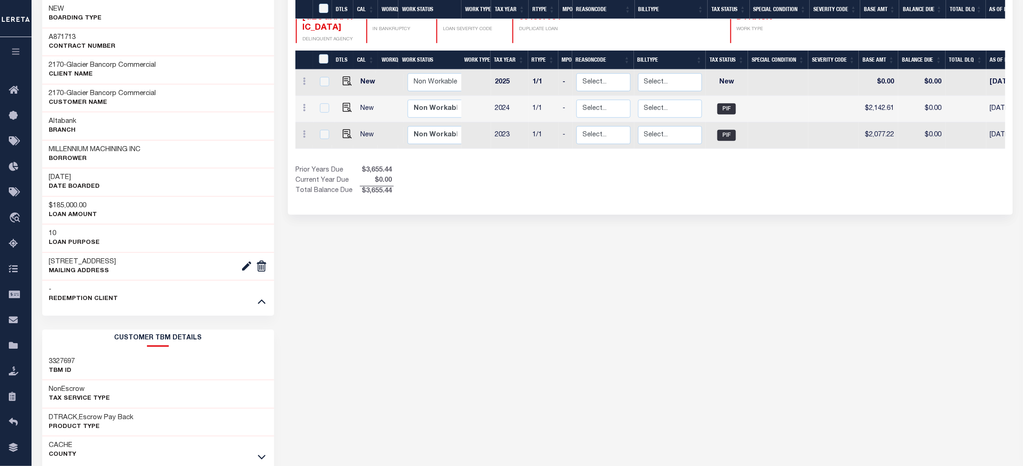
scroll to position [186, 0]
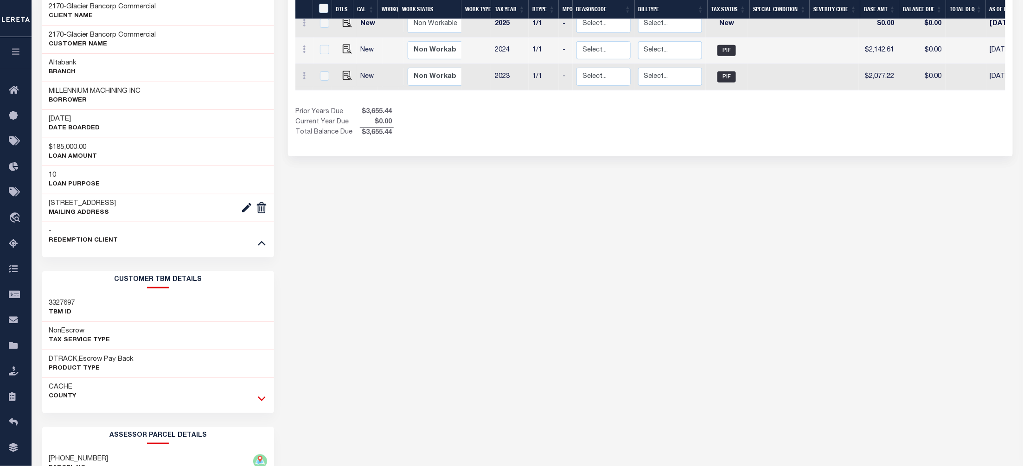
click at [260, 402] on icon at bounding box center [262, 399] width 8 height 5
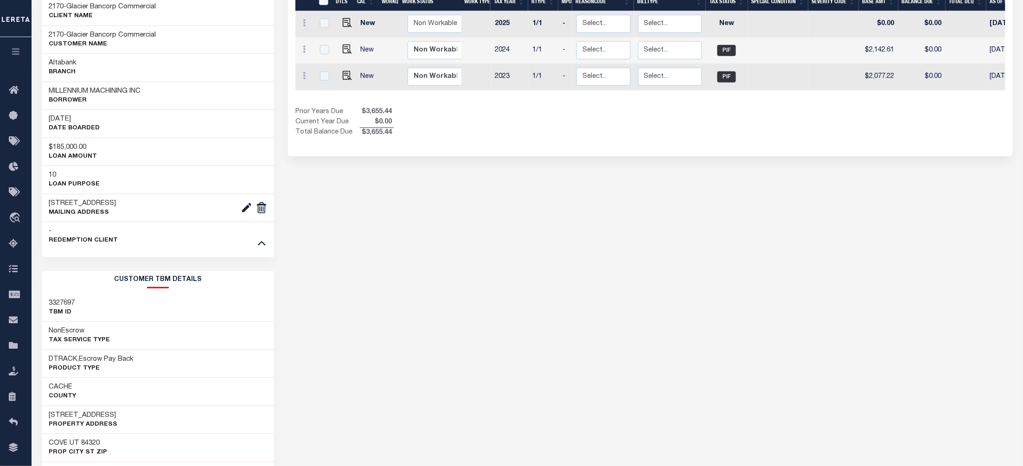
scroll to position [0, 0]
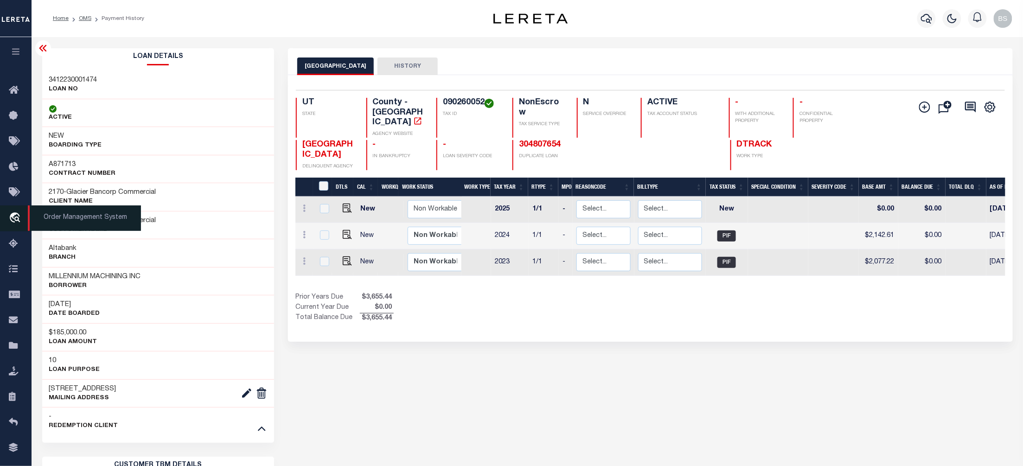
click at [71, 219] on span "Order Management System" at bounding box center [84, 218] width 113 height 26
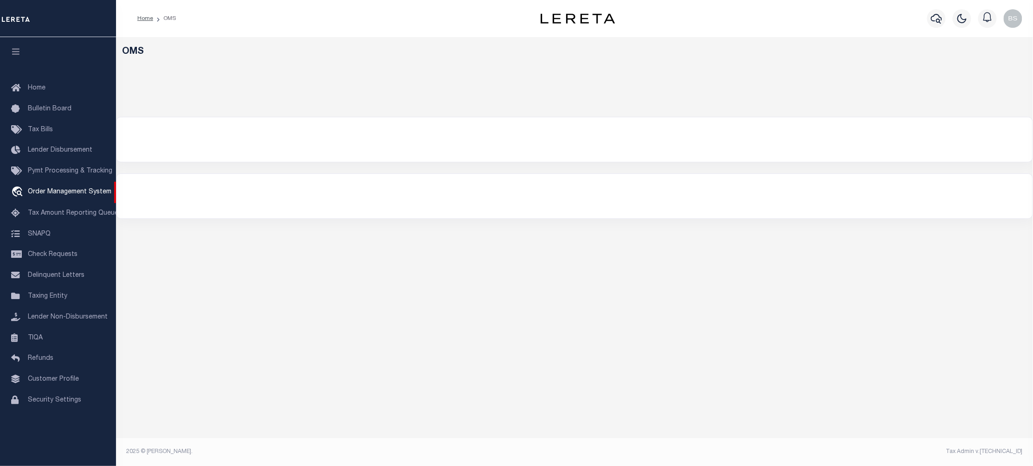
select select "200"
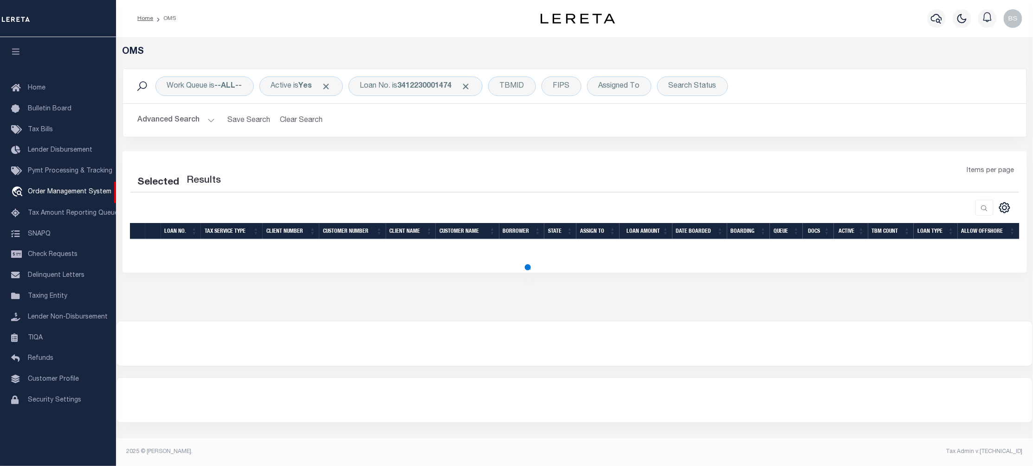
select select "200"
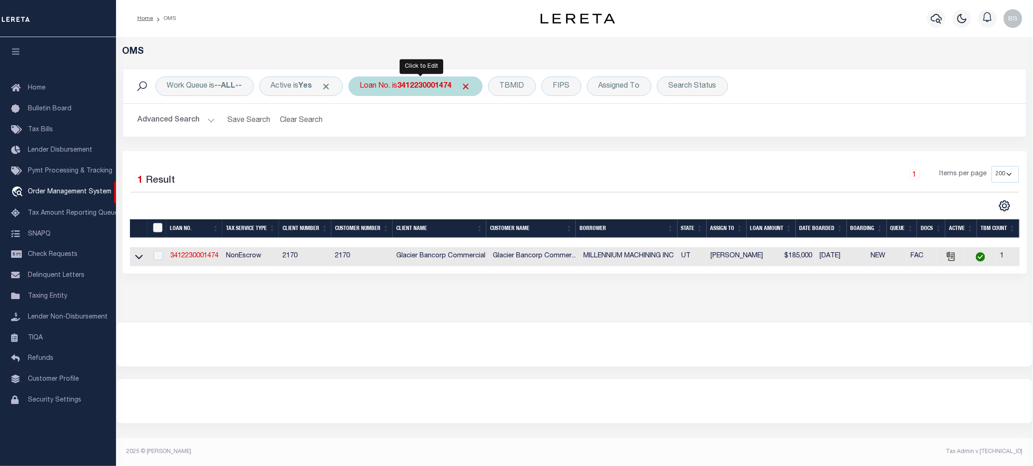
click at [422, 84] on b "3412230001474" at bounding box center [425, 86] width 54 height 7
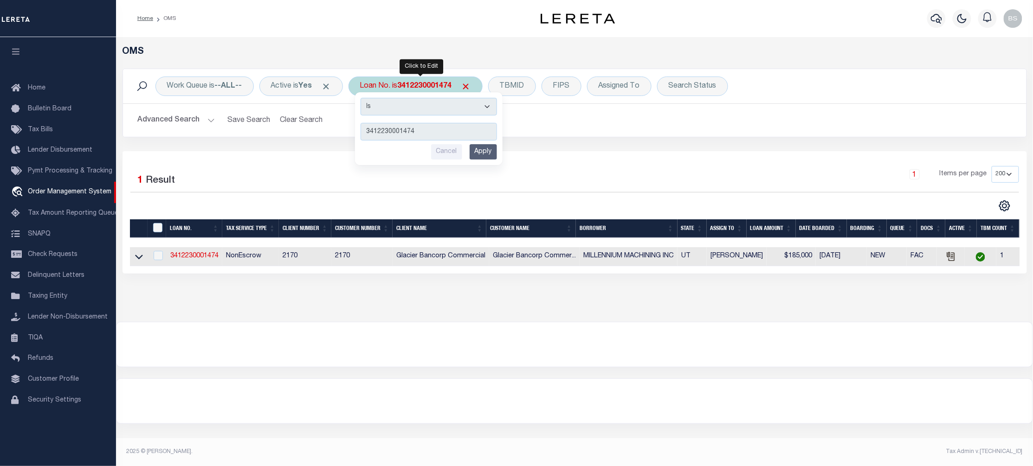
type input "11604046"
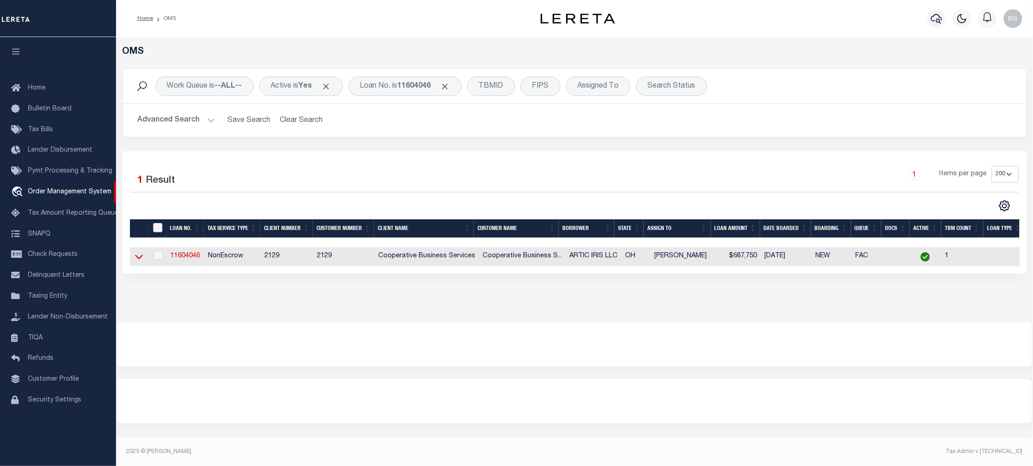
click at [139, 260] on icon at bounding box center [139, 257] width 8 height 5
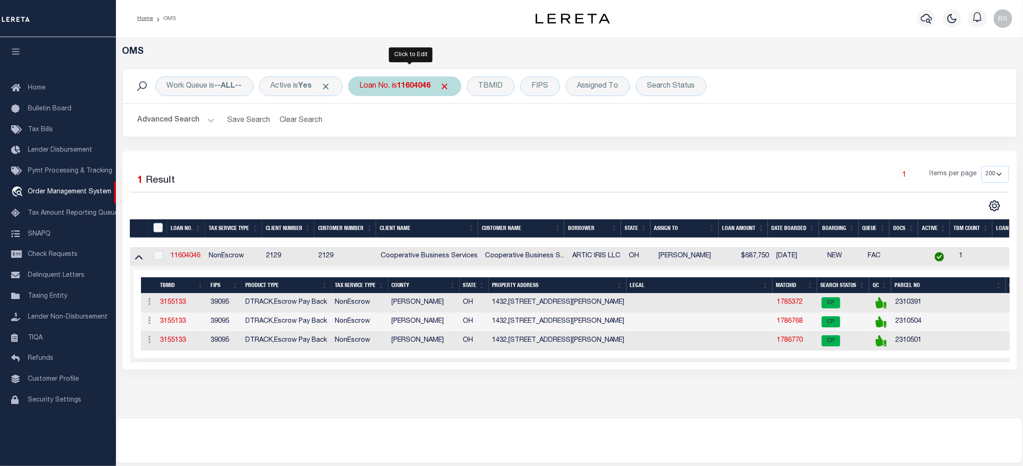
click at [420, 87] on b "11604046" at bounding box center [414, 86] width 33 height 7
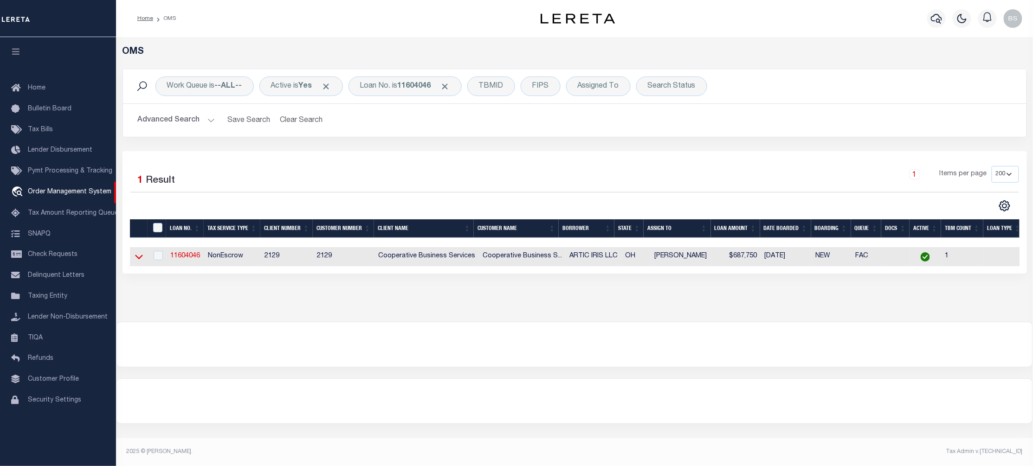
click at [138, 258] on icon at bounding box center [139, 257] width 8 height 10
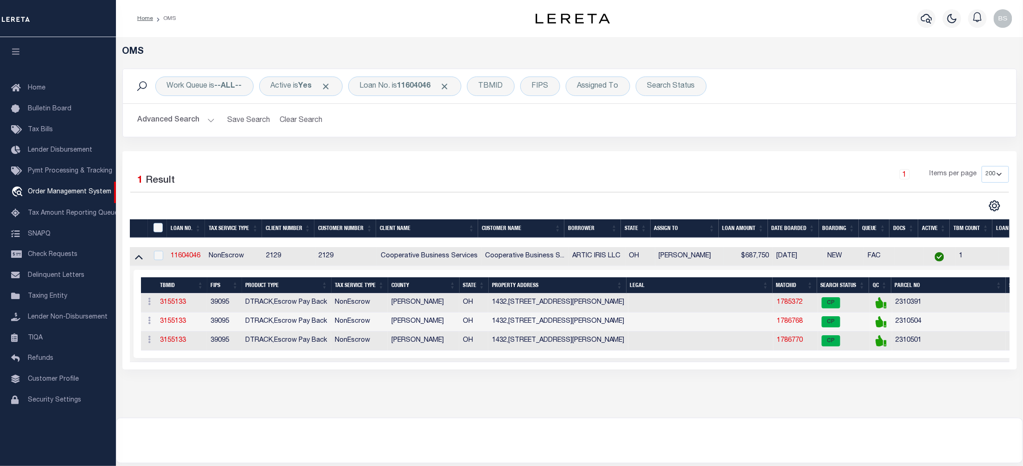
click at [814, 71] on div "Work Queue is --ALL-- Active is Yes Loan No. is 11604046 TBMID FIPS Assigned To…" at bounding box center [570, 86] width 894 height 34
click at [398, 91] on div "Loan No. is 11604046" at bounding box center [404, 86] width 113 height 19
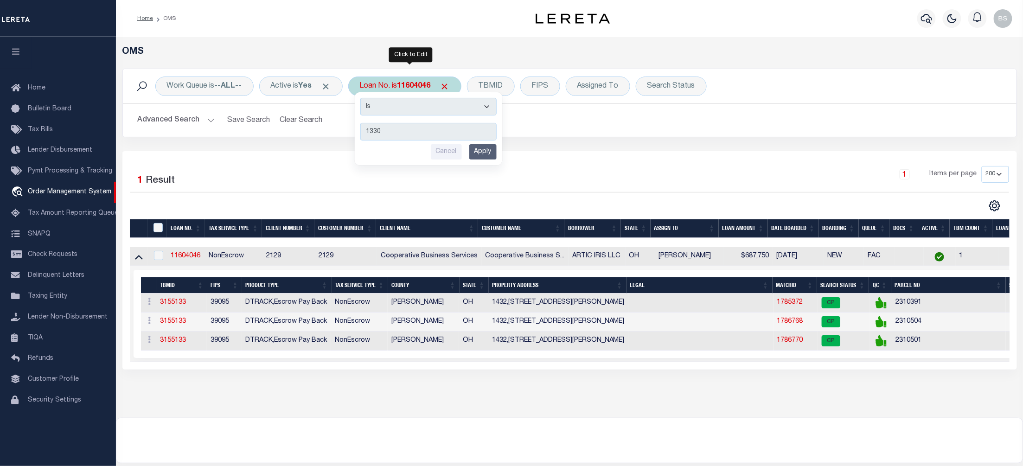
type input "13308"
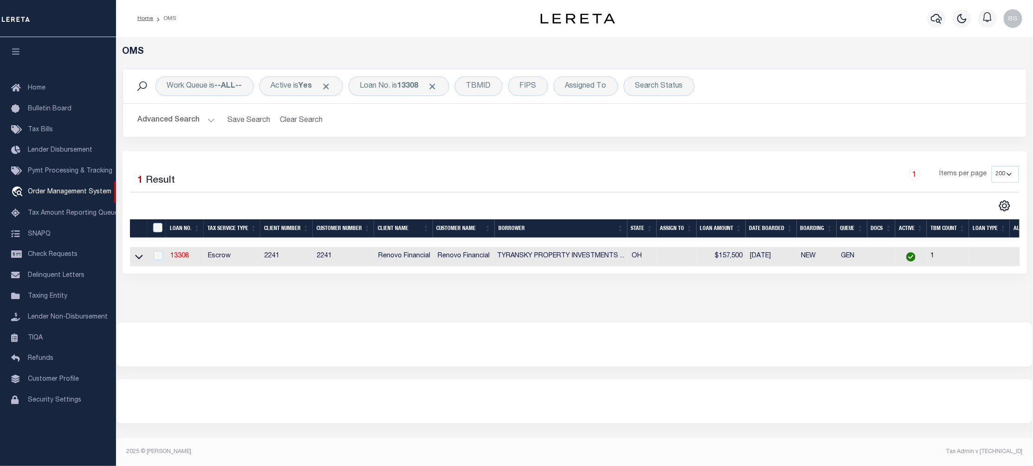
drag, startPoint x: 134, startPoint y: 257, endPoint x: 599, endPoint y: 392, distance: 484.6
click at [135, 257] on icon at bounding box center [139, 257] width 8 height 10
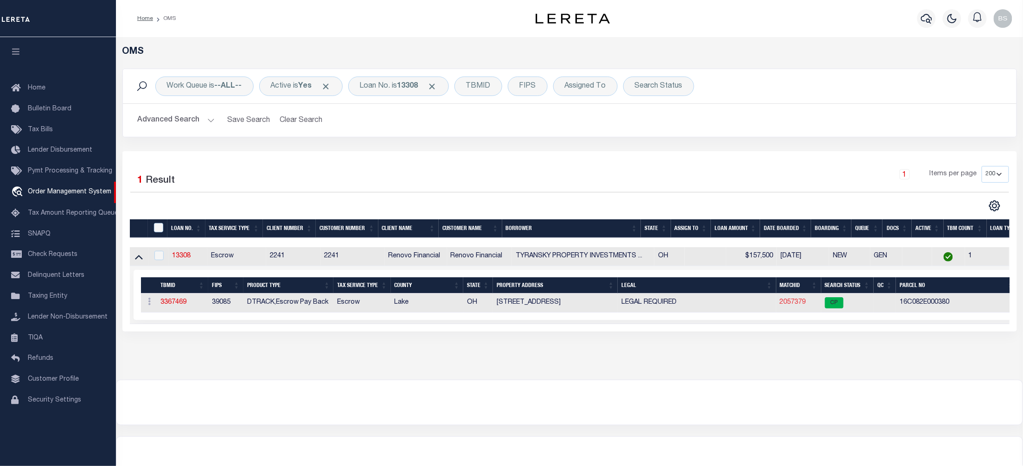
click at [796, 306] on link "2057379" at bounding box center [793, 302] width 26 height 6
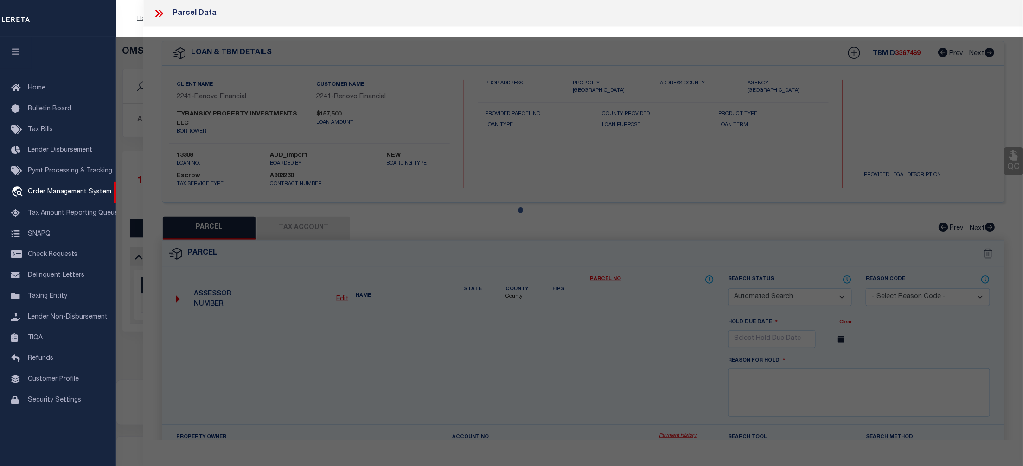
checkbox input "false"
select select "CP"
type input "6208 PARKWOOD RD"
checkbox input "false"
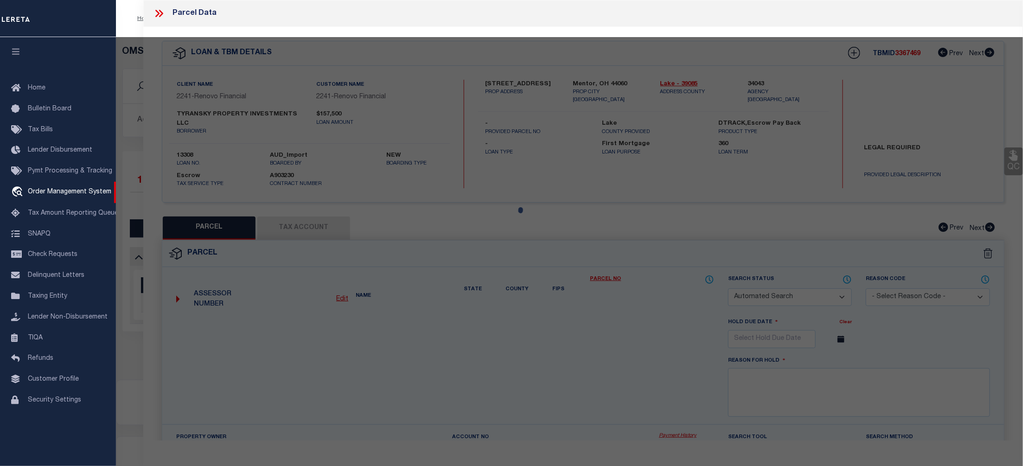
type textarea "LOT 1 & 2 TRACT 13 PART OF S/L 13"
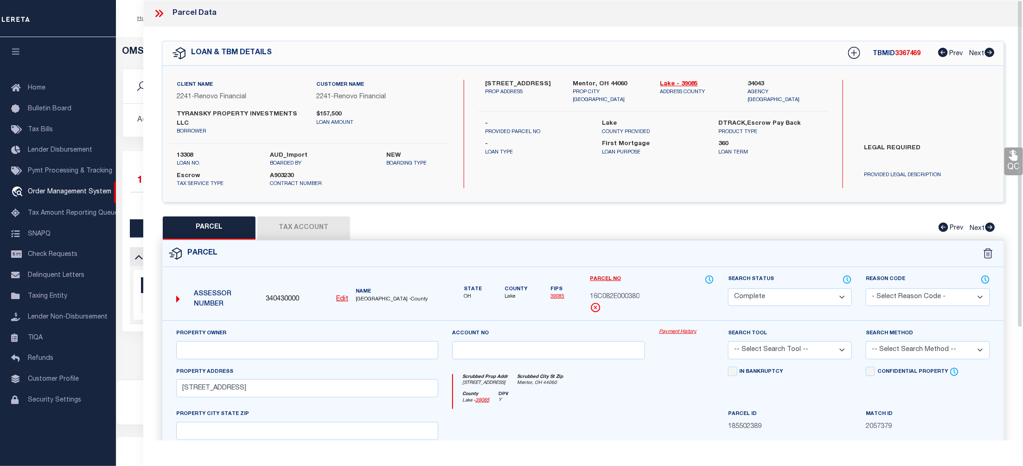
click at [676, 328] on link "Payment History" at bounding box center [686, 332] width 55 height 8
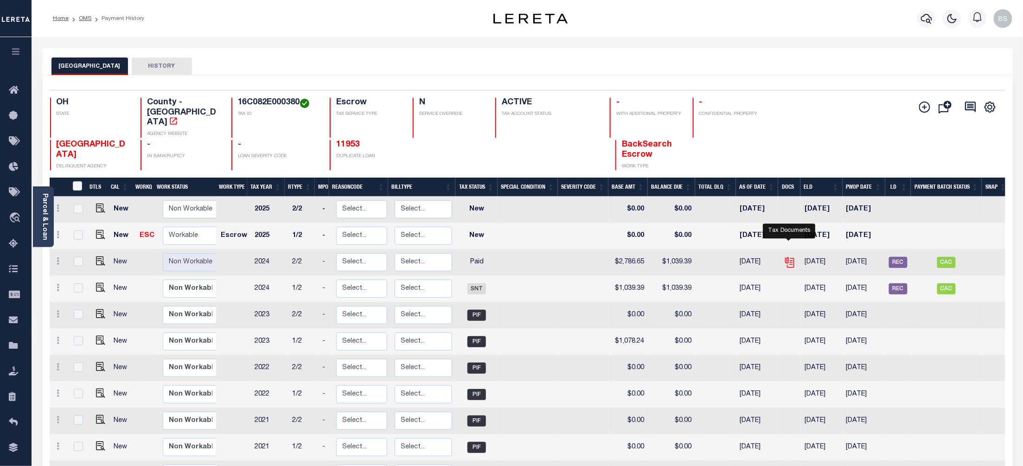
click at [789, 257] on icon "" at bounding box center [790, 263] width 12 height 12
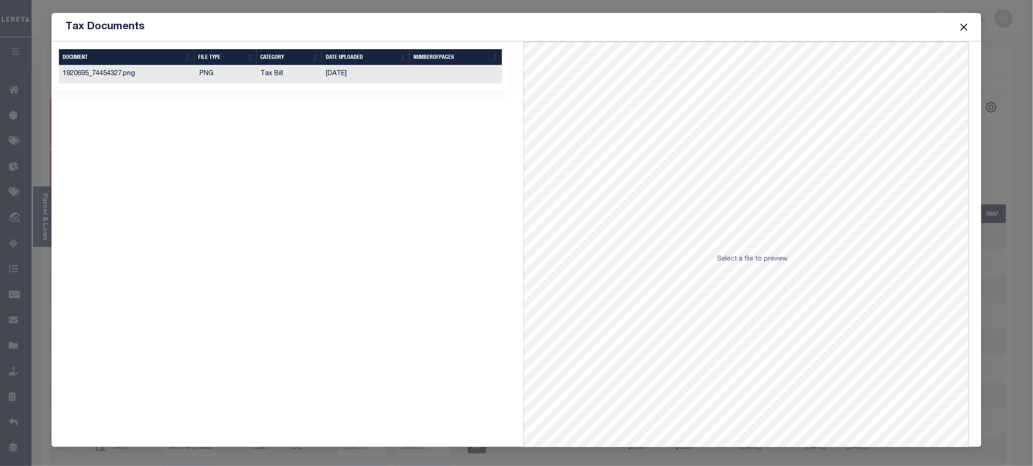
click at [403, 74] on td "[DATE]" at bounding box center [366, 74] width 88 height 18
click at [962, 25] on button "Close" at bounding box center [964, 27] width 12 height 12
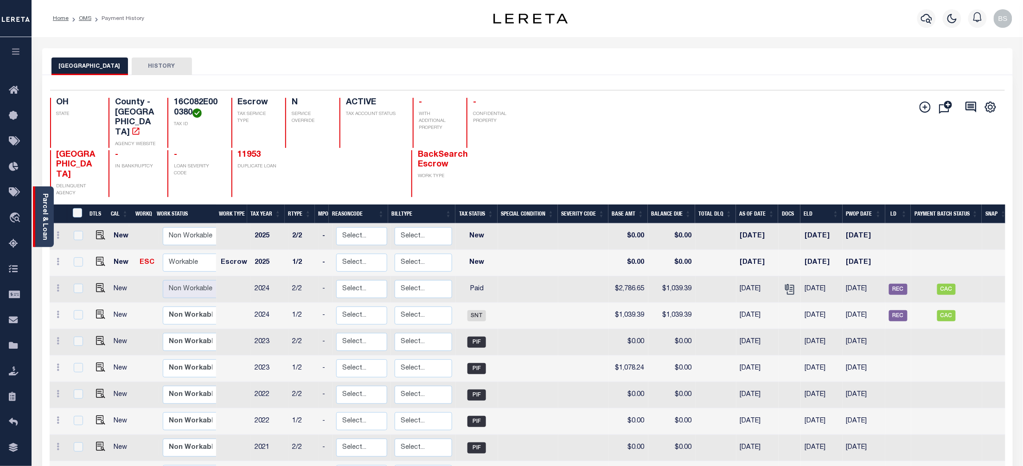
click at [43, 225] on link "Parcel & Loan" at bounding box center [44, 216] width 6 height 47
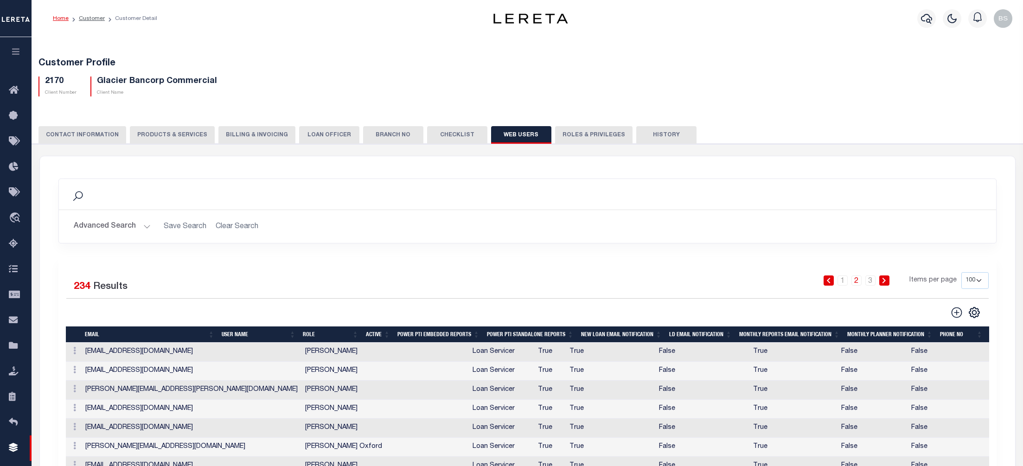
select select "100"
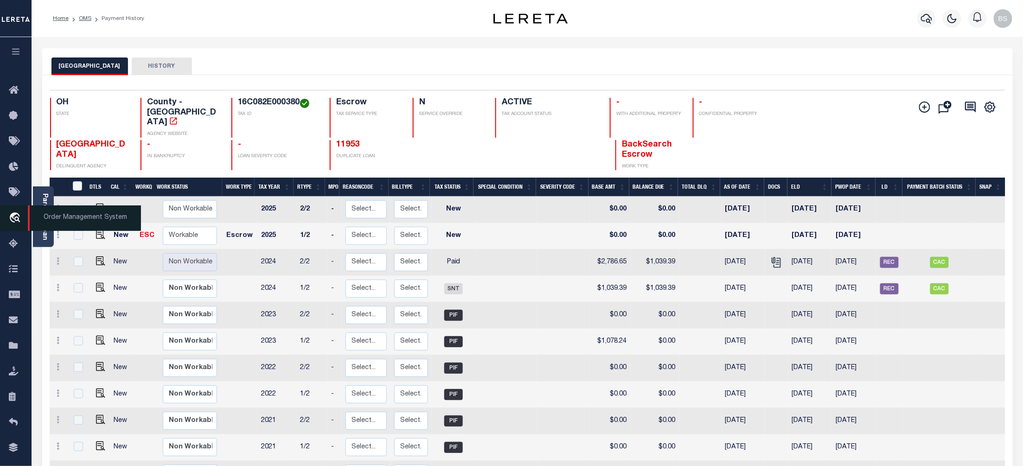
click at [67, 219] on span "Order Management System" at bounding box center [84, 218] width 113 height 26
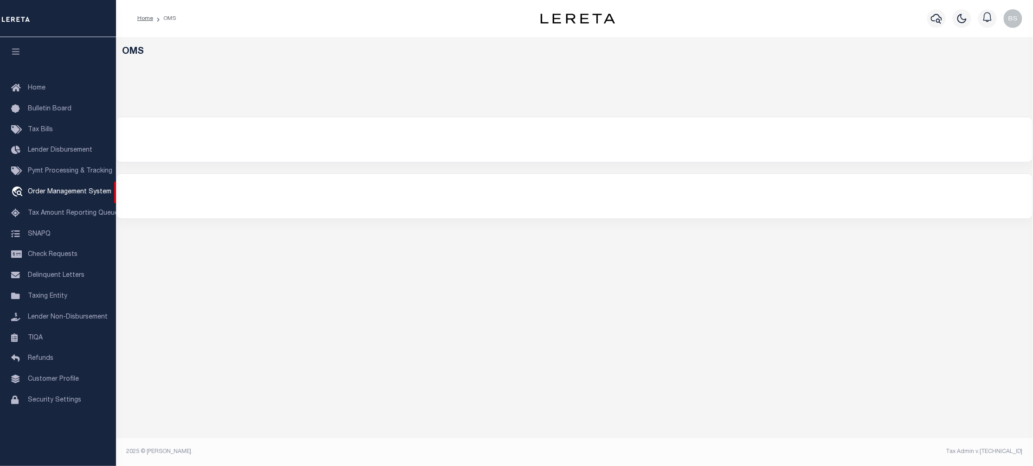
select select "200"
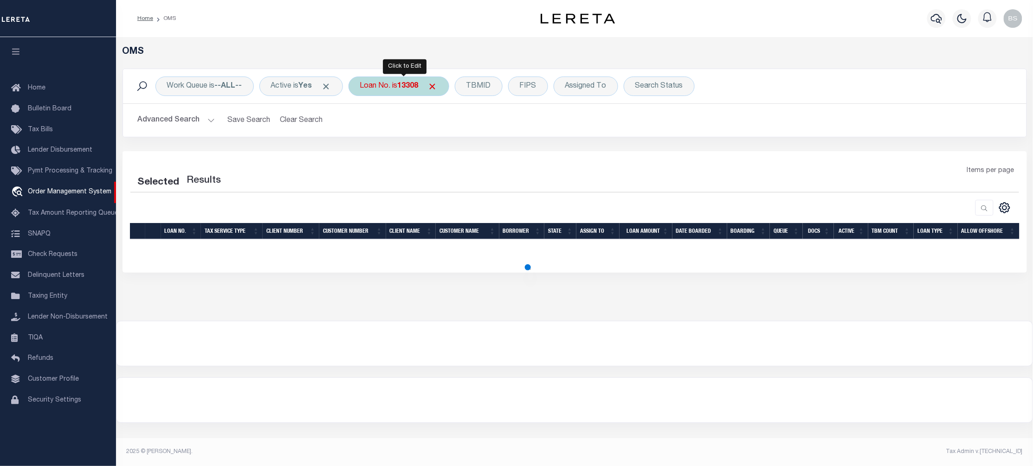
select select "200"
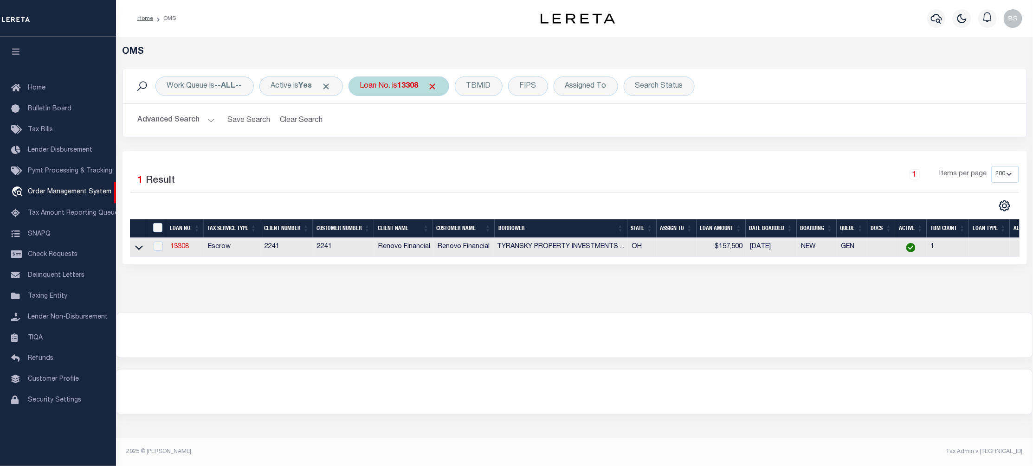
click at [392, 84] on div "Loan No. is 13308" at bounding box center [398, 86] width 101 height 19
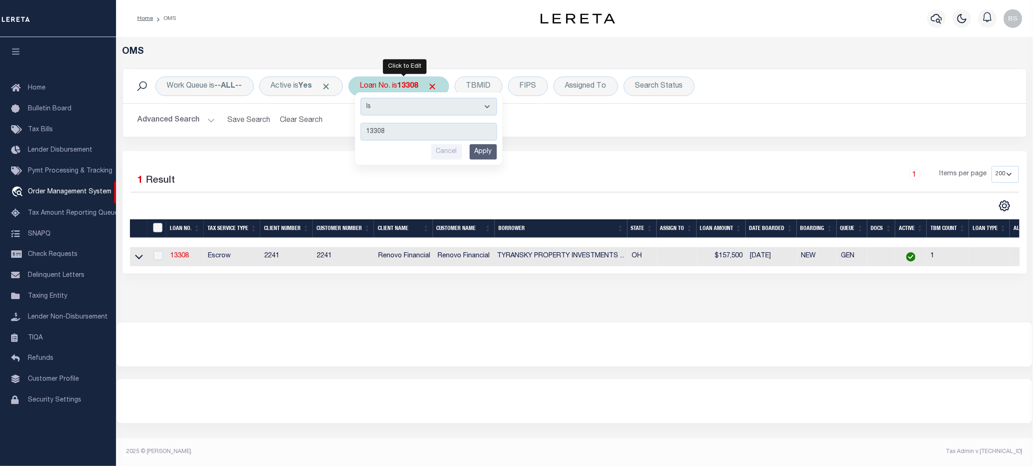
type input "6171871"
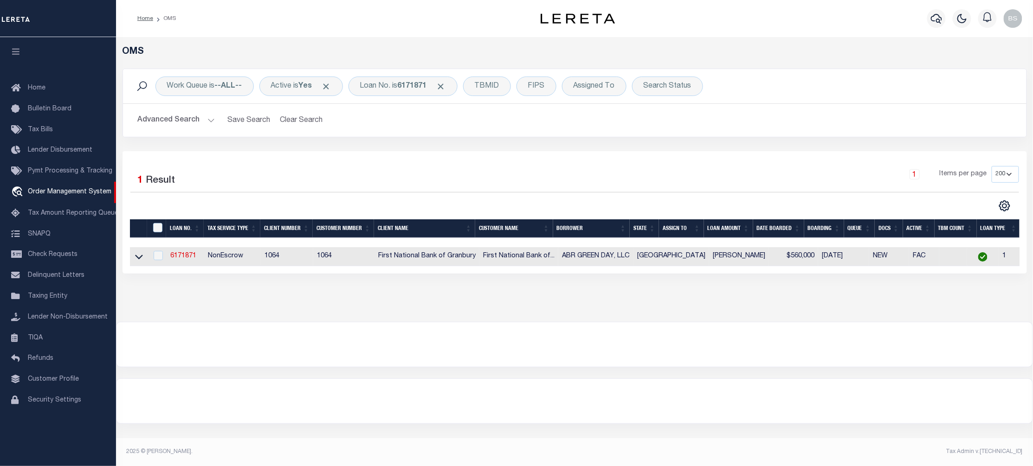
click at [143, 262] on td at bounding box center [139, 256] width 18 height 19
checkbox input "true"
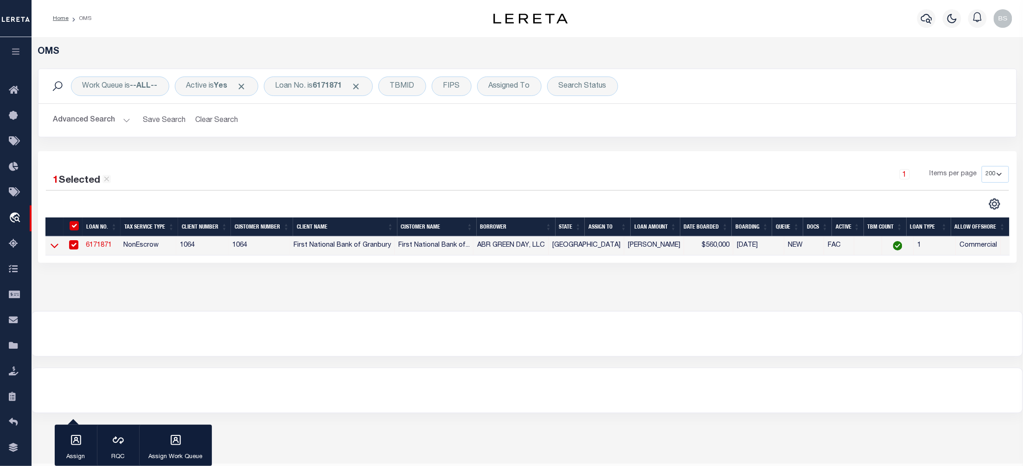
click at [55, 249] on icon at bounding box center [55, 246] width 8 height 5
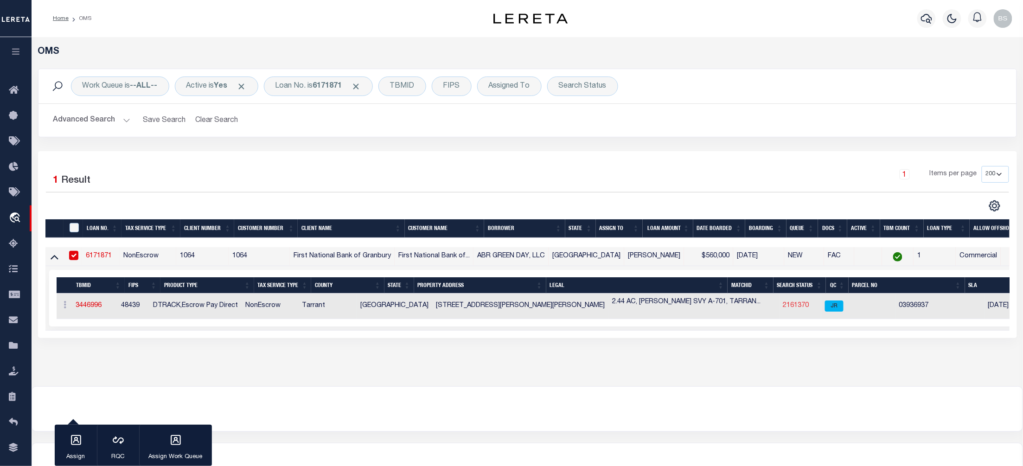
click at [783, 305] on link "2161370" at bounding box center [796, 305] width 26 height 6
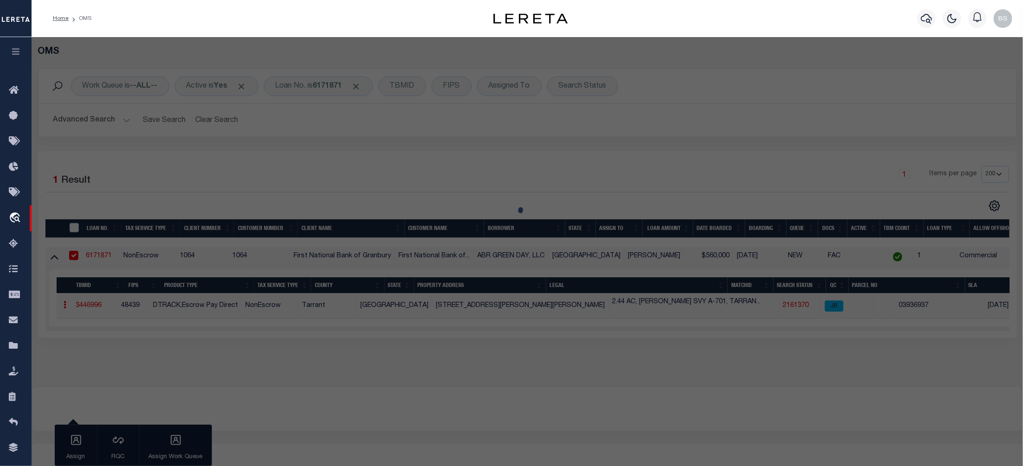
checkbox input "false"
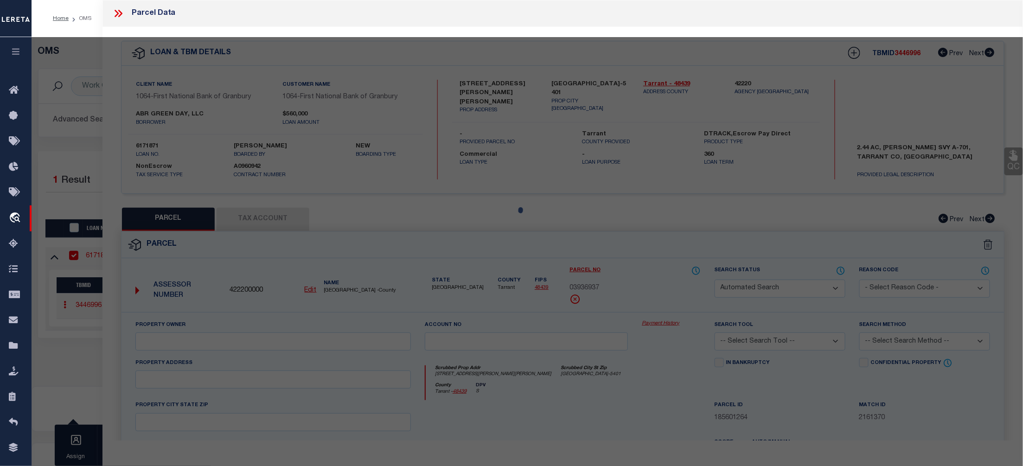
select select "JR"
type input "ABR GREEN DAY LLC"
select select "AGW"
select select "LEG"
type input "[STREET_ADDRESS][PERSON_NAME][PERSON_NAME]"
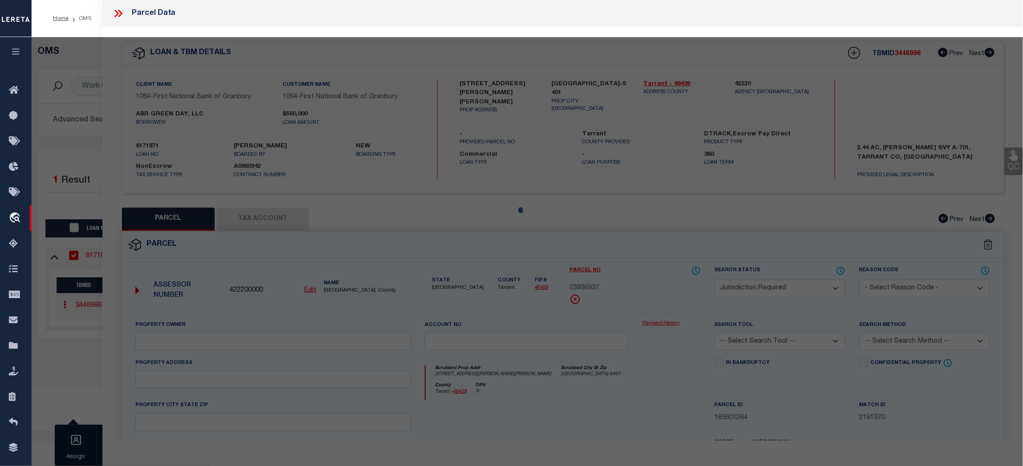
type input "[GEOGRAPHIC_DATA]-5401"
type textarea "[PERSON_NAME] SURVEY Abstract 701 Tract 7P ABST 701 TRS 7P & 7Q"
type textarea "Parker county tax agency is not listed in jurisdiction list. Completed as per s…"
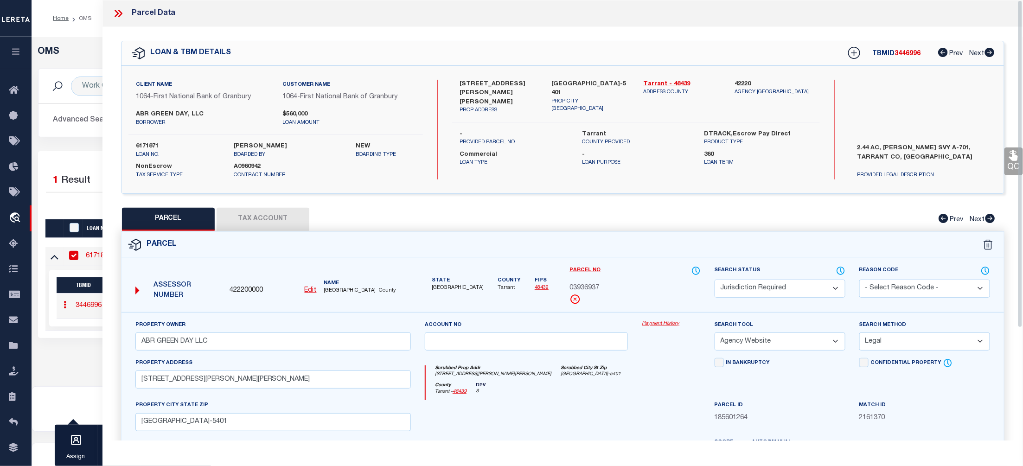
click at [658, 325] on link "Payment History" at bounding box center [671, 324] width 58 height 8
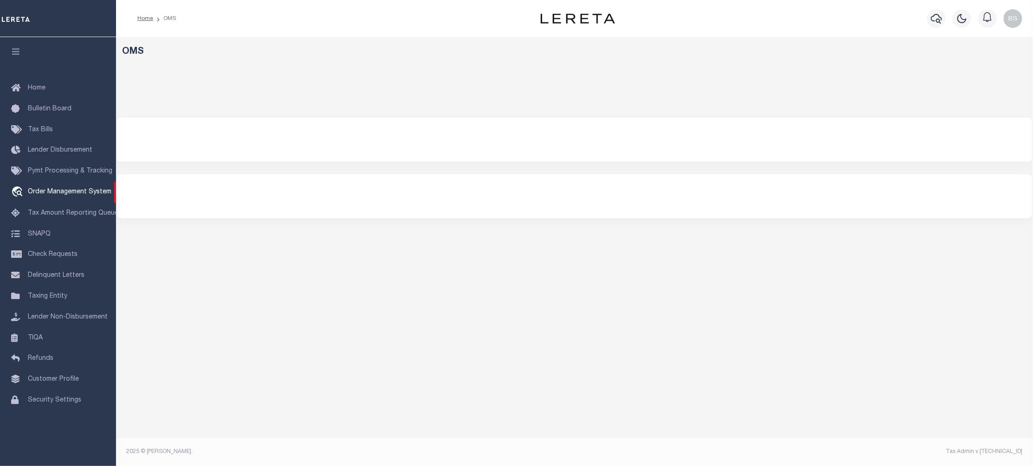
select select "200"
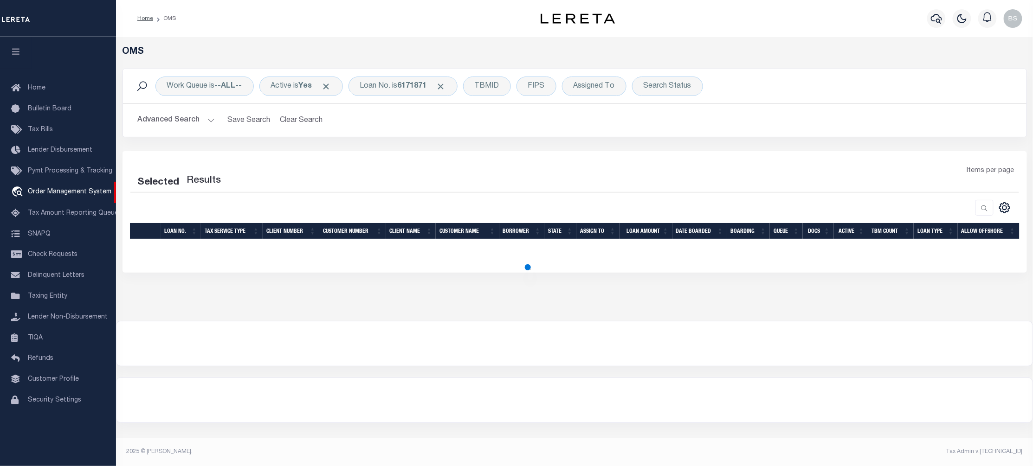
select select "200"
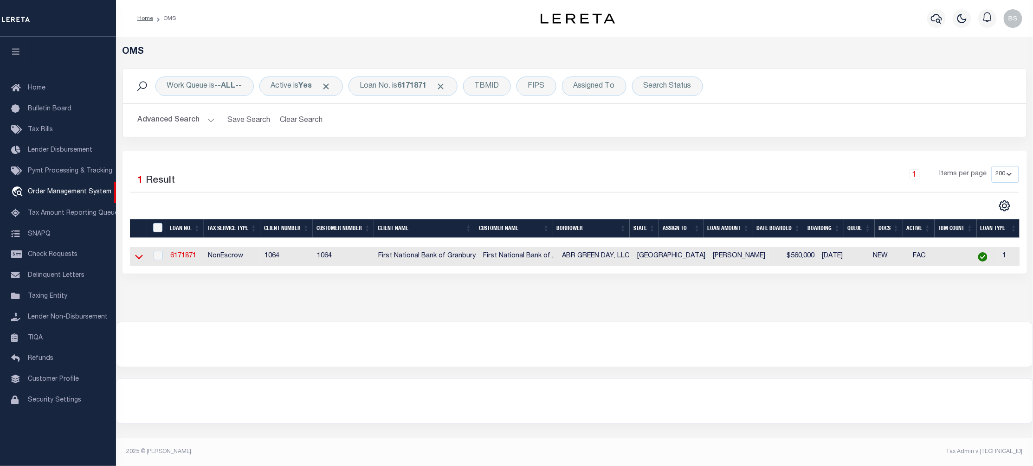
click at [137, 260] on icon at bounding box center [139, 257] width 8 height 5
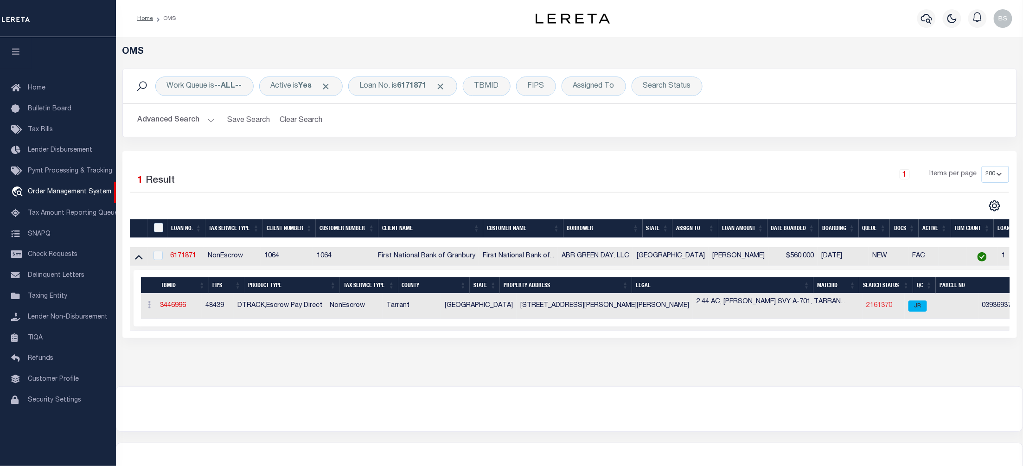
click at [866, 307] on link "2161370" at bounding box center [879, 305] width 26 height 6
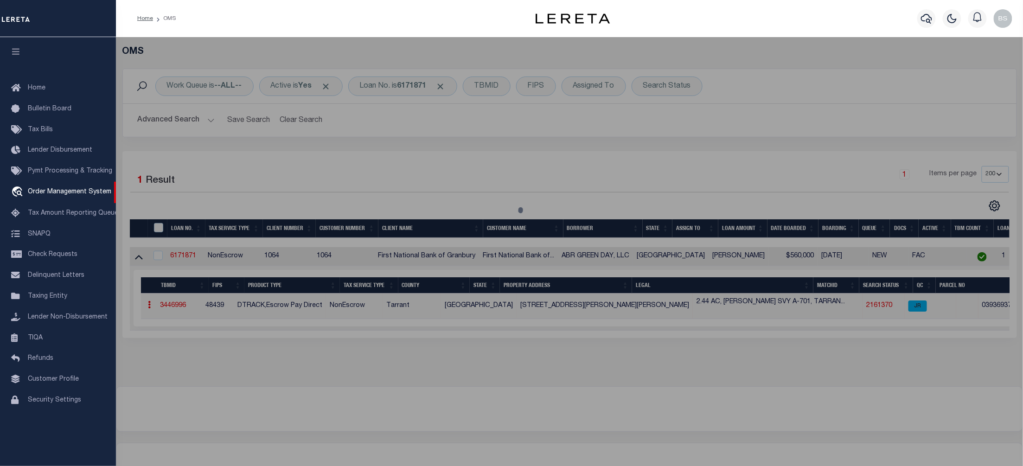
select select "AS"
select select
checkbox input "false"
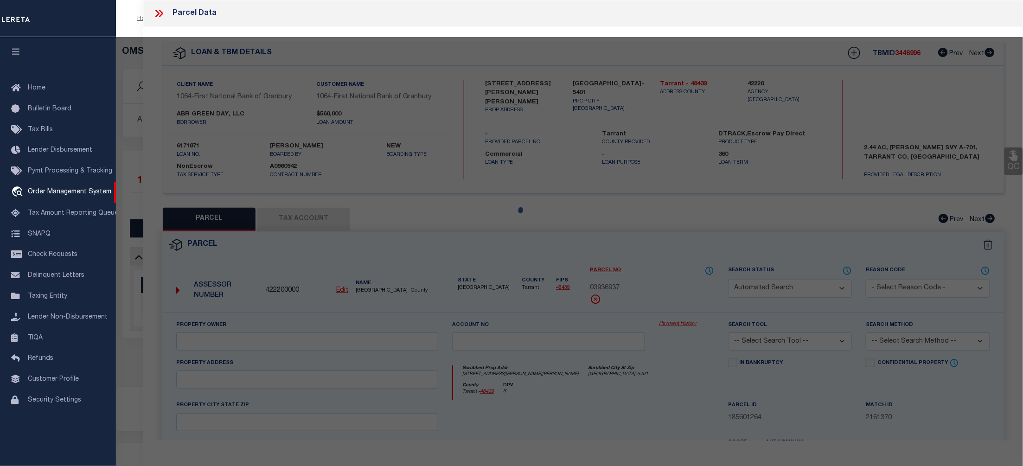
select select "JR"
type input "ABR GREEN DAY LLC"
select select "AGW"
select select "LEG"
type input "[STREET_ADDRESS][PERSON_NAME][PERSON_NAME]"
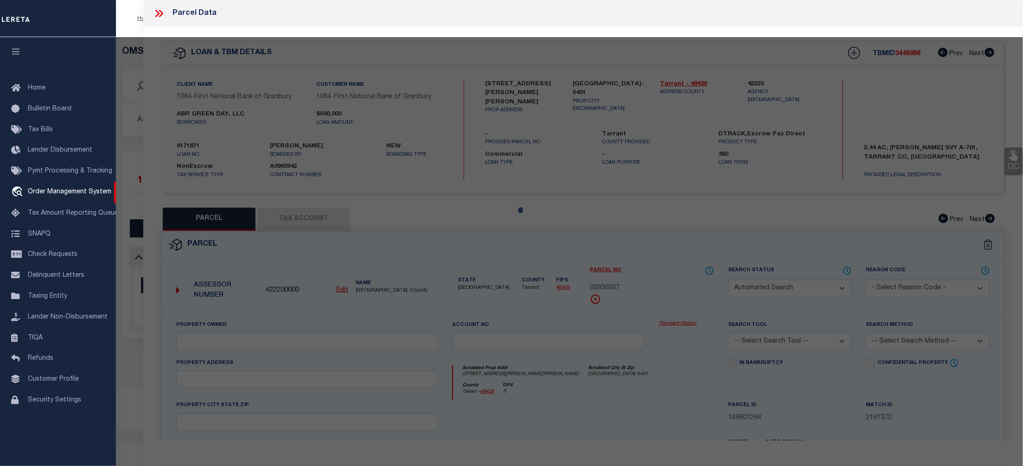
type input "[GEOGRAPHIC_DATA]-5401"
type textarea "[PERSON_NAME] SURVEY Abstract 701 Tract 7P ABST 701 TRS 7P & 7Q"
type textarea "Parker county tax agency is not listed in jurisdiction list. Completed as per s…"
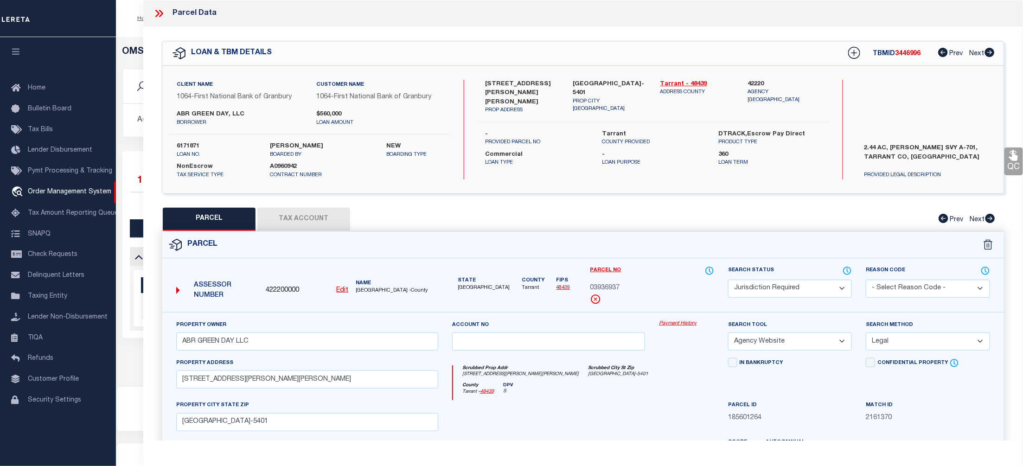
click at [314, 212] on button "Tax Account" at bounding box center [303, 219] width 93 height 23
select select "100"
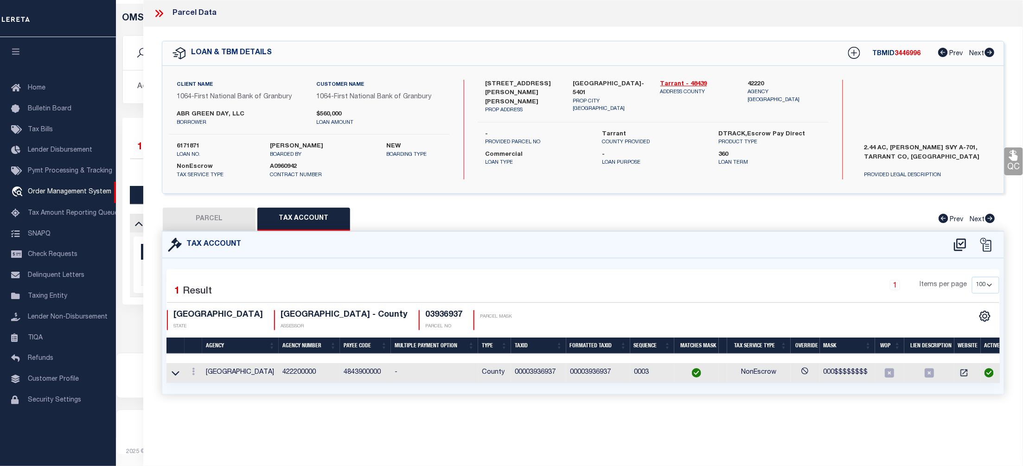
scroll to position [42, 0]
